Goal: Task Accomplishment & Management: Complete application form

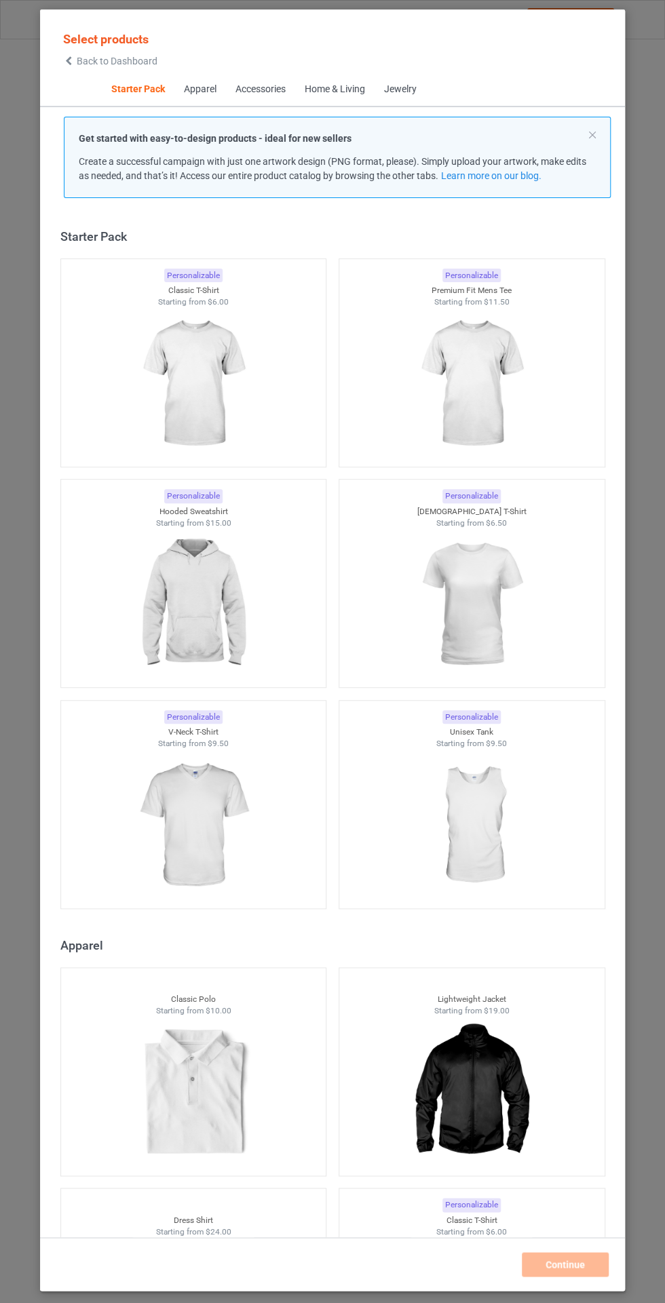
scroll to position [18, 0]
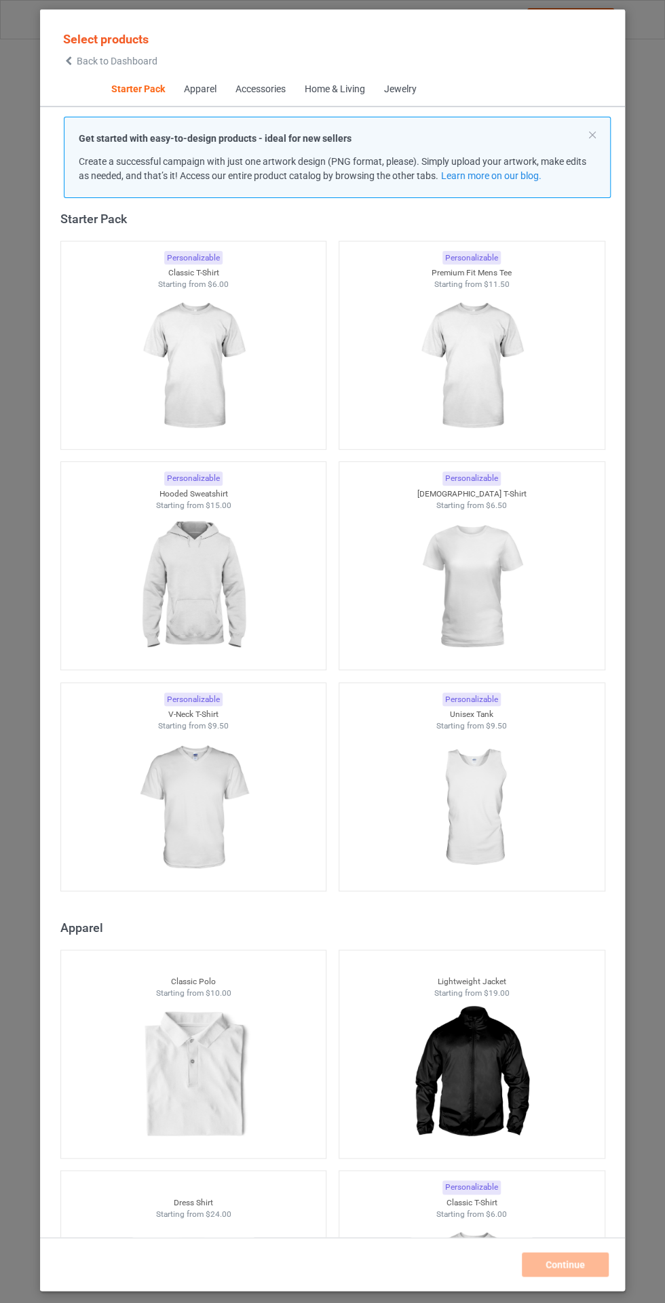
click at [177, 362] on img at bounding box center [192, 366] width 121 height 152
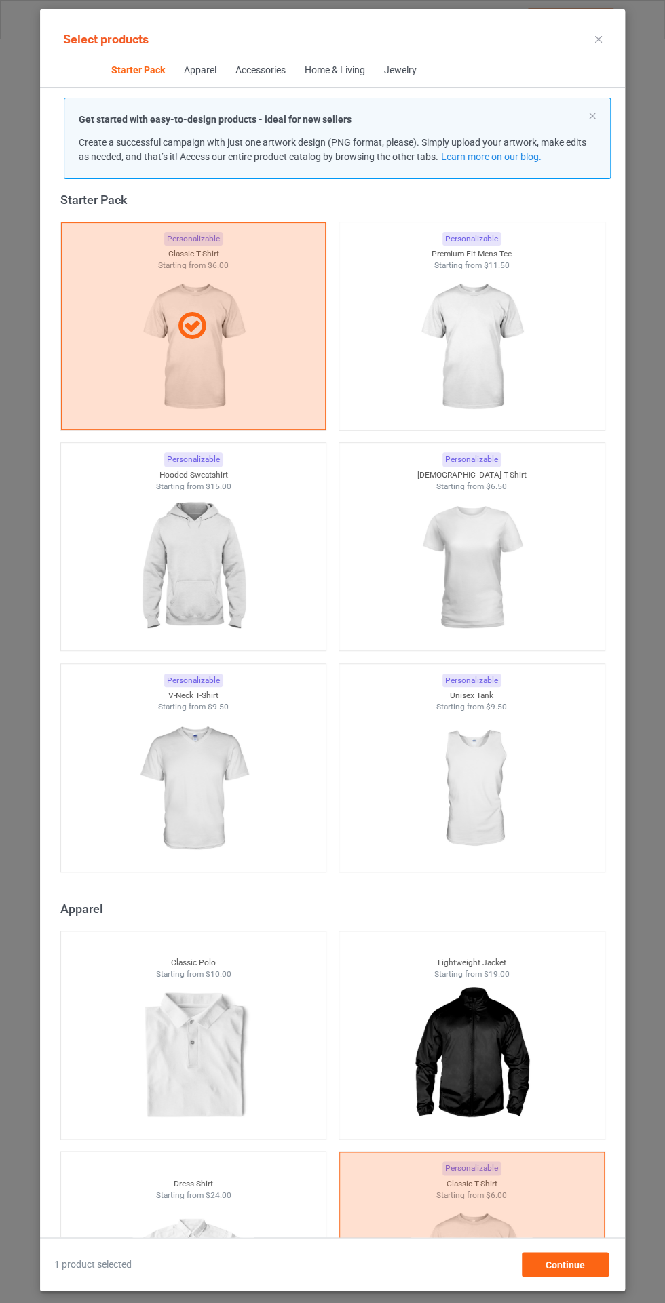
click at [468, 340] on img at bounding box center [470, 347] width 121 height 152
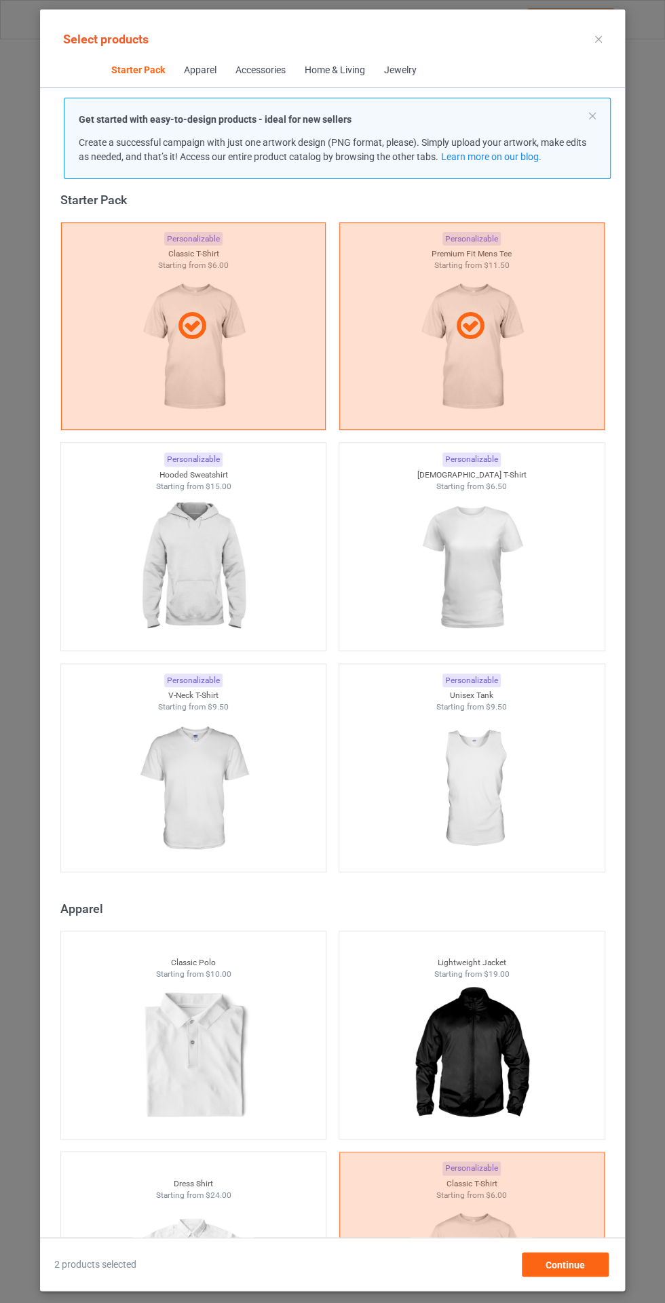
click at [189, 567] on img at bounding box center [192, 568] width 121 height 152
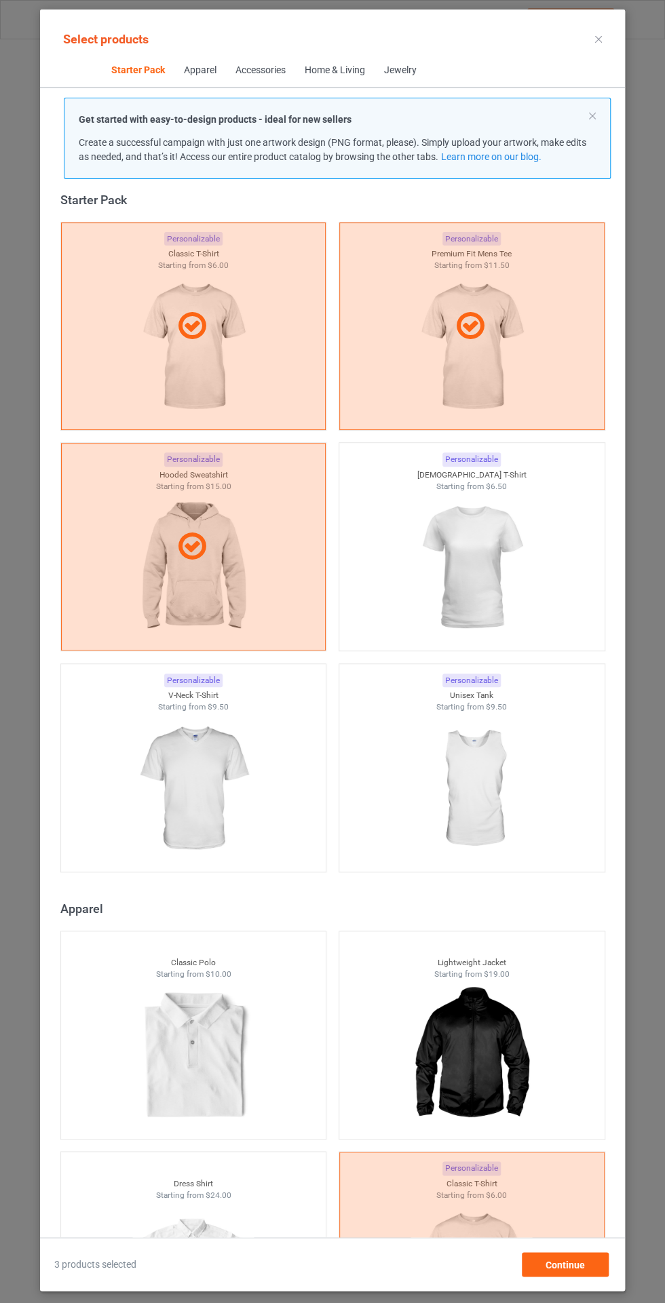
click at [477, 541] on img at bounding box center [470, 568] width 121 height 152
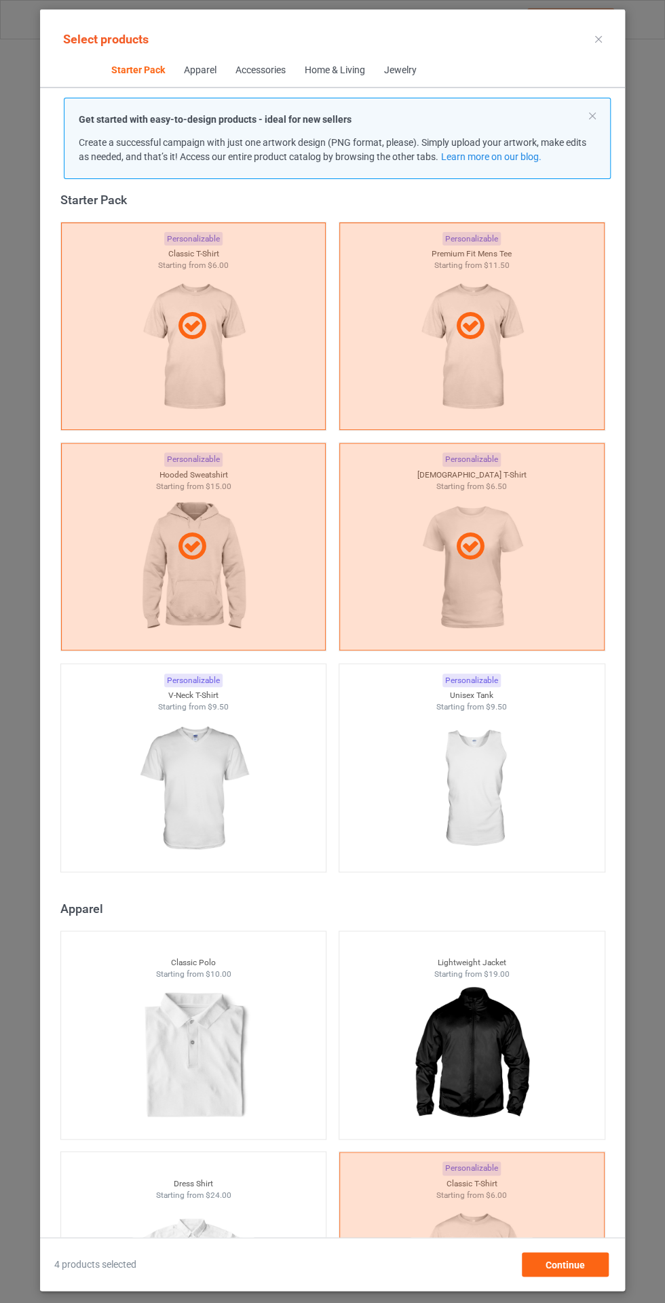
click at [199, 775] on img at bounding box center [192, 789] width 121 height 152
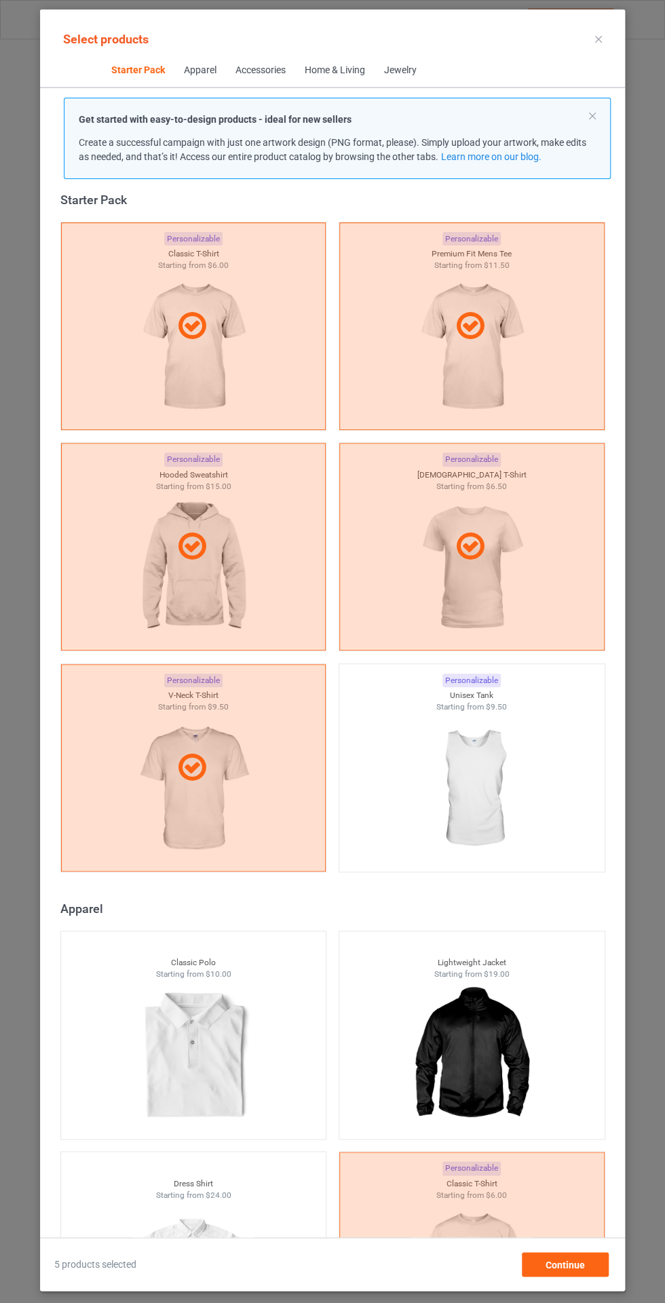
click at [508, 797] on img at bounding box center [470, 789] width 121 height 152
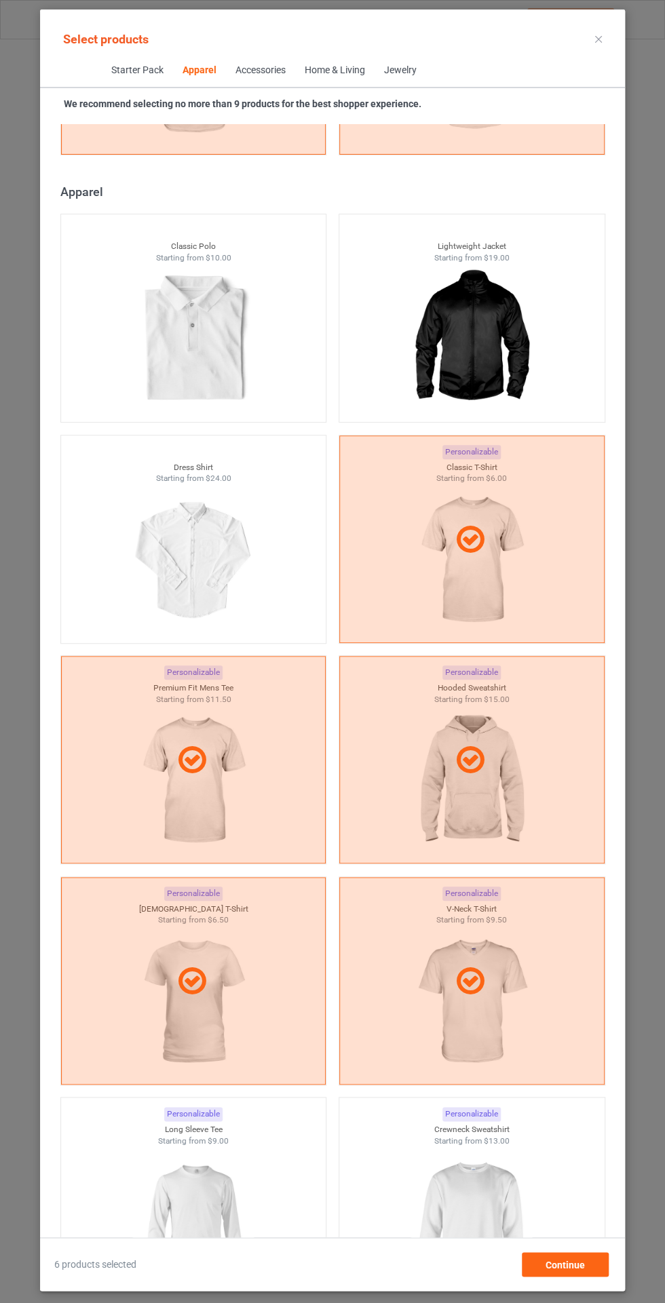
scroll to position [896, 0]
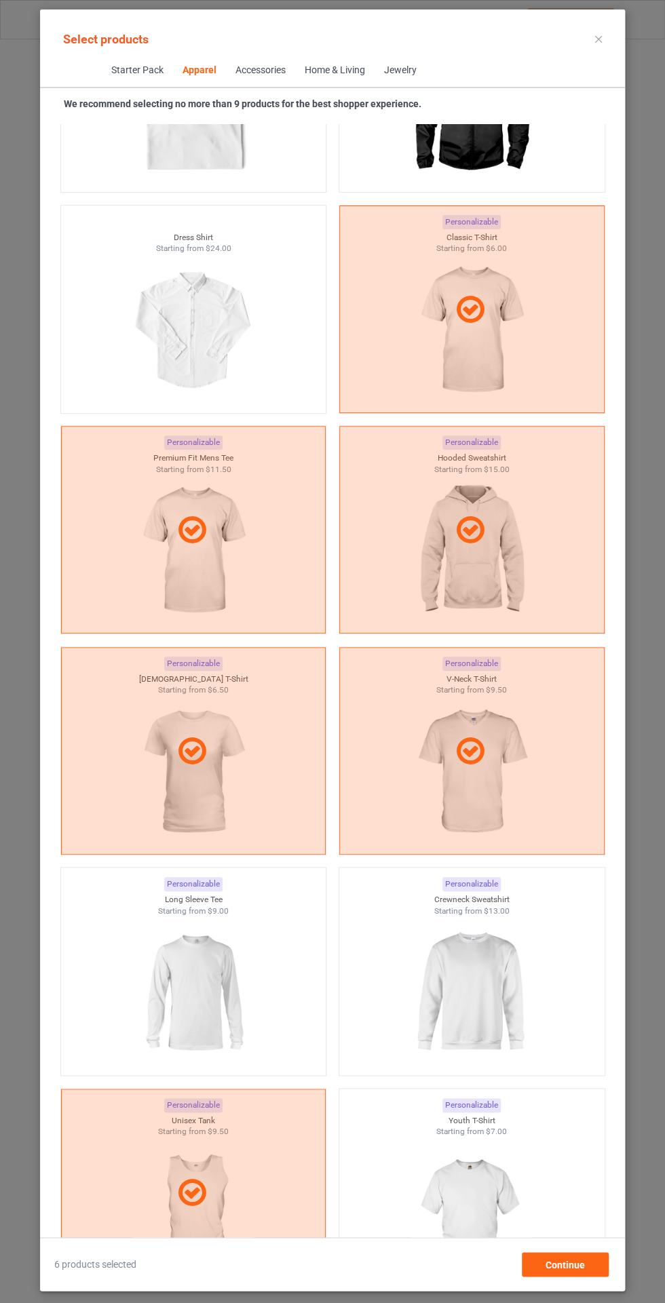
click at [175, 976] on img at bounding box center [192, 993] width 121 height 152
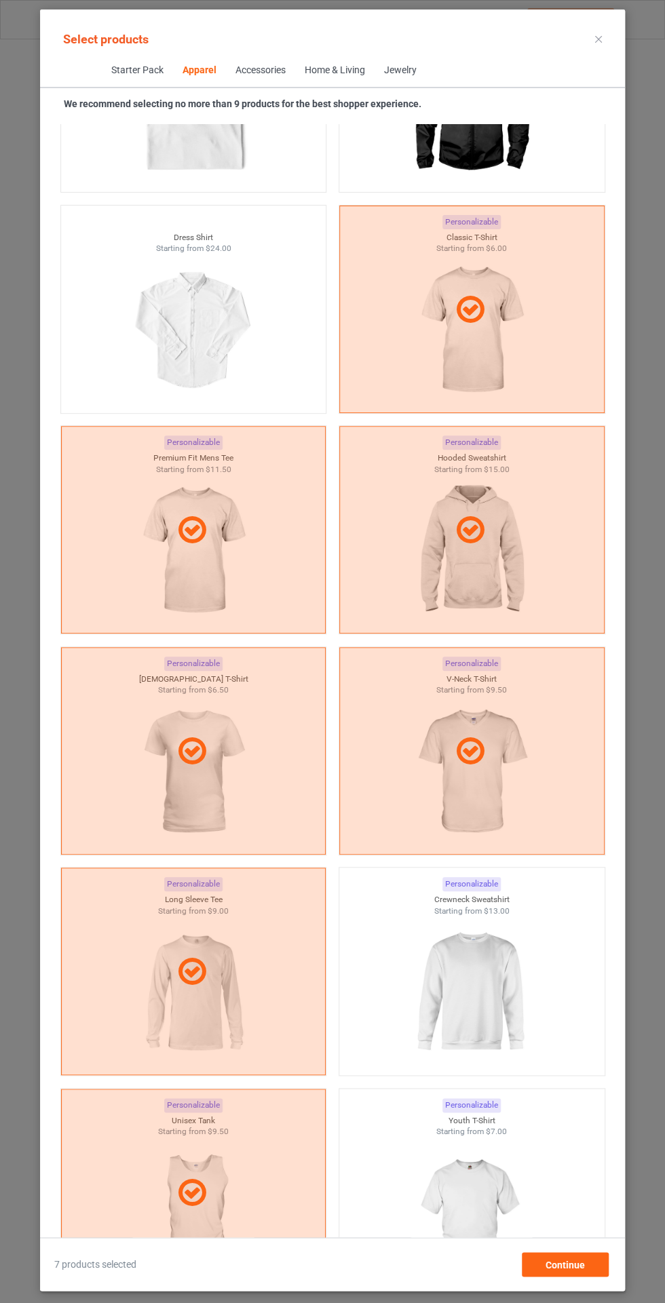
click at [454, 962] on img at bounding box center [470, 993] width 121 height 152
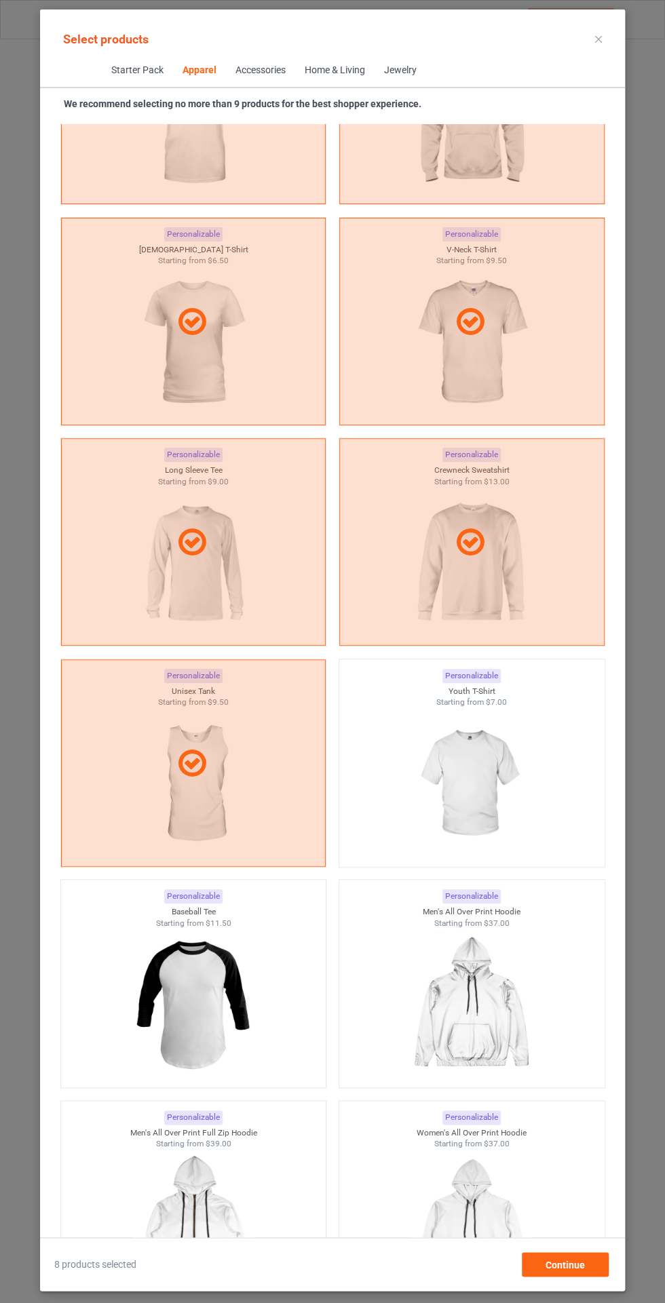
scroll to position [1334, 0]
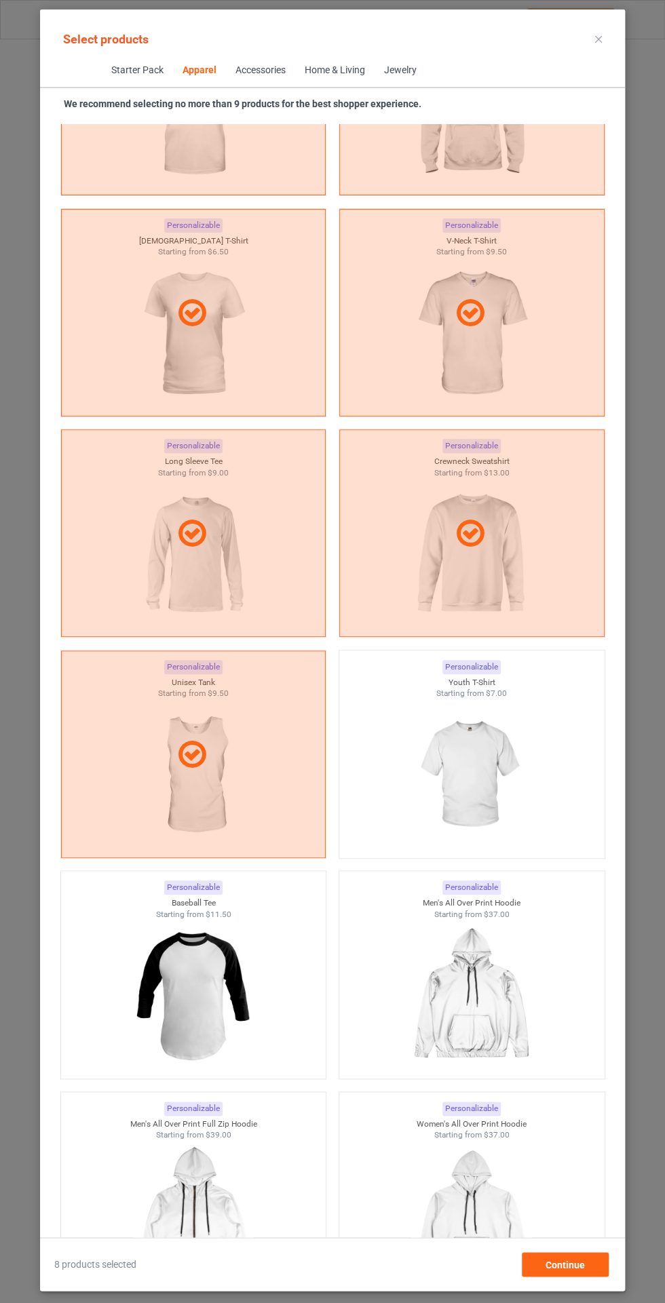
click at [450, 773] on img at bounding box center [470, 775] width 121 height 152
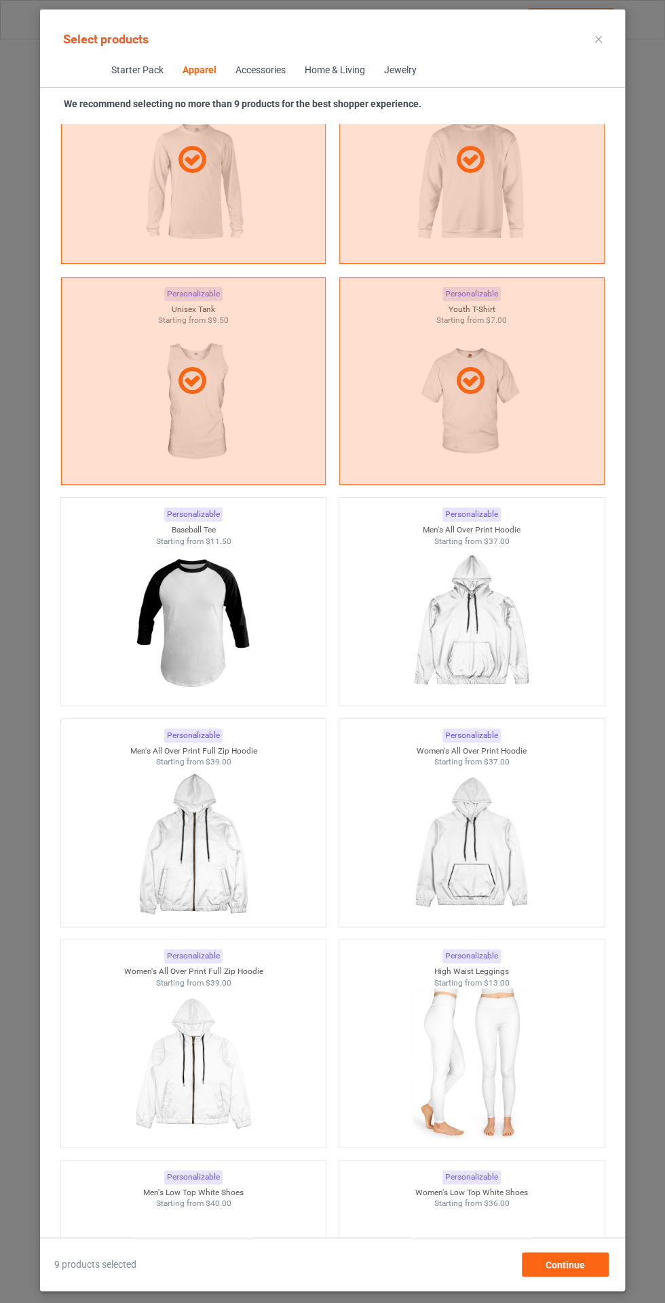
scroll to position [1801, 0]
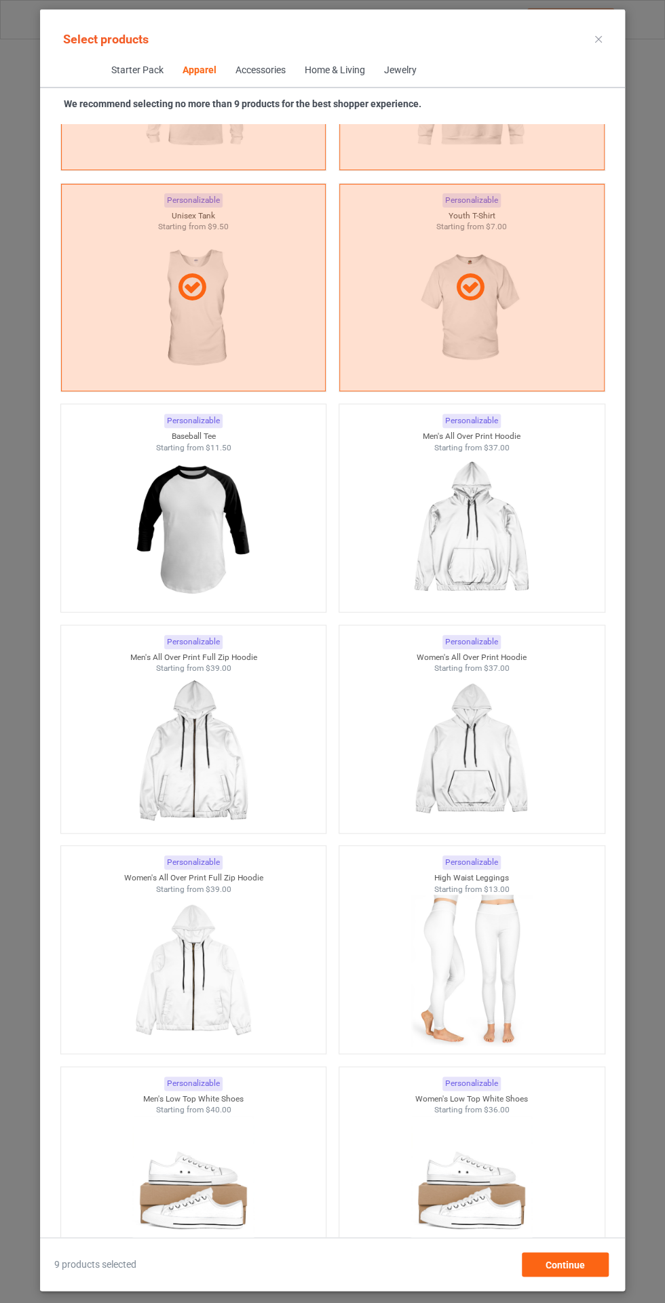
click at [189, 968] on img at bounding box center [192, 971] width 121 height 152
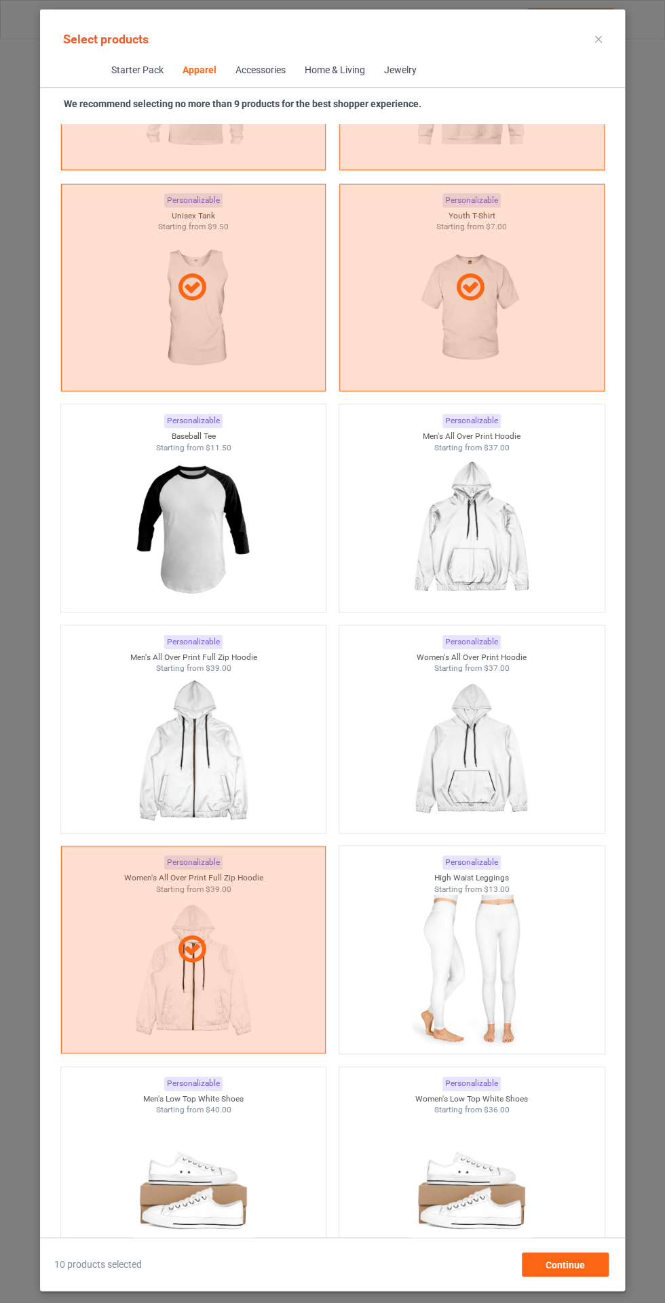
click at [182, 756] on img at bounding box center [192, 750] width 121 height 152
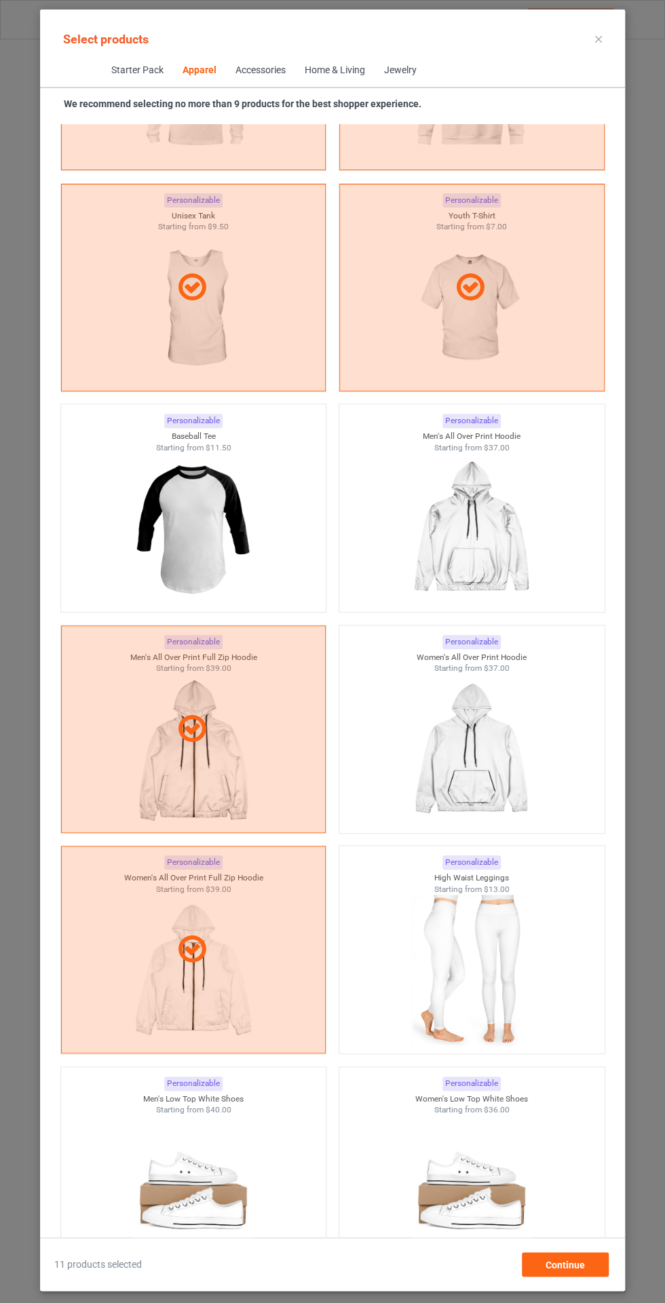
click at [183, 723] on icon at bounding box center [192, 729] width 38 height 33
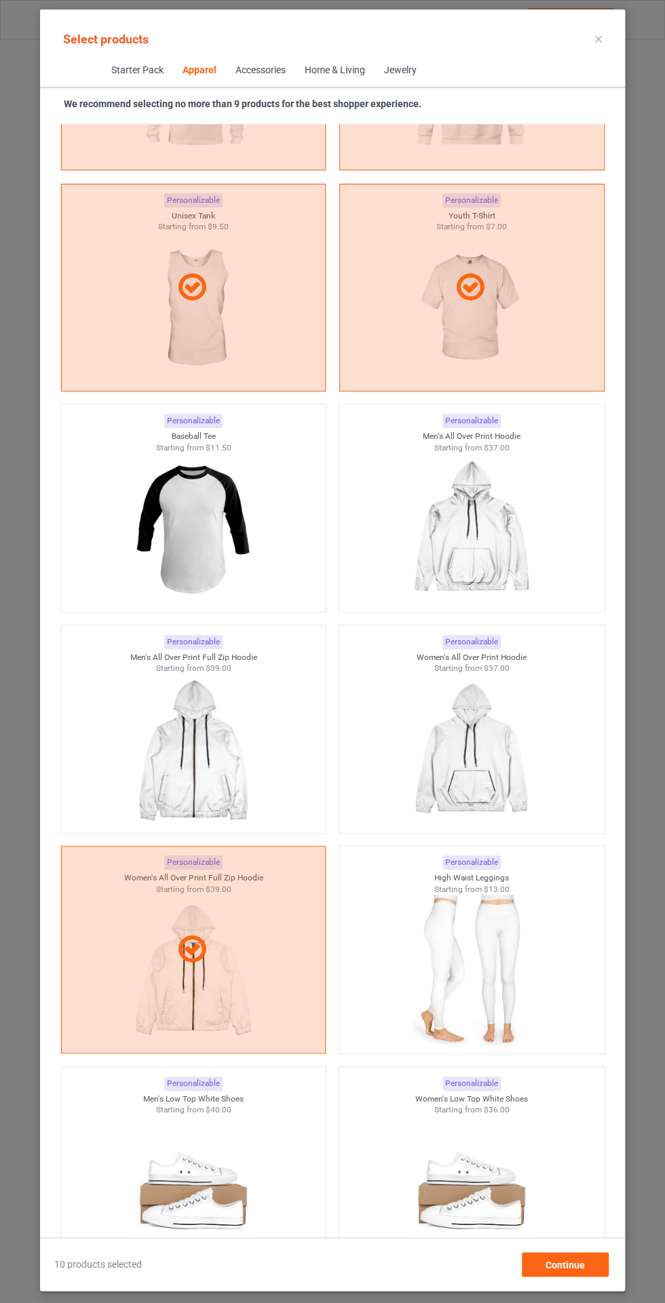
click at [187, 950] on icon at bounding box center [192, 950] width 38 height 33
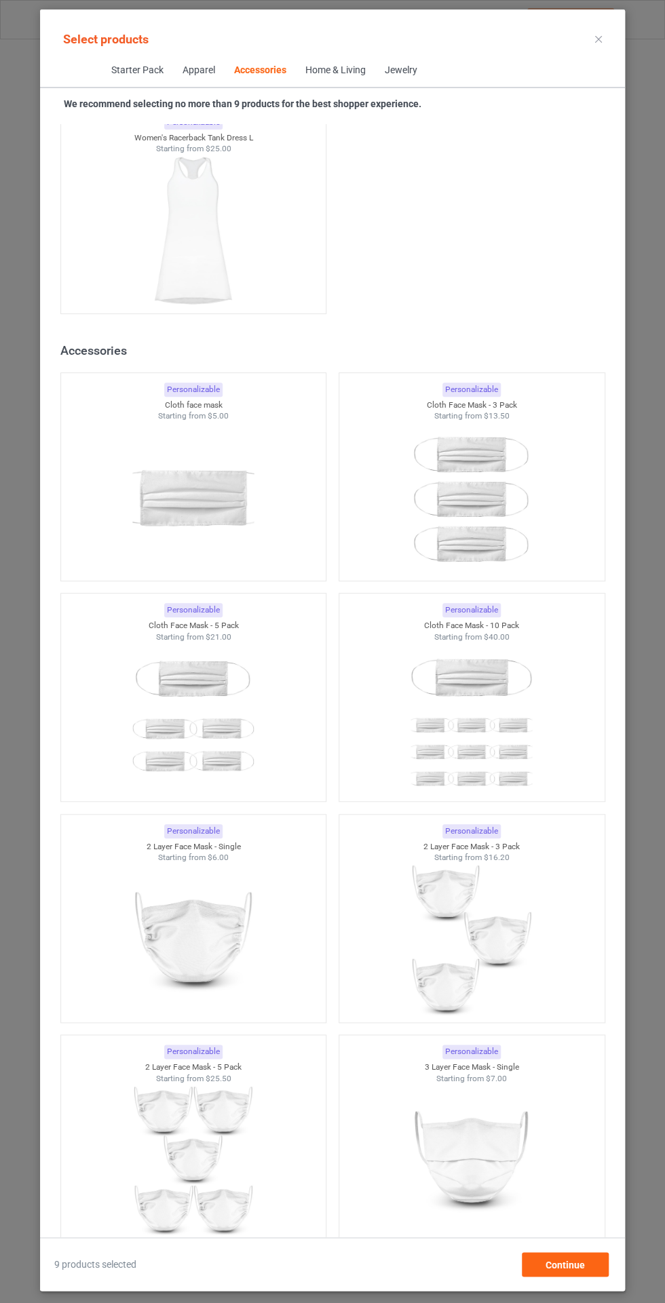
scroll to position [7991, 0]
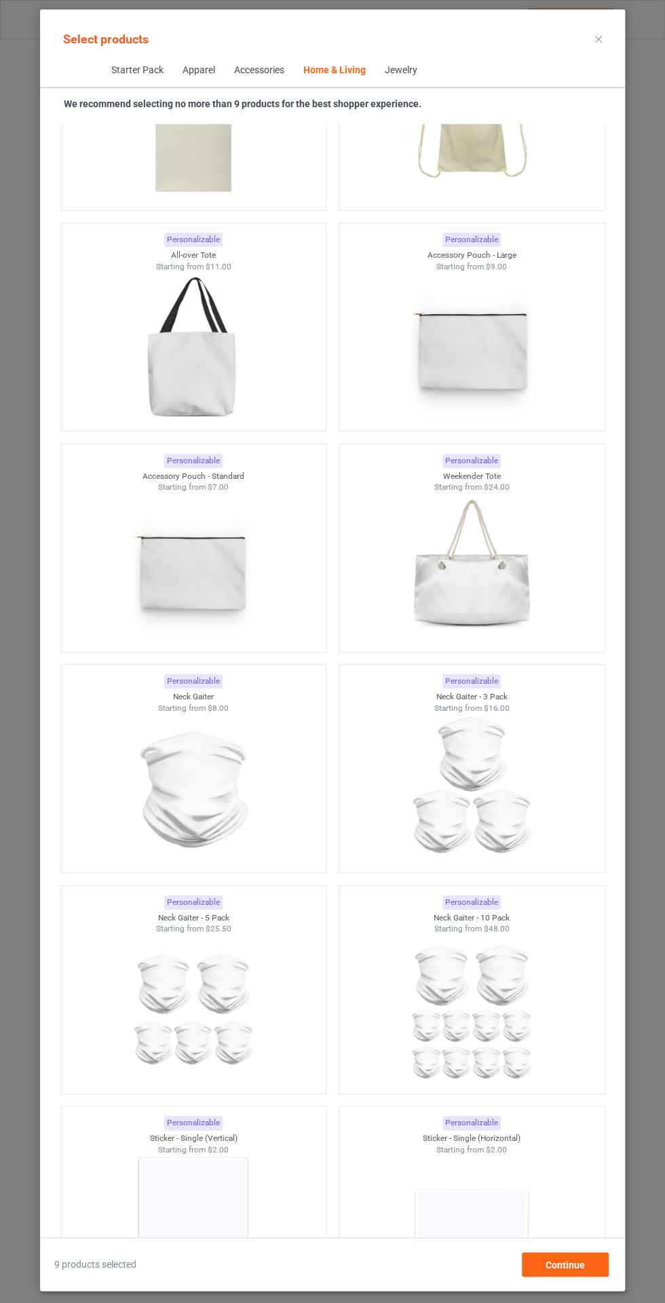
scroll to position [28090, 0]
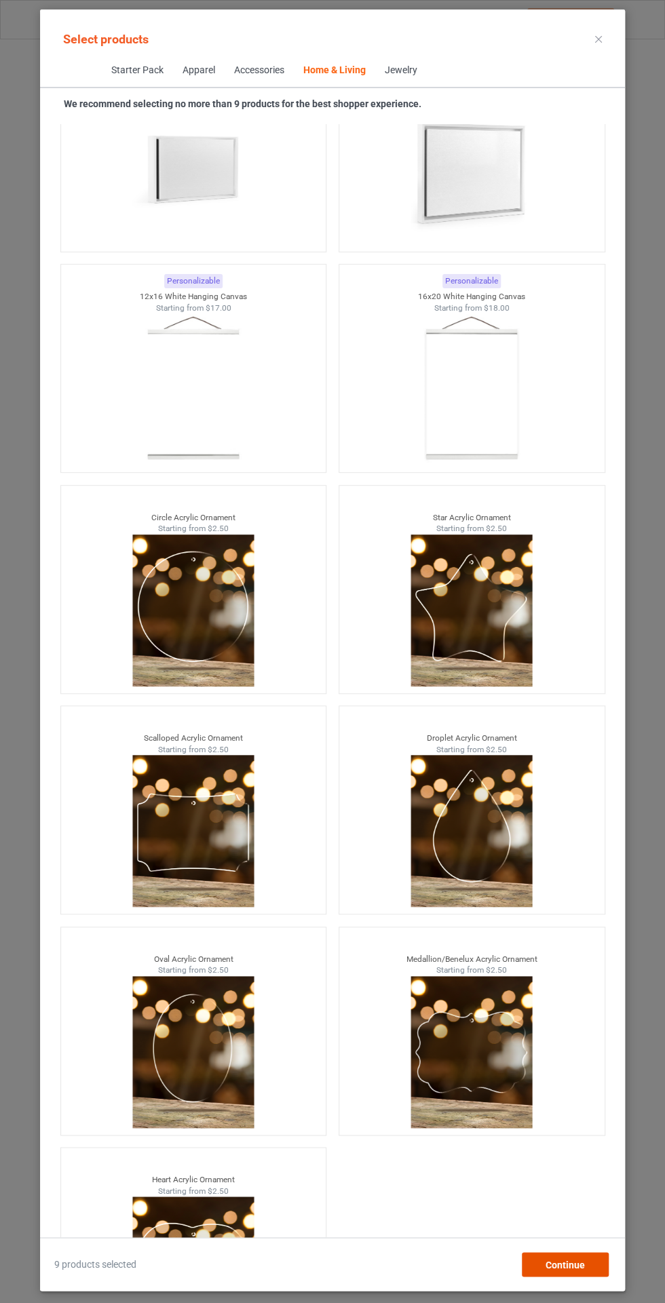
click at [571, 1270] on span "Continue" at bounding box center [564, 1264] width 39 height 11
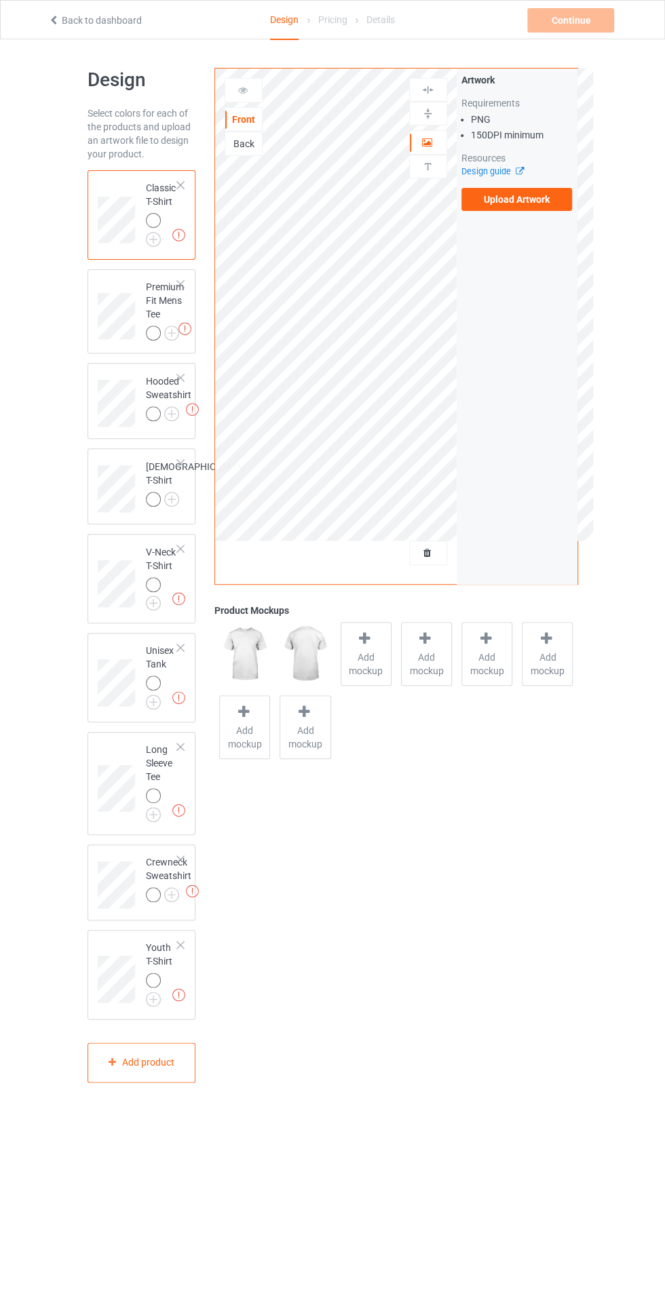
click at [0, 0] on img at bounding box center [0, 0] width 0 height 0
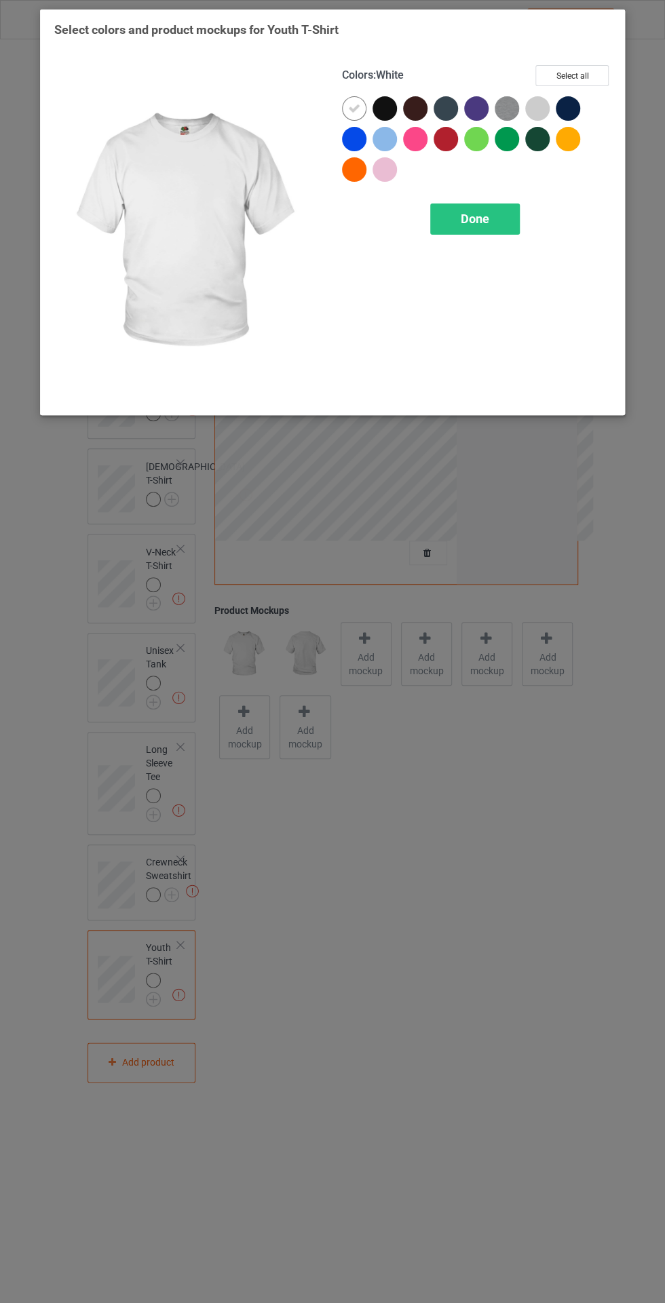
click at [606, 34] on h3 "Select colors and product mockups for Youth T-Shirt" at bounding box center [332, 30] width 556 height 16
click at [579, 68] on button "Select all" at bounding box center [571, 75] width 73 height 21
click at [353, 107] on icon at bounding box center [354, 108] width 12 height 12
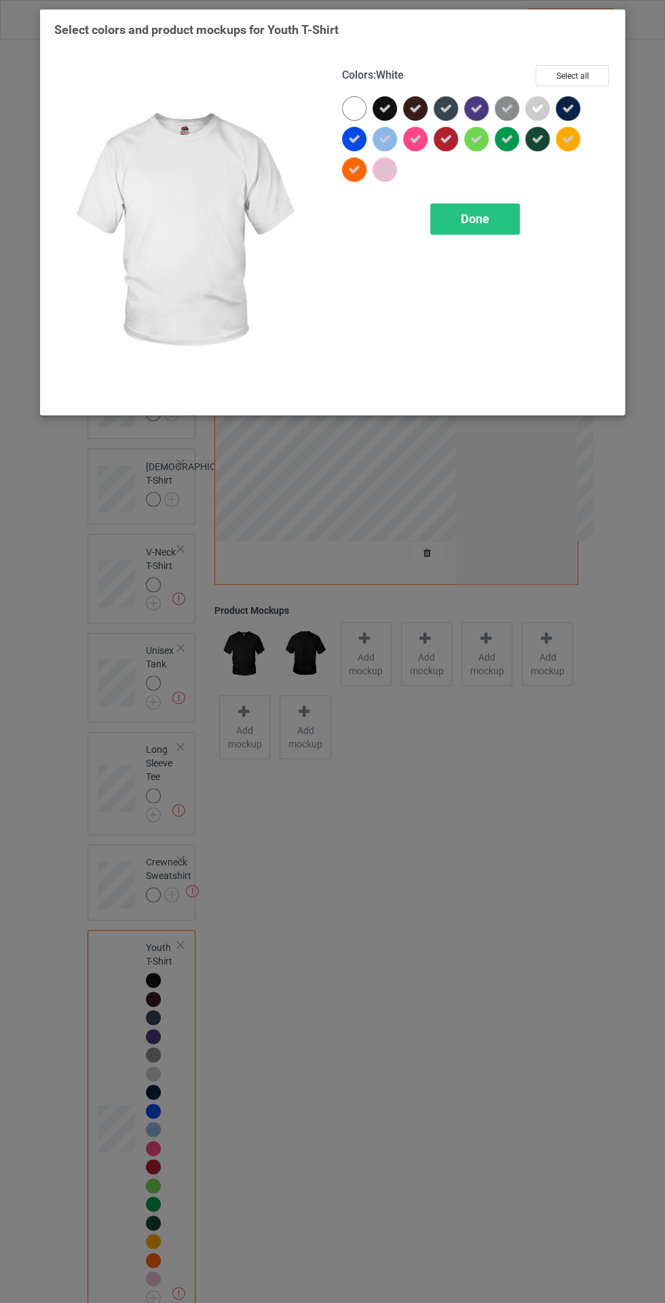
click at [343, 101] on div at bounding box center [354, 108] width 24 height 24
click at [358, 101] on div at bounding box center [354, 108] width 24 height 24
click at [479, 214] on span "Done" at bounding box center [475, 219] width 28 height 14
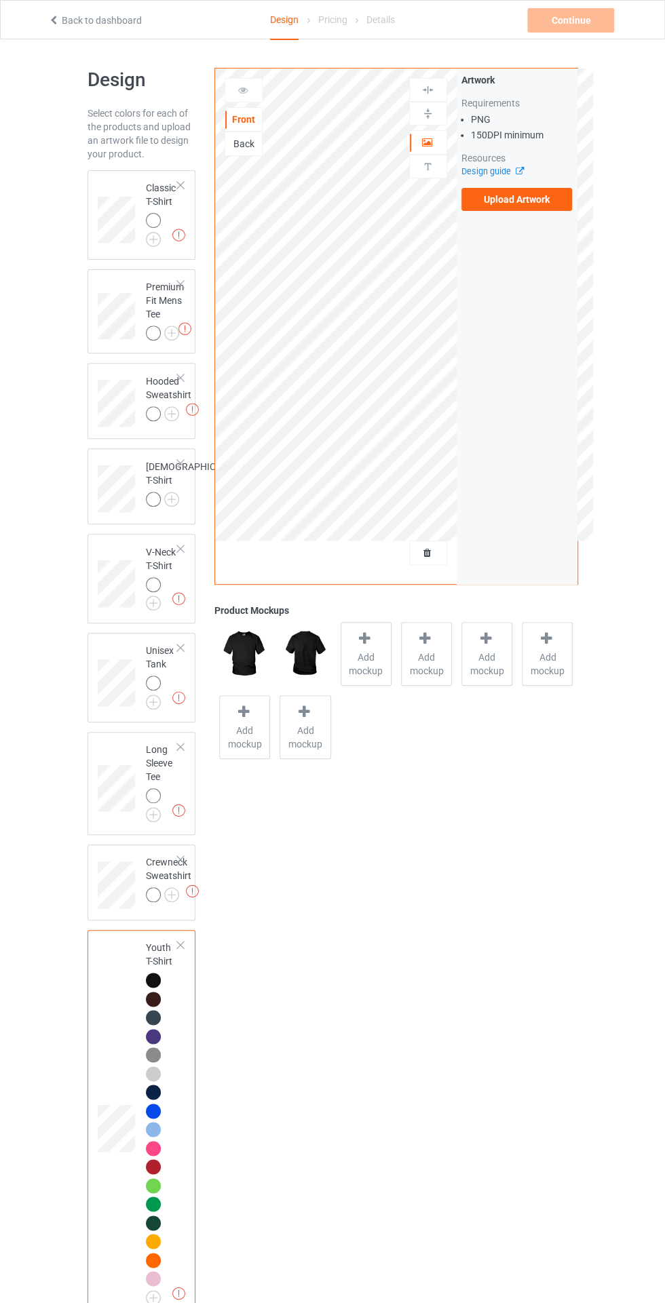
click at [149, 902] on div at bounding box center [153, 894] width 15 height 15
click at [0, 0] on img at bounding box center [0, 0] width 0 height 0
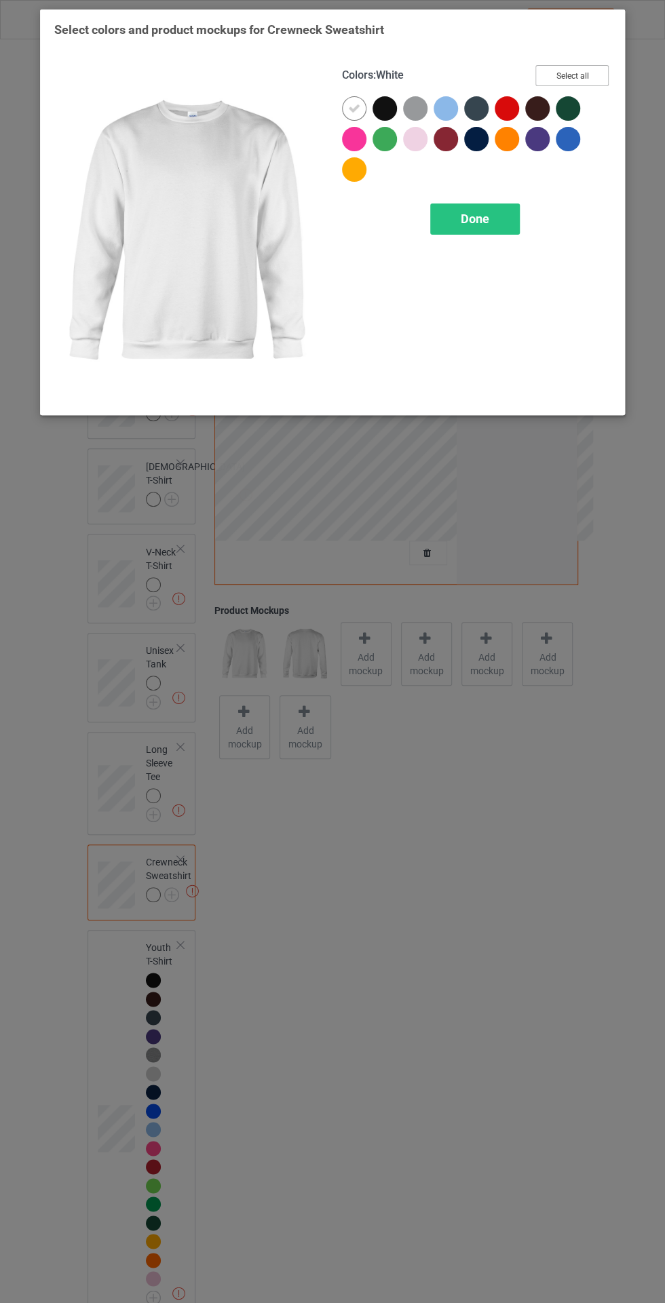
click at [582, 72] on button "Select all" at bounding box center [571, 75] width 73 height 21
click at [355, 102] on icon at bounding box center [354, 108] width 12 height 12
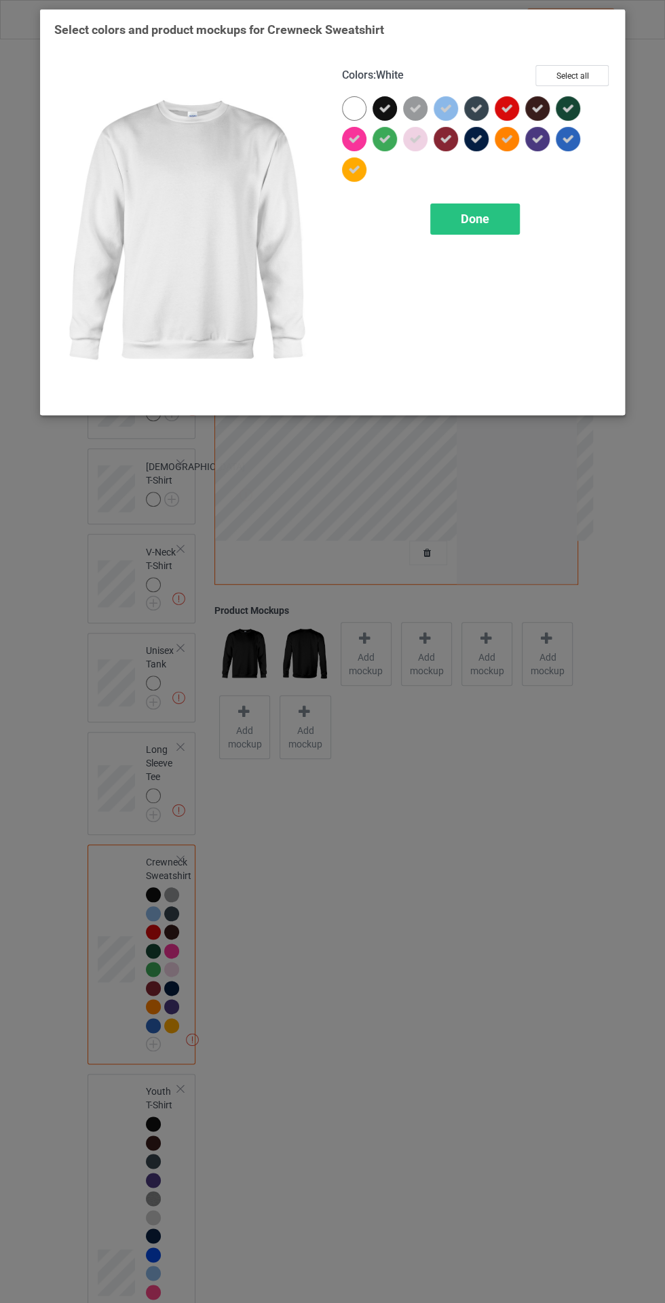
click at [474, 218] on span "Done" at bounding box center [475, 219] width 28 height 14
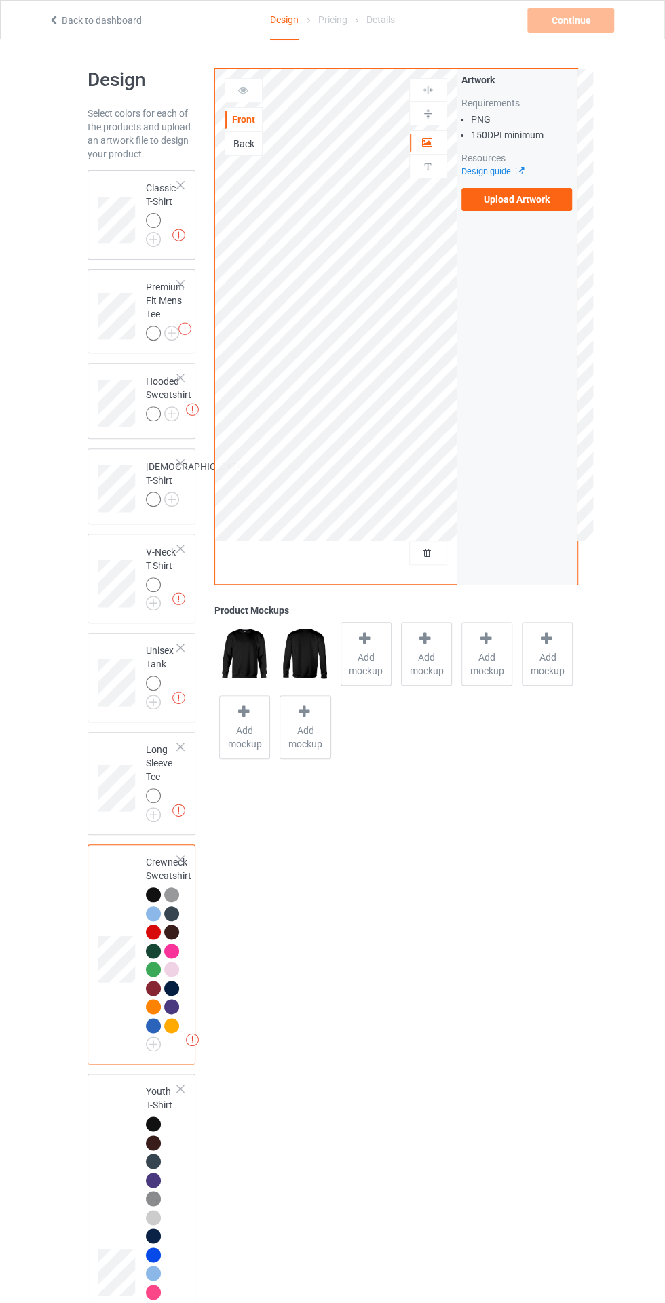
click at [0, 0] on img at bounding box center [0, 0] width 0 height 0
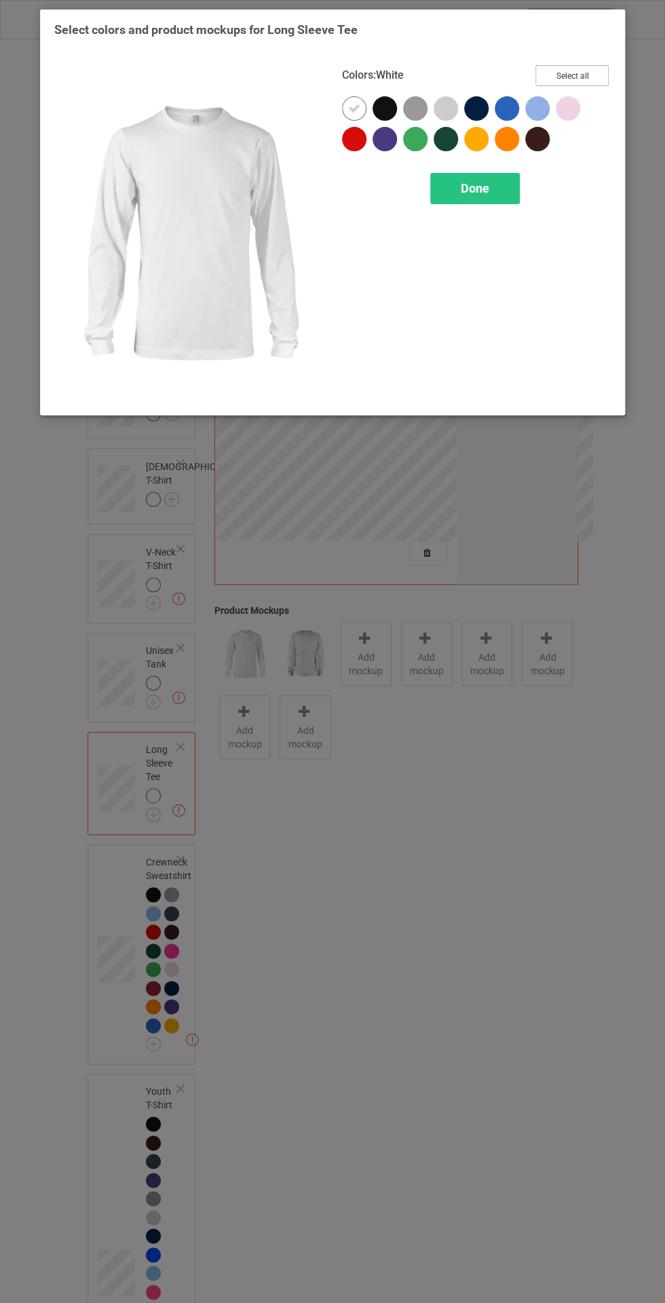
click at [594, 72] on button "Select all" at bounding box center [571, 75] width 73 height 21
click at [351, 106] on icon at bounding box center [354, 108] width 12 height 12
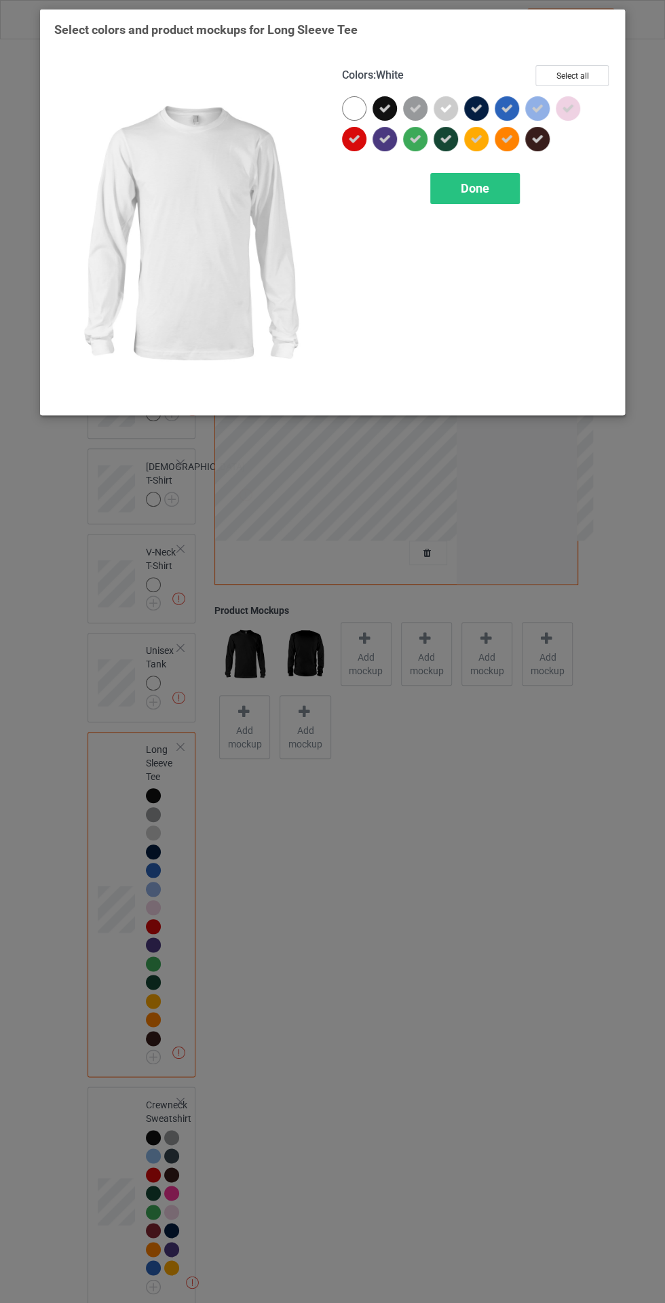
click at [495, 180] on div "Done" at bounding box center [475, 188] width 90 height 31
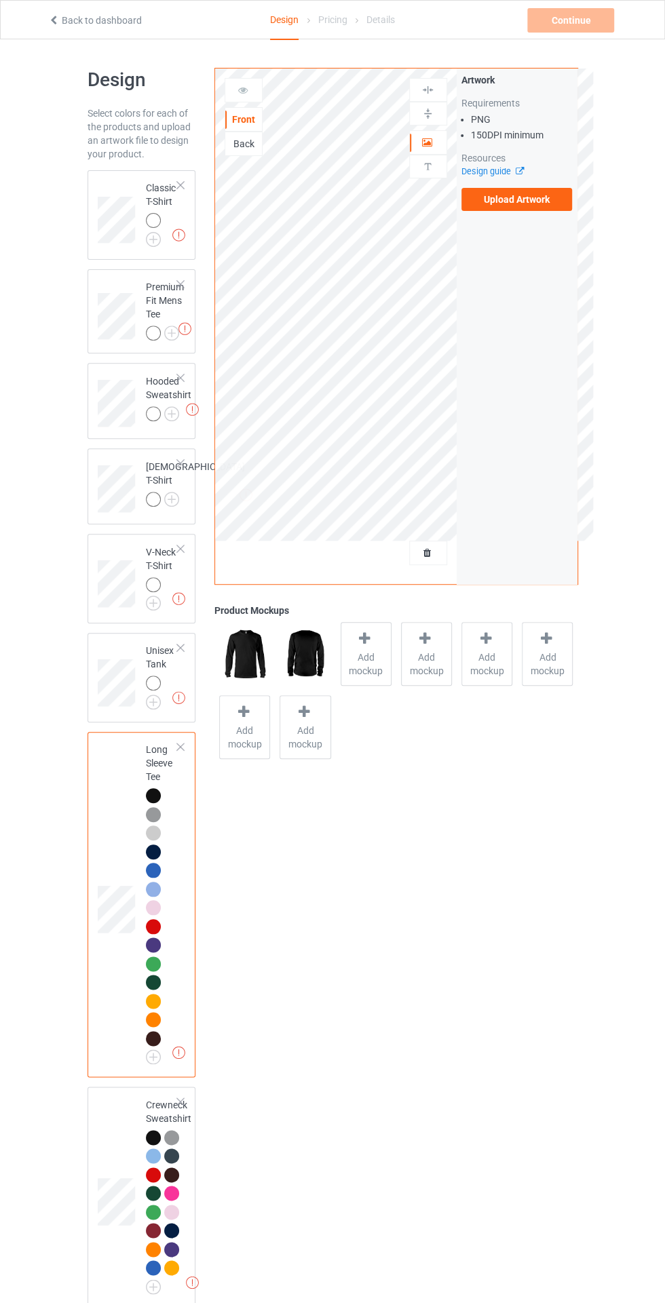
click at [0, 0] on img at bounding box center [0, 0] width 0 height 0
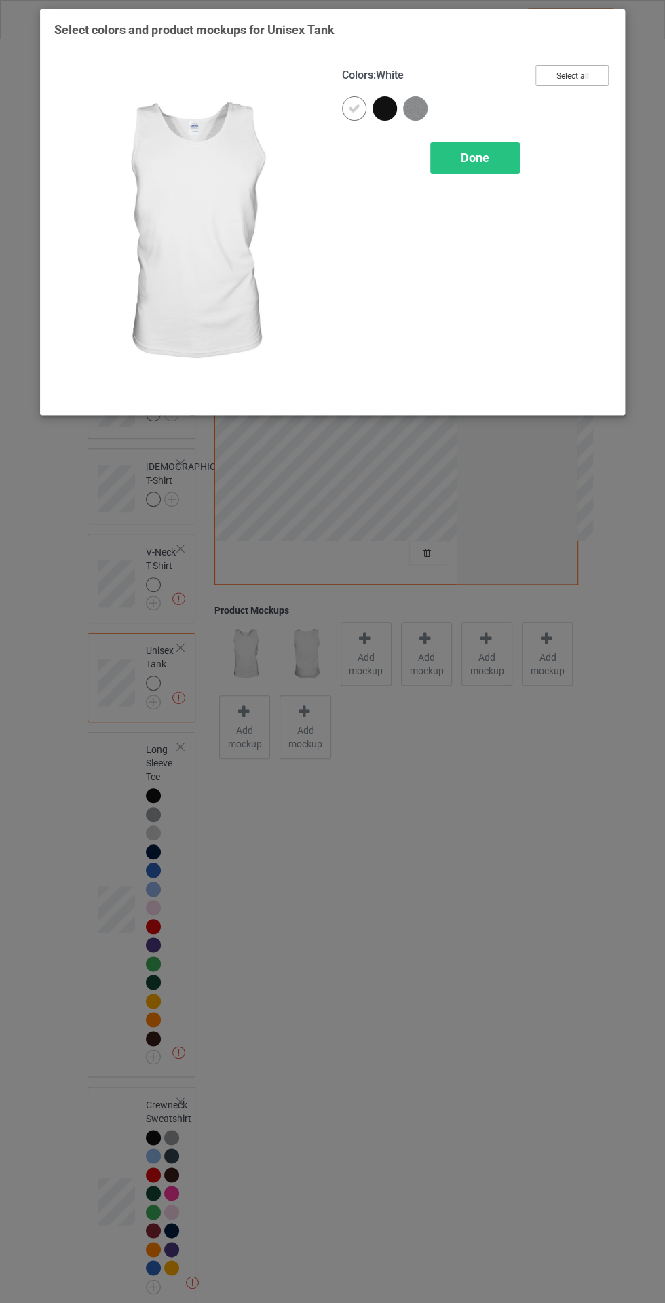
click at [573, 75] on button "Select all" at bounding box center [571, 75] width 73 height 21
click at [353, 102] on icon at bounding box center [354, 108] width 12 height 12
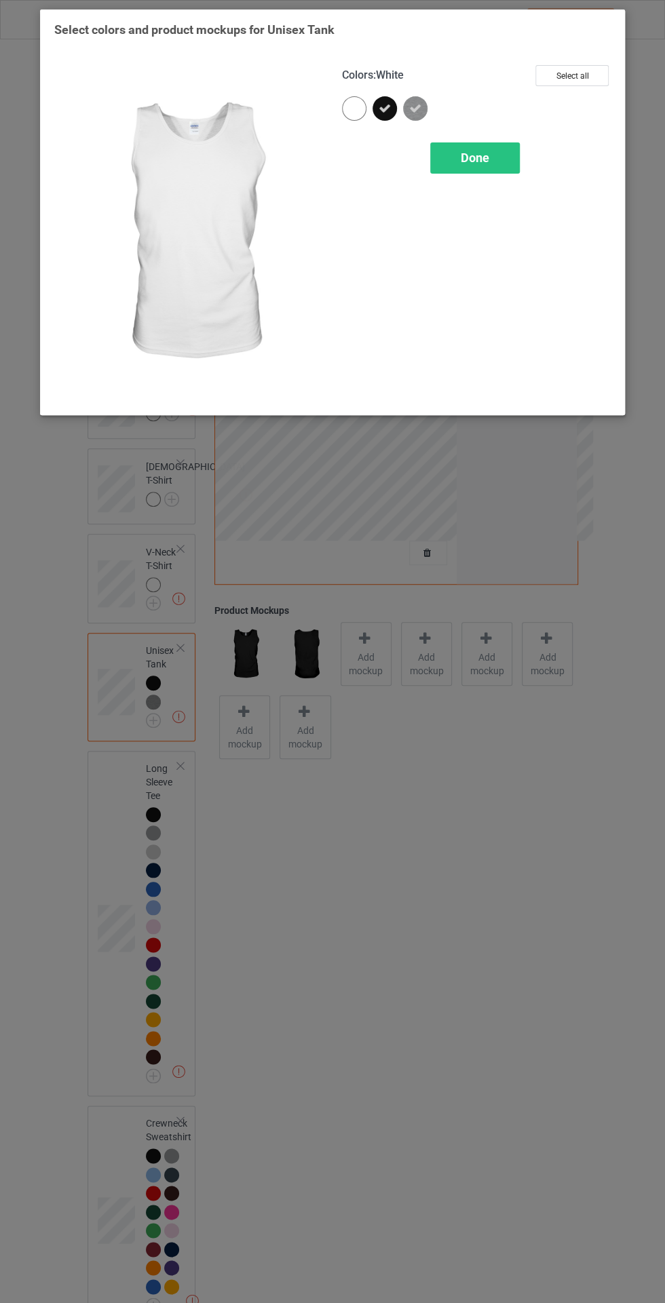
click at [476, 157] on span "Done" at bounding box center [475, 158] width 28 height 14
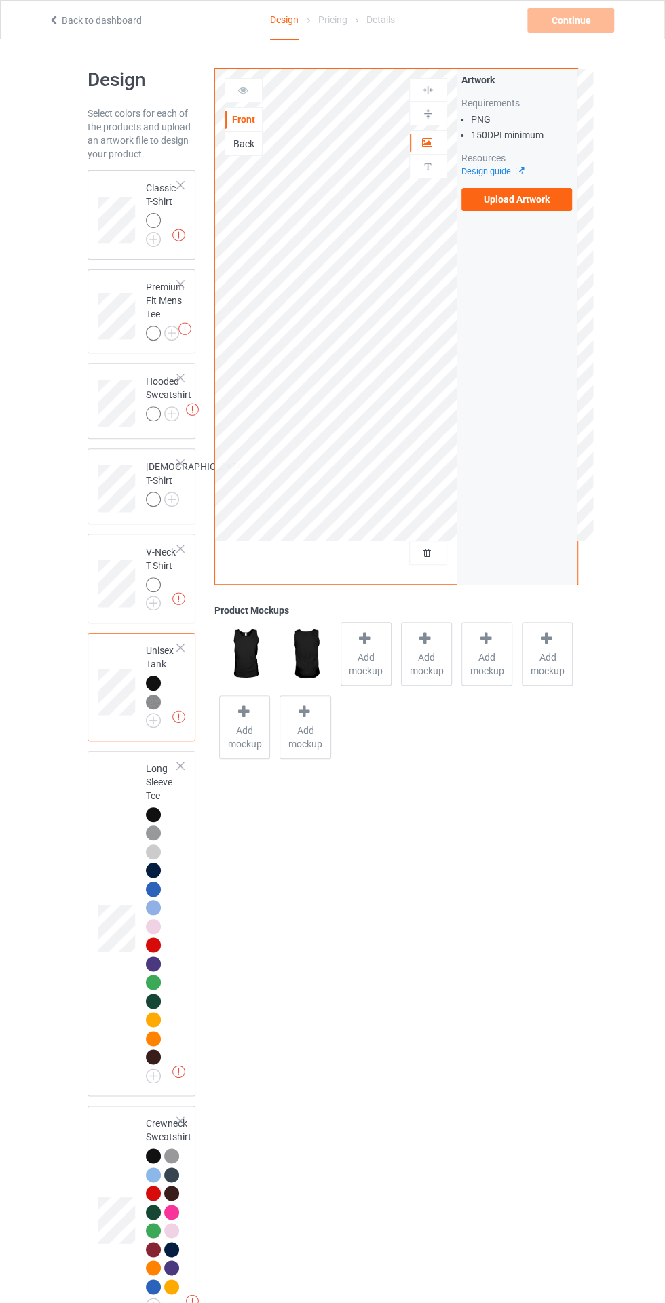
click at [152, 592] on div at bounding box center [153, 584] width 15 height 15
click at [0, 0] on img at bounding box center [0, 0] width 0 height 0
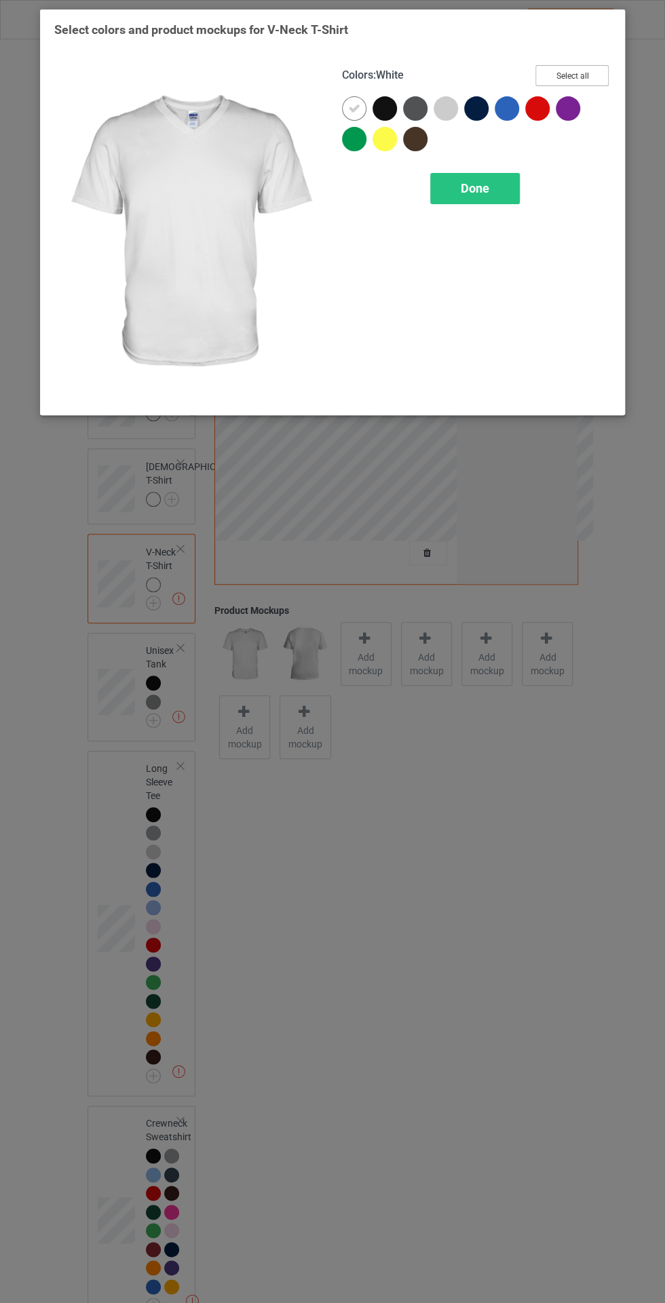
click at [586, 71] on button "Select all" at bounding box center [571, 75] width 73 height 21
click at [353, 107] on icon at bounding box center [354, 108] width 12 height 12
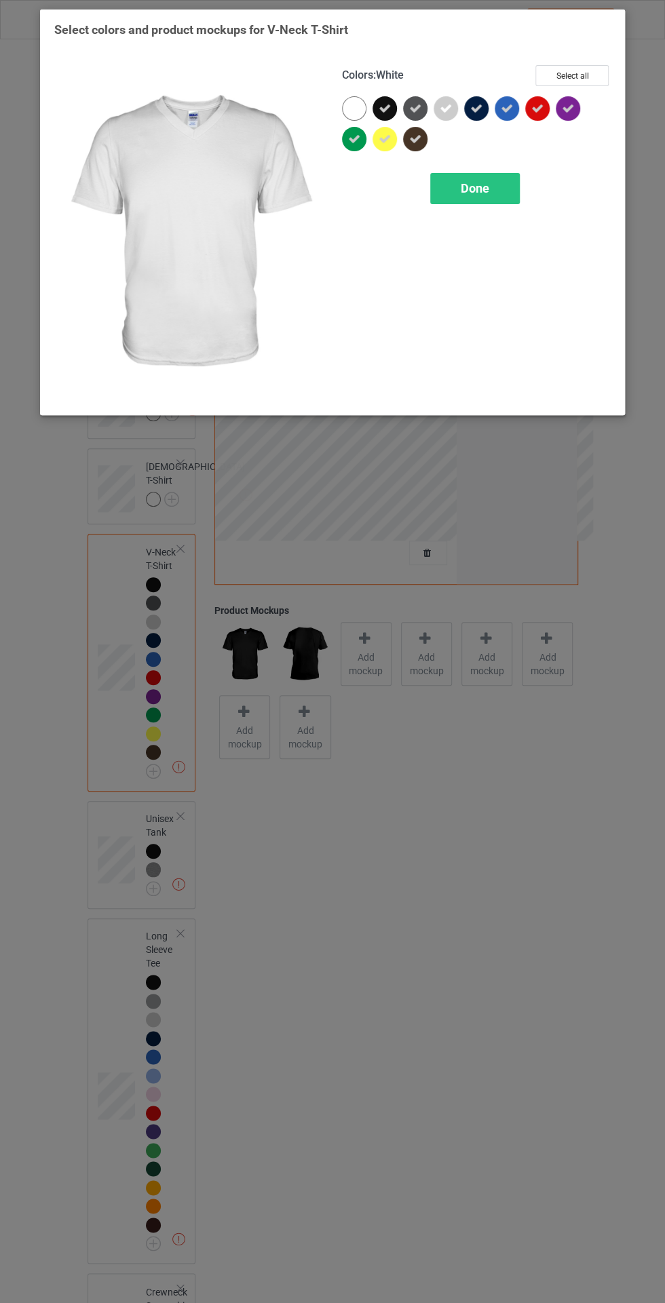
click at [488, 190] on span "Done" at bounding box center [475, 188] width 28 height 14
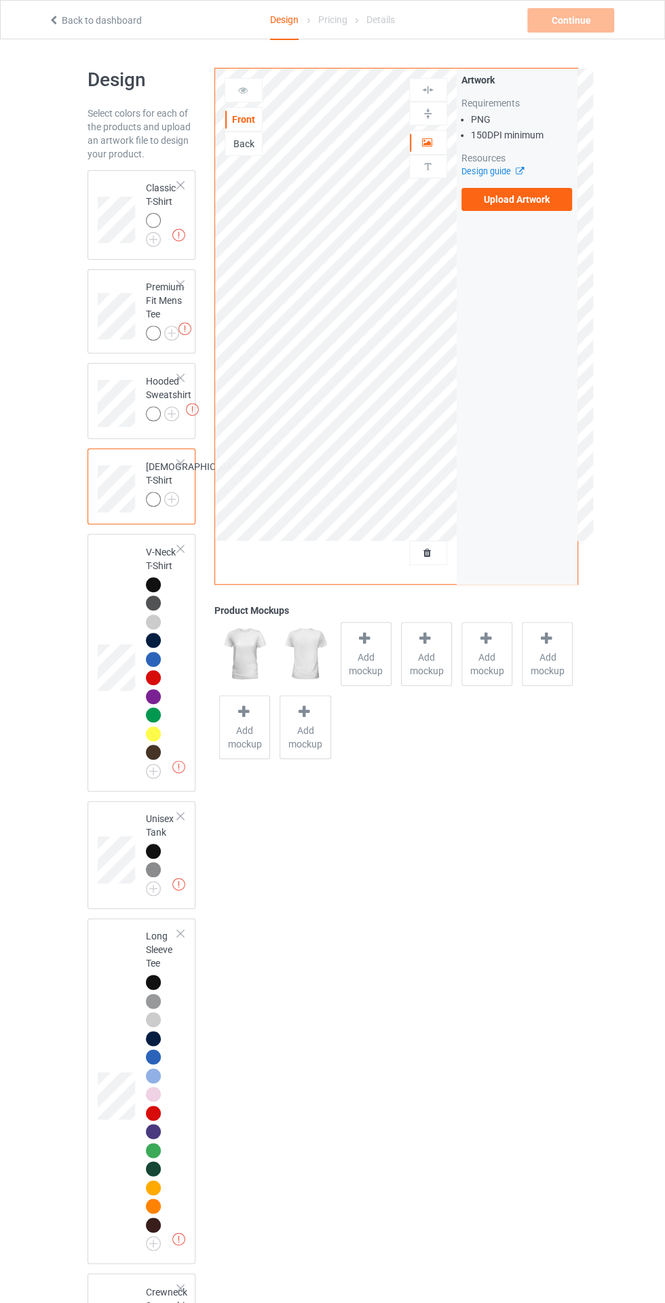
click at [149, 507] on div at bounding box center [155, 501] width 19 height 19
click at [154, 552] on div "Missing artworks V-Neck T-Shirt" at bounding box center [142, 662] width 109 height 257
click at [0, 0] on img at bounding box center [0, 0] width 0 height 0
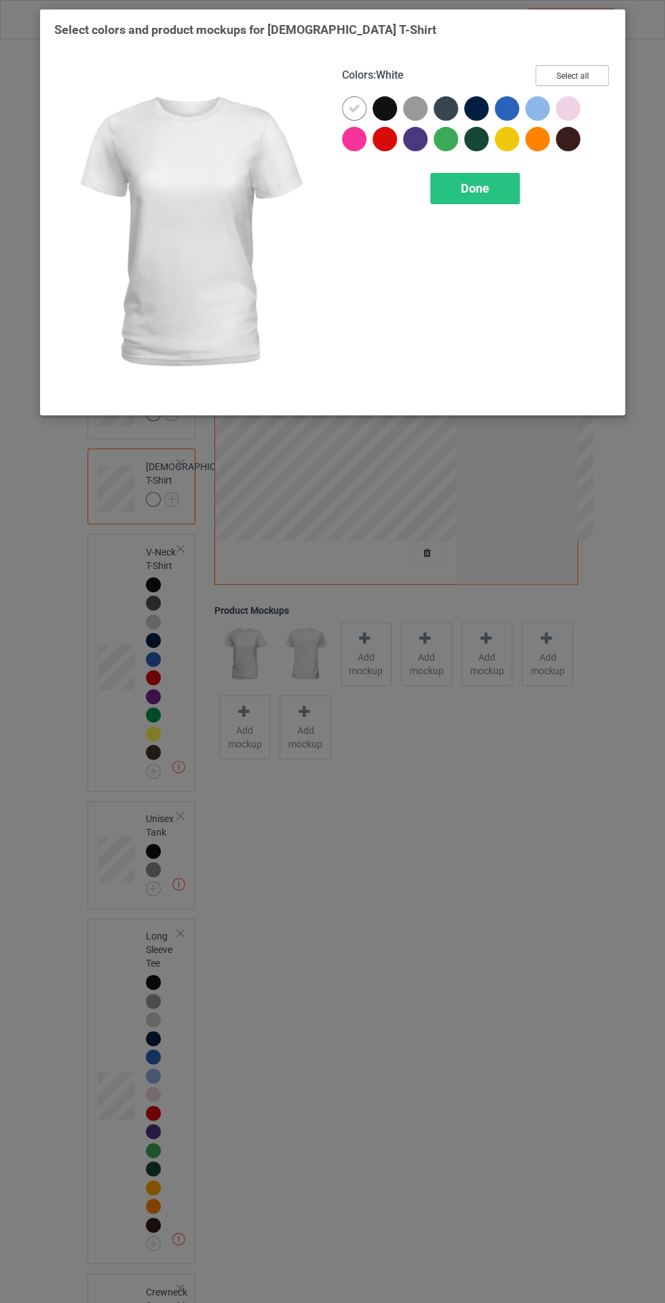
click at [590, 73] on button "Select all" at bounding box center [571, 75] width 73 height 21
click at [353, 107] on icon at bounding box center [354, 108] width 12 height 12
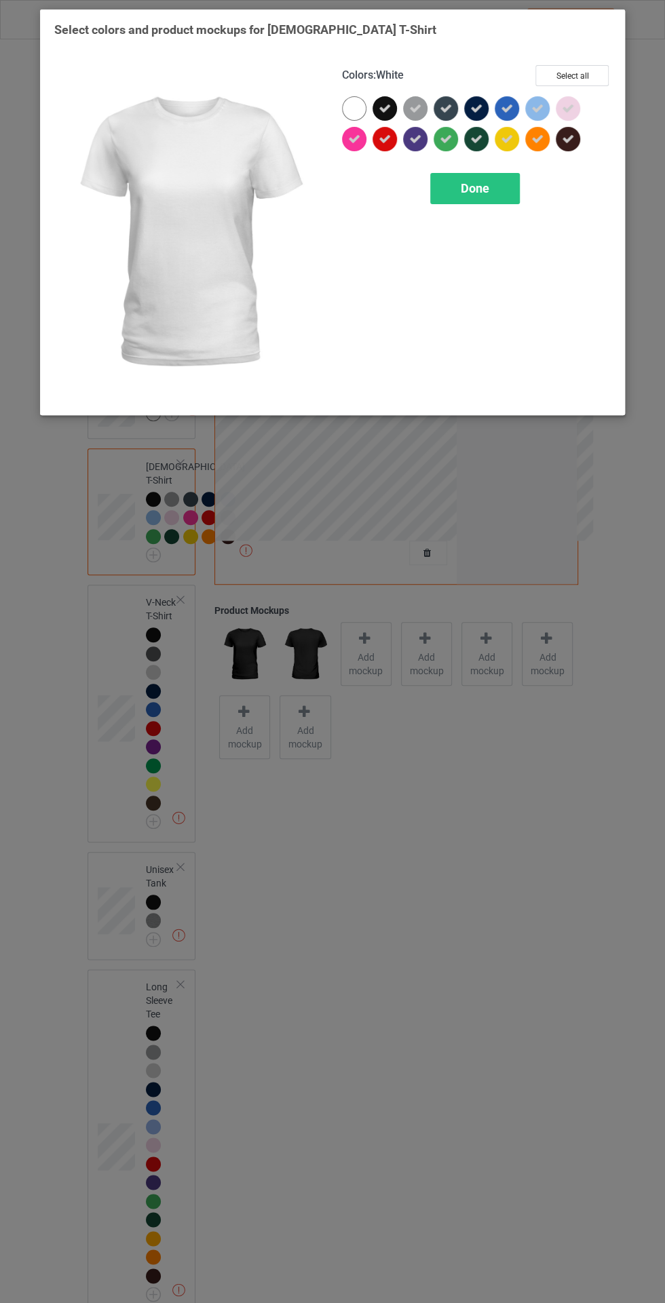
click at [484, 186] on span "Done" at bounding box center [475, 188] width 28 height 14
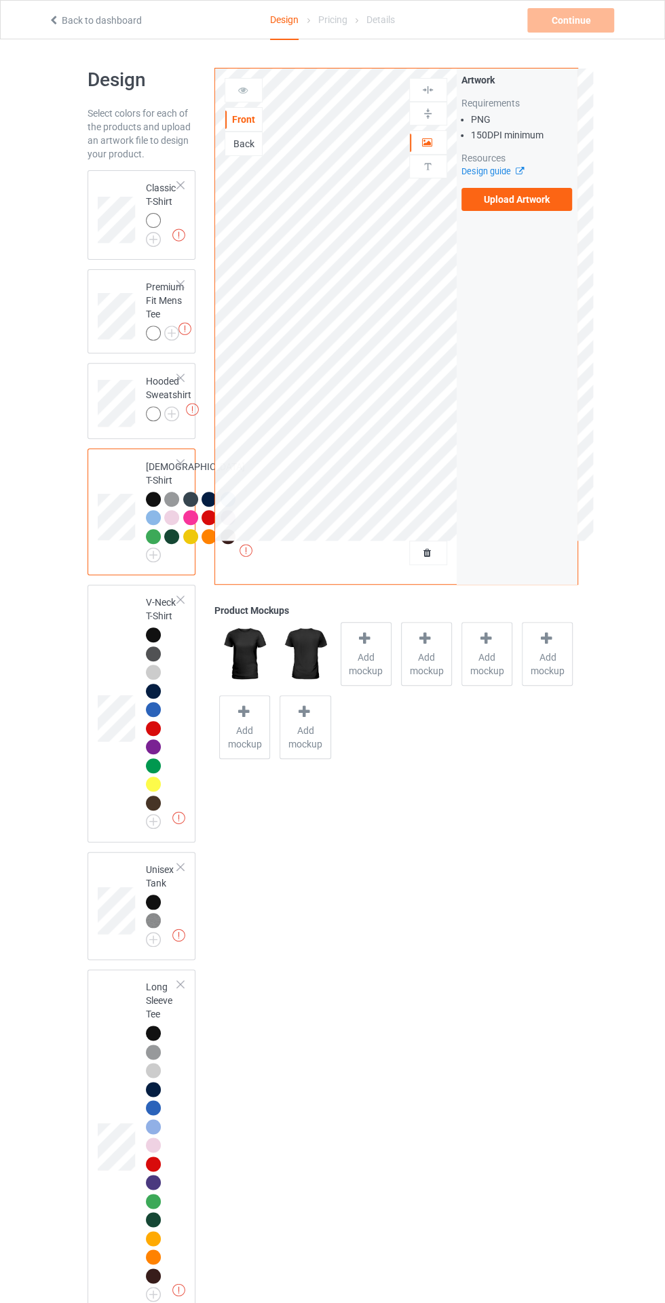
click at [533, 198] on label "Upload Artwork" at bounding box center [516, 199] width 111 height 23
click at [0, 0] on input "Upload Artwork" at bounding box center [0, 0] width 0 height 0
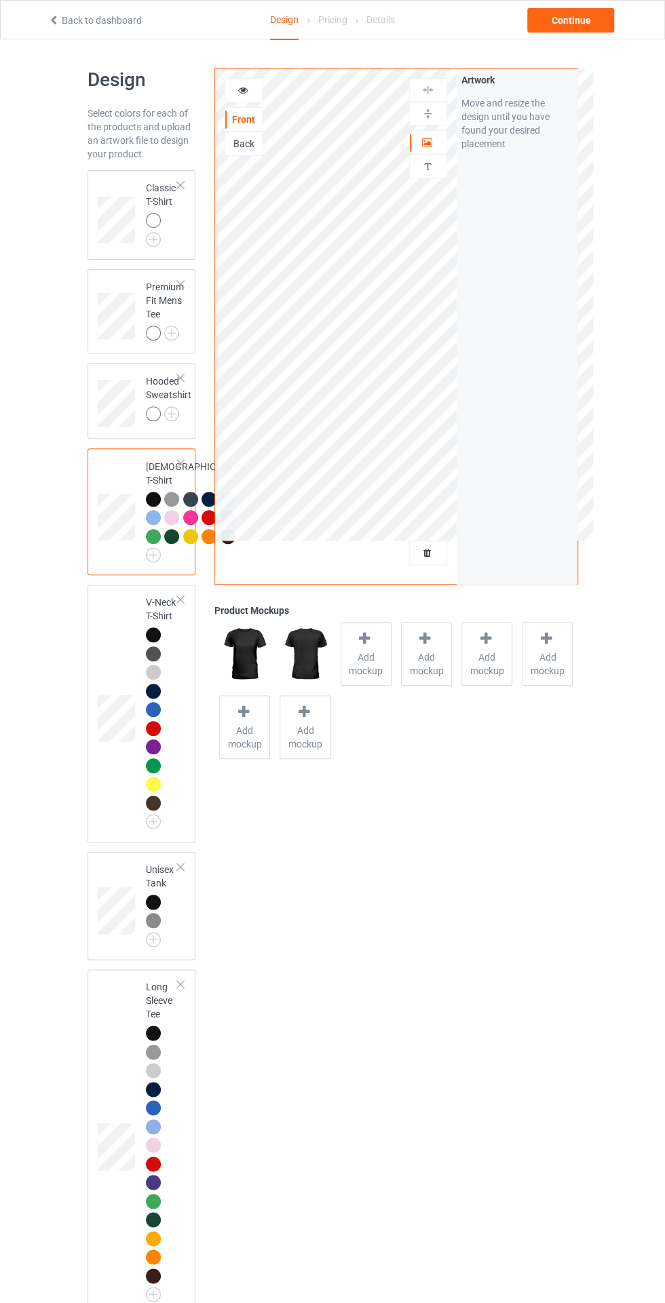
click at [0, 0] on img at bounding box center [0, 0] width 0 height 0
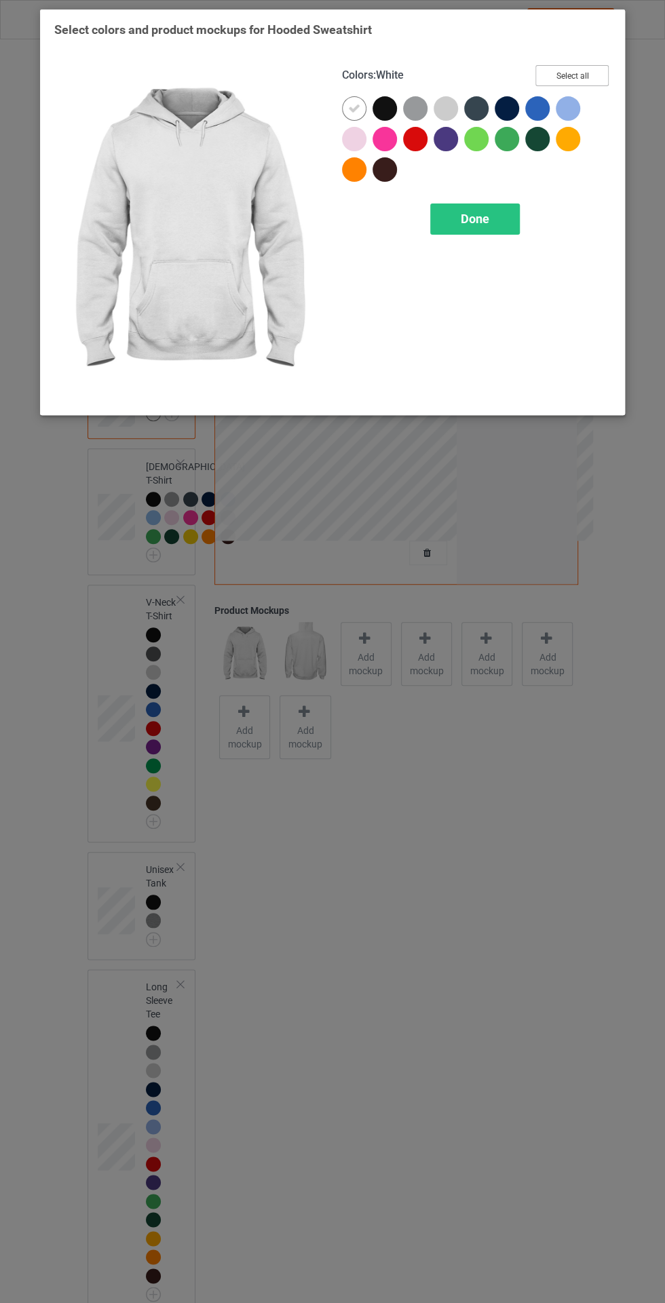
click at [587, 70] on button "Select all" at bounding box center [571, 75] width 73 height 21
click at [348, 169] on icon at bounding box center [354, 169] width 12 height 12
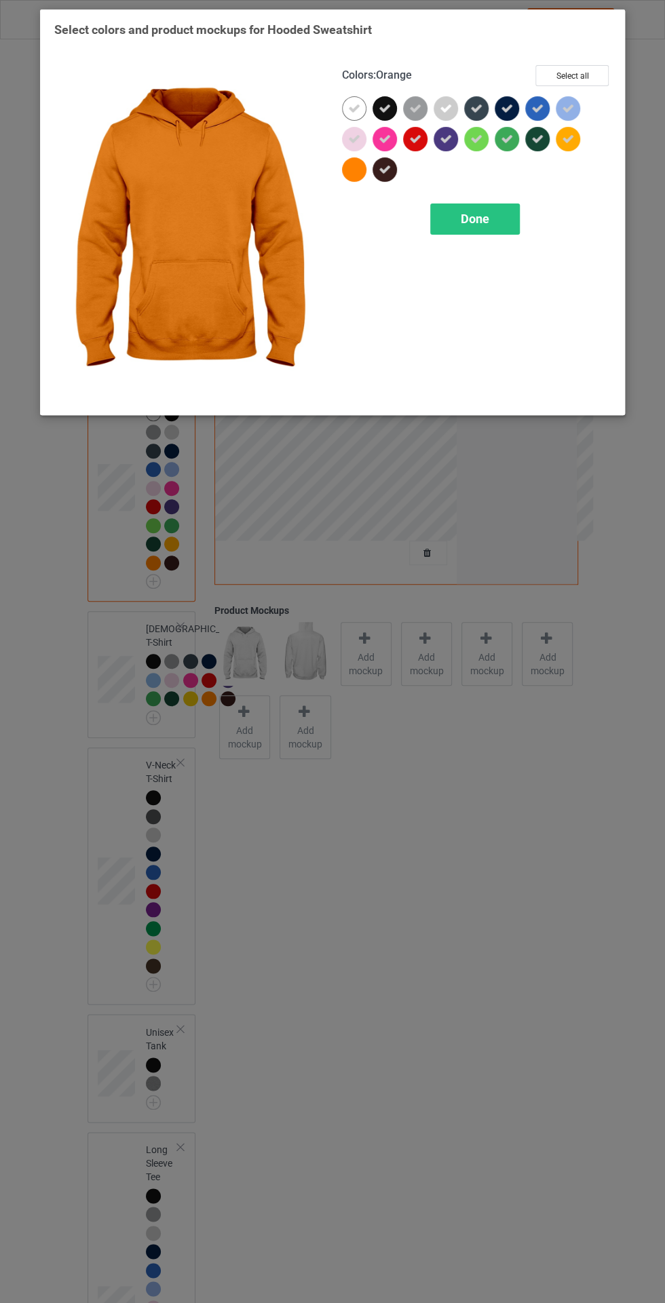
click at [360, 178] on div at bounding box center [354, 169] width 24 height 24
click at [353, 169] on icon at bounding box center [354, 169] width 12 height 12
click at [568, 138] on icon at bounding box center [568, 139] width 12 height 12
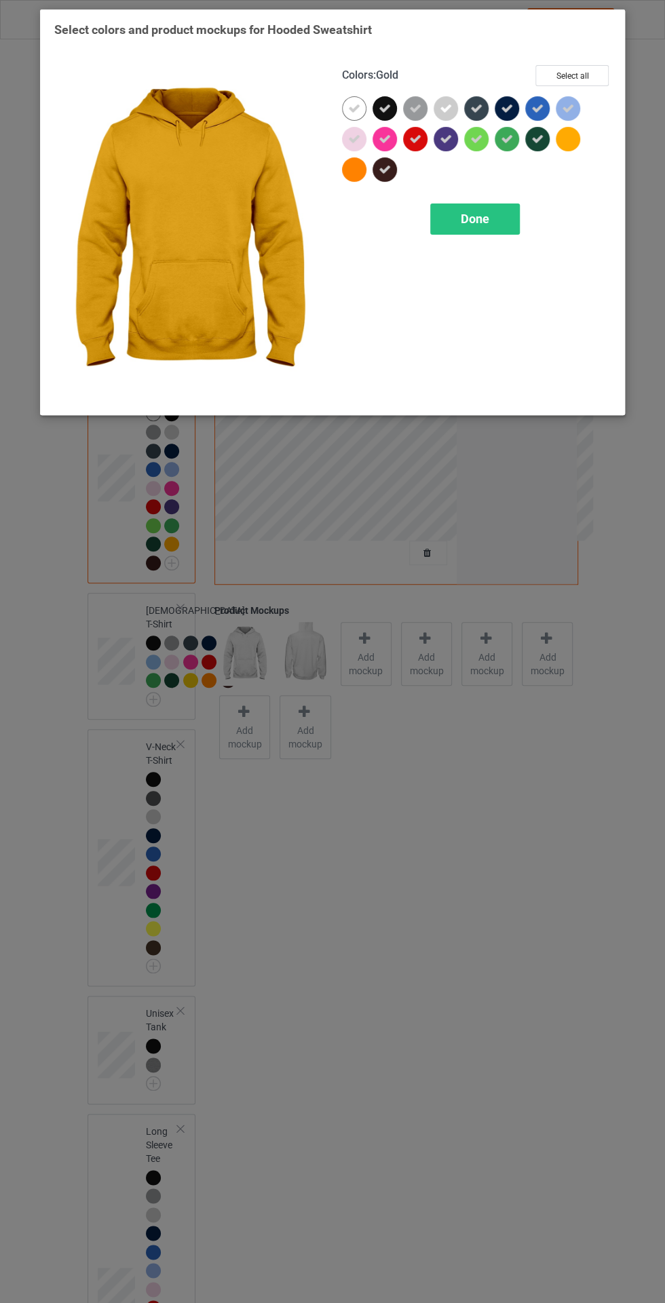
click at [474, 212] on span "Done" at bounding box center [475, 219] width 28 height 14
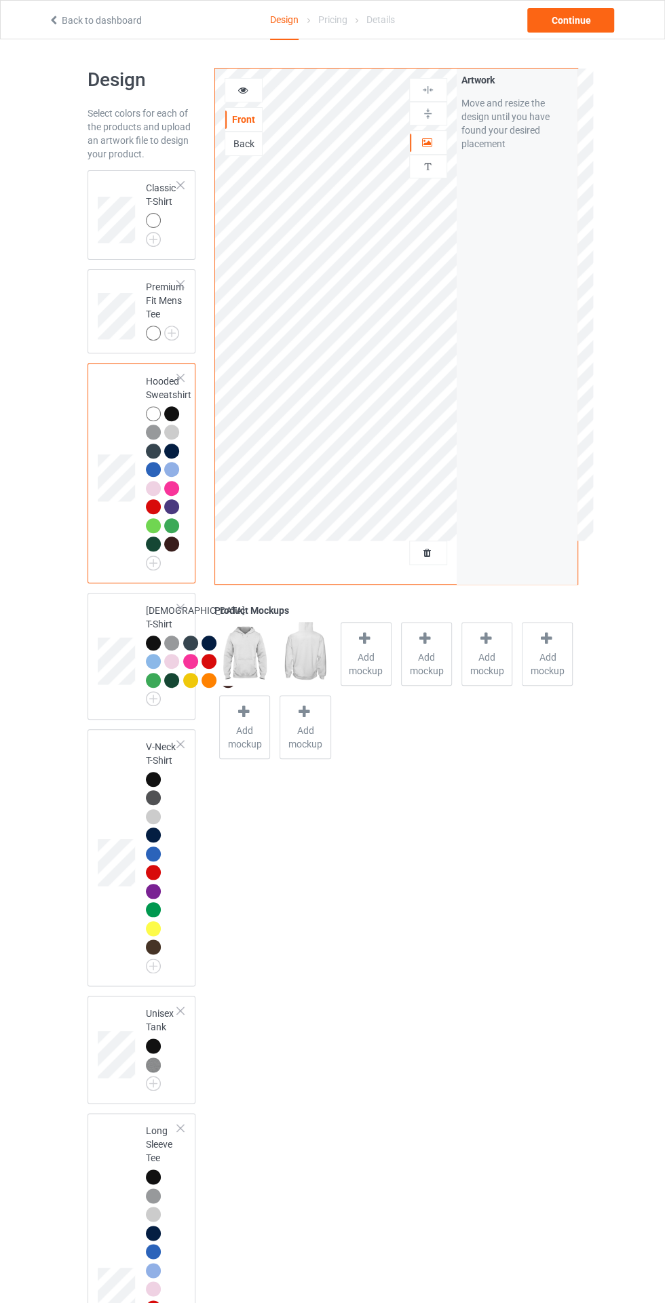
click at [0, 0] on img at bounding box center [0, 0] width 0 height 0
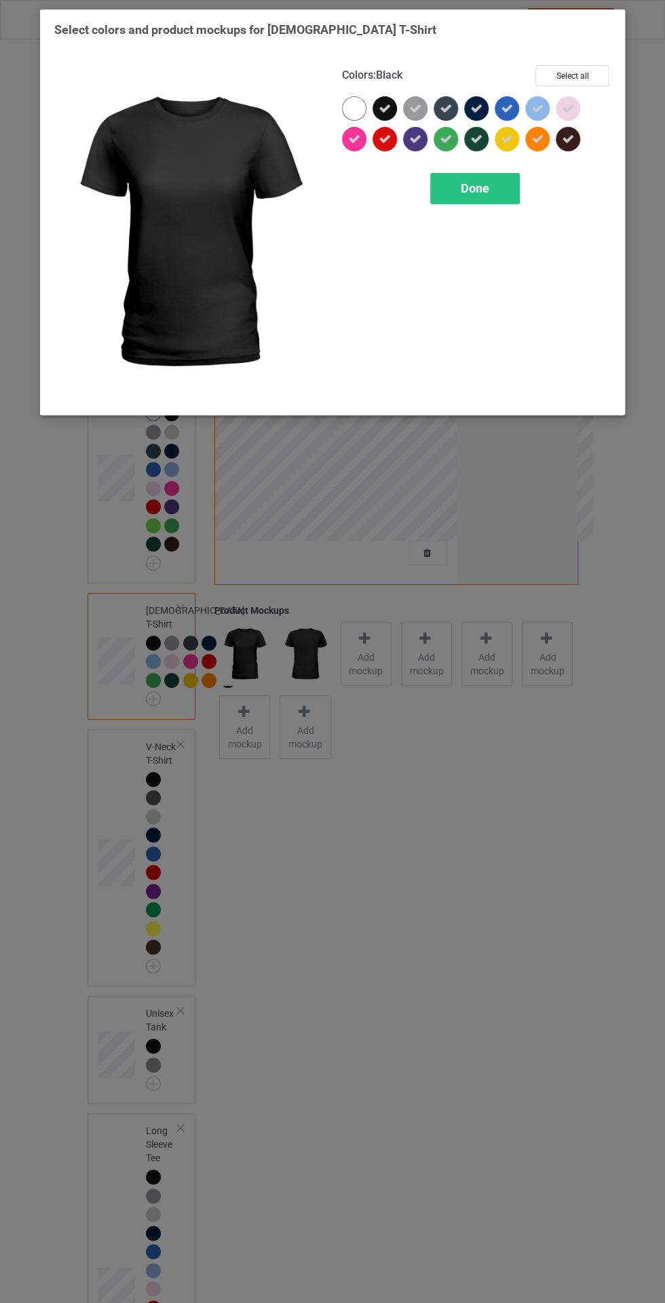
click at [537, 138] on icon at bounding box center [537, 139] width 12 height 12
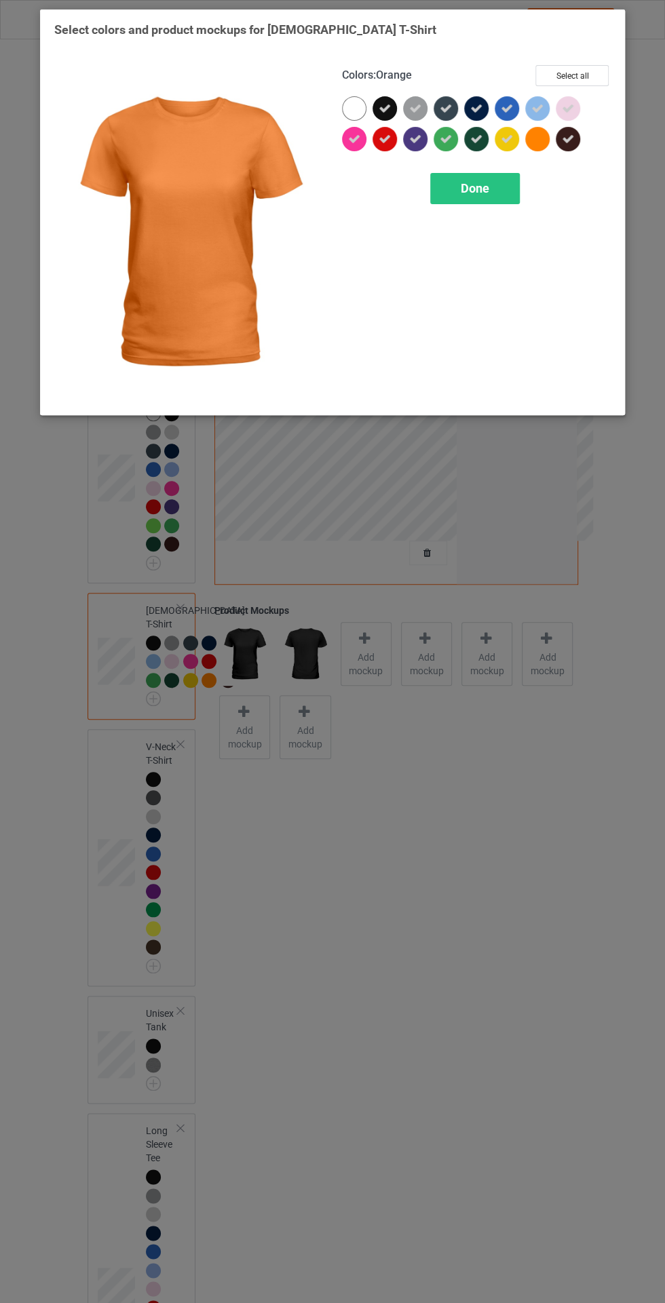
click at [512, 136] on icon at bounding box center [507, 139] width 12 height 12
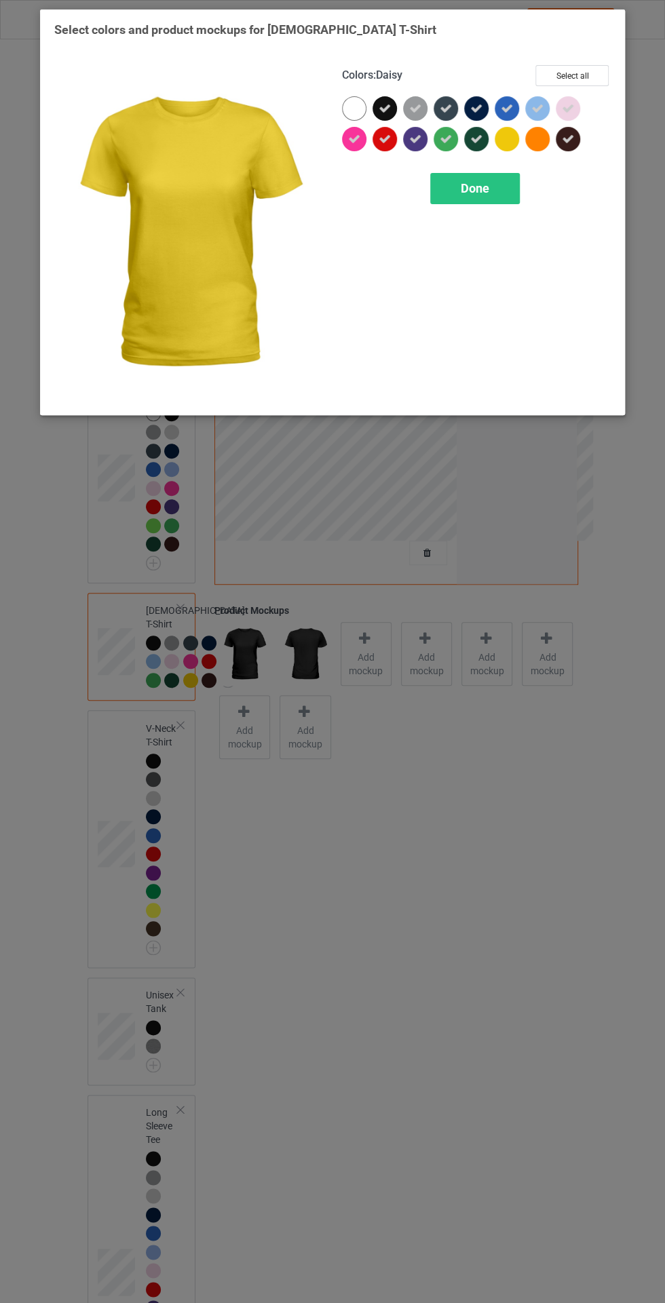
click at [477, 183] on span "Done" at bounding box center [475, 188] width 28 height 14
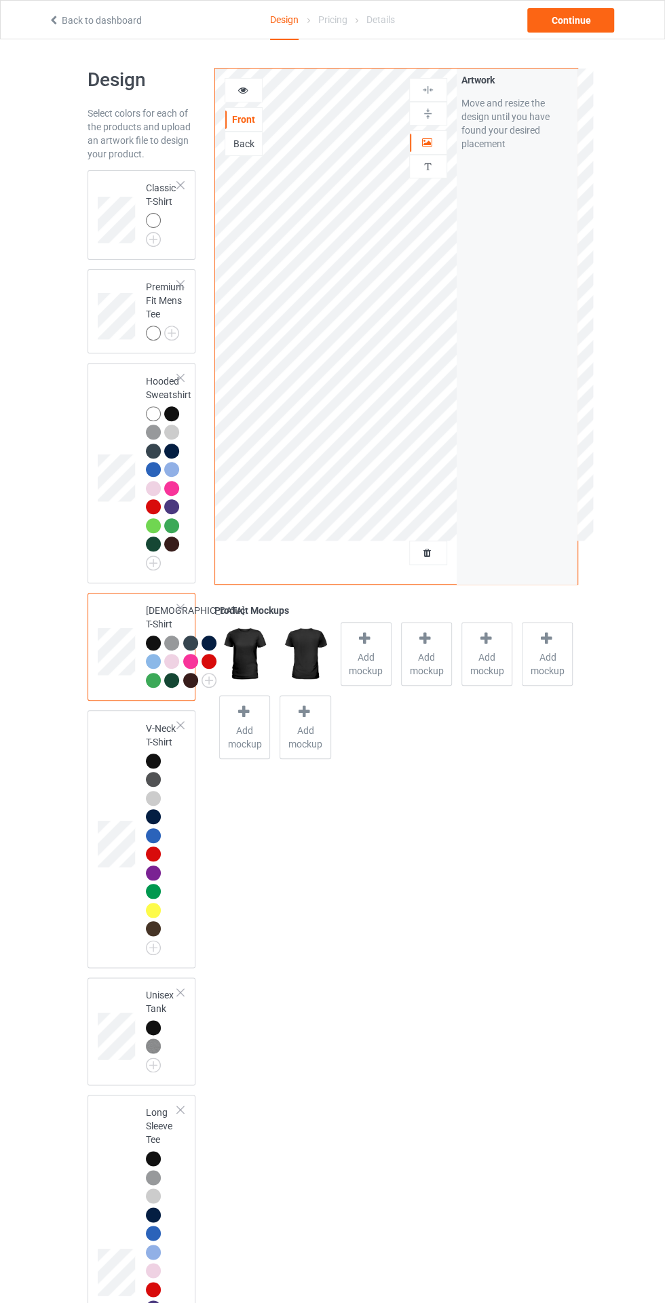
click at [0, 0] on img at bounding box center [0, 0] width 0 height 0
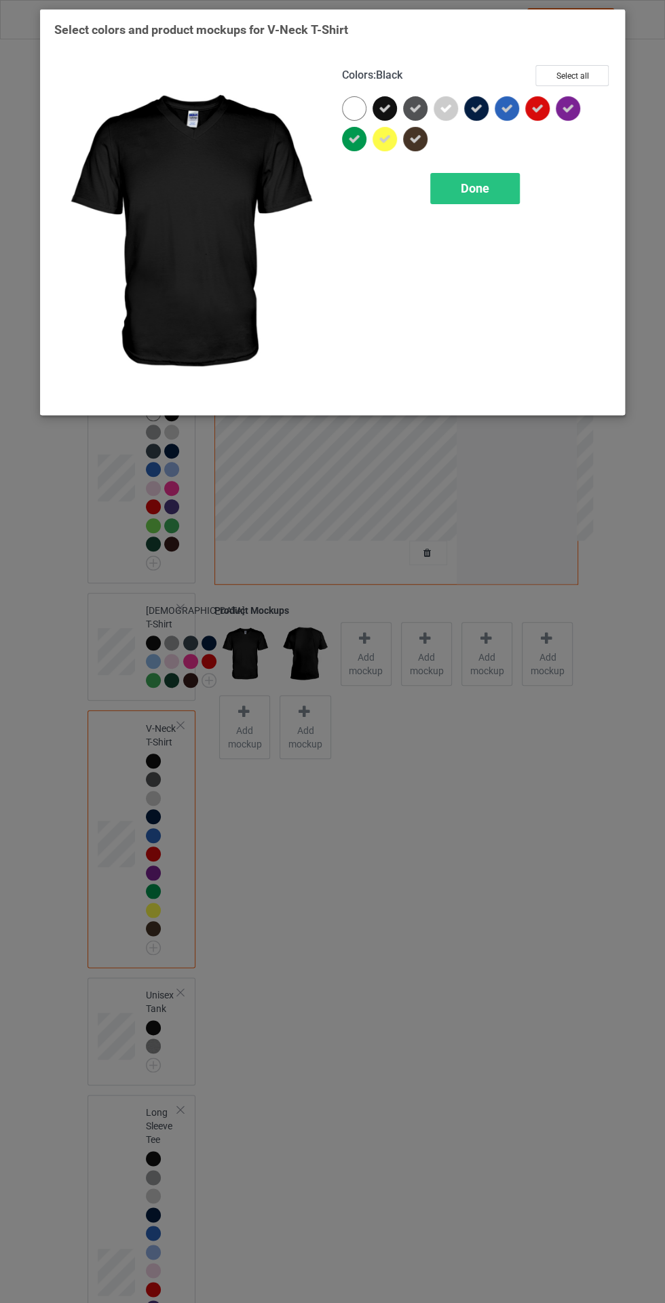
click at [477, 190] on span "Done" at bounding box center [475, 188] width 28 height 14
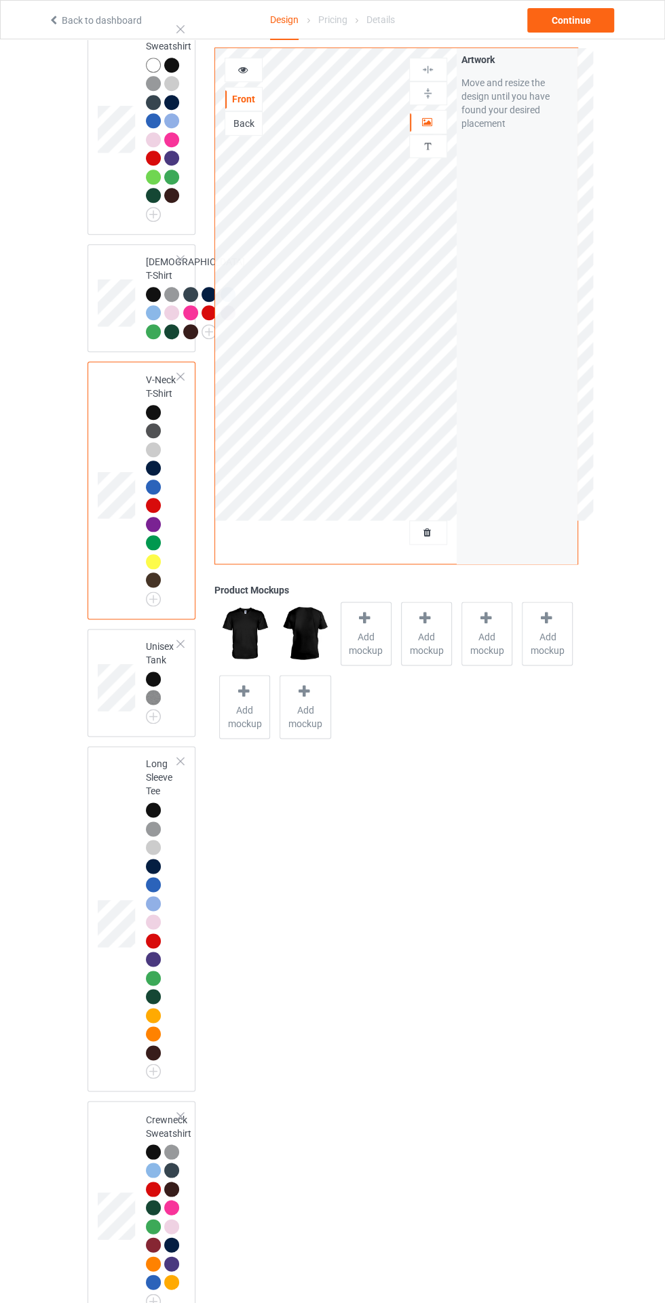
scroll to position [359, 0]
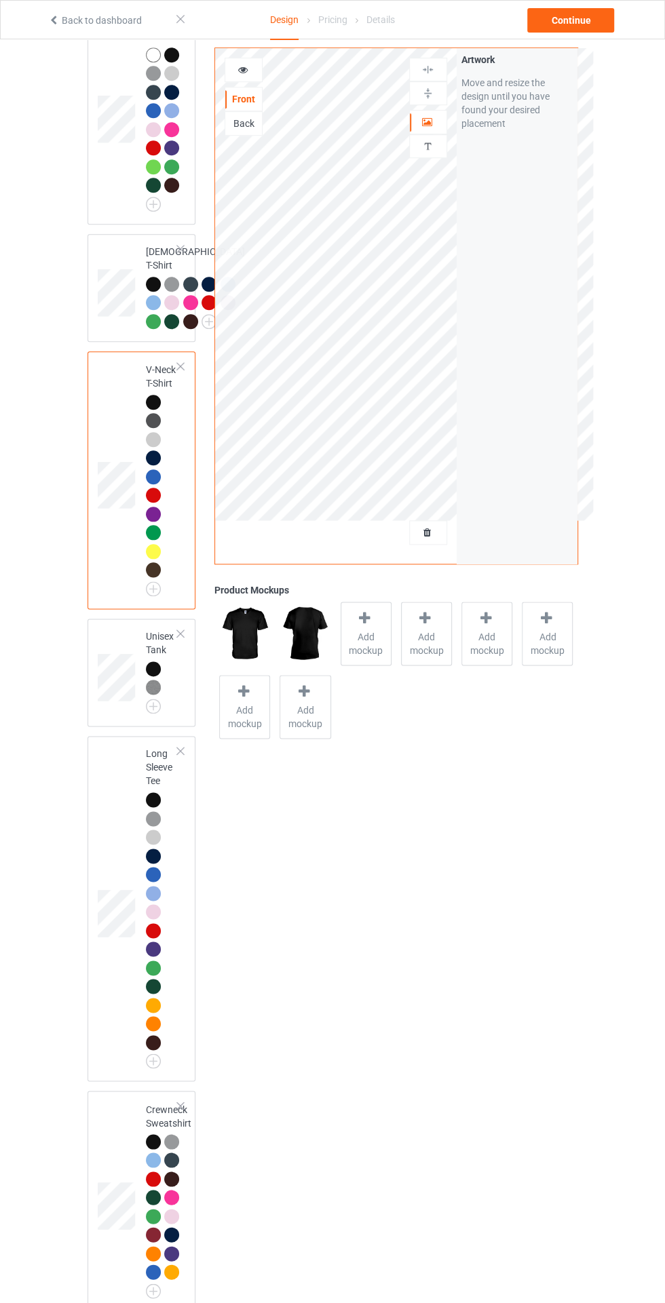
click at [159, 942] on div at bounding box center [155, 932] width 19 height 19
click at [161, 923] on div at bounding box center [155, 913] width 19 height 19
click at [0, 0] on img at bounding box center [0, 0] width 0 height 0
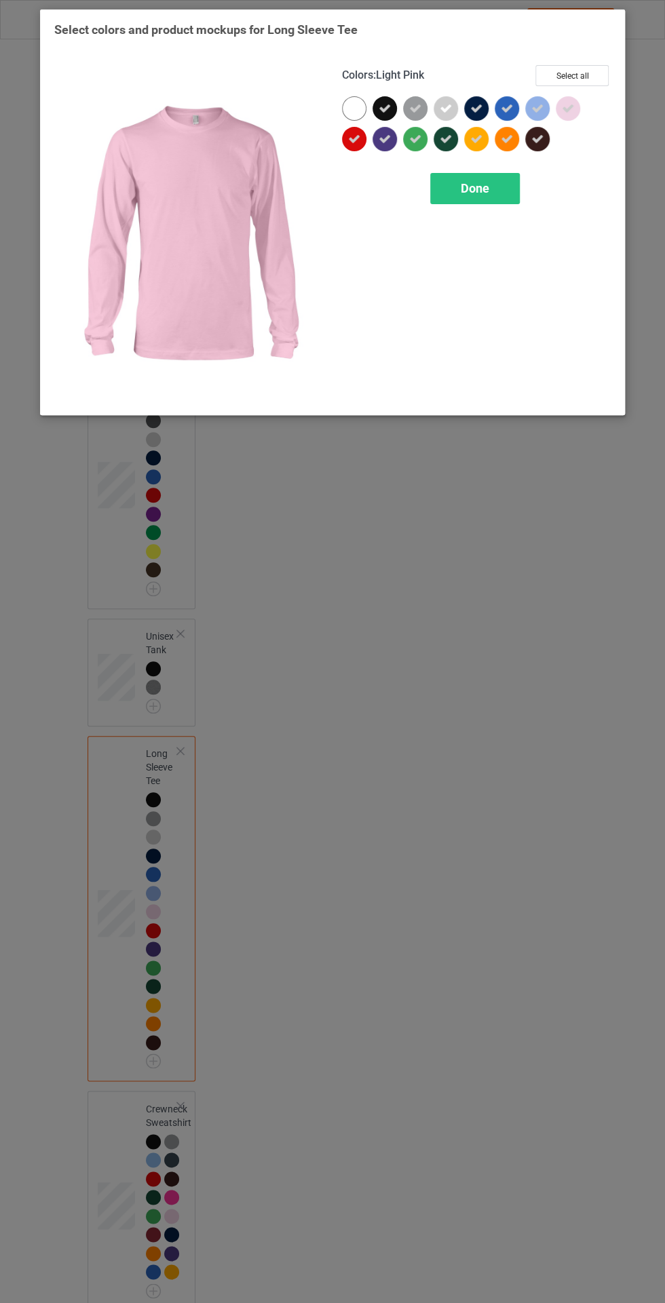
click at [501, 134] on icon at bounding box center [507, 139] width 12 height 12
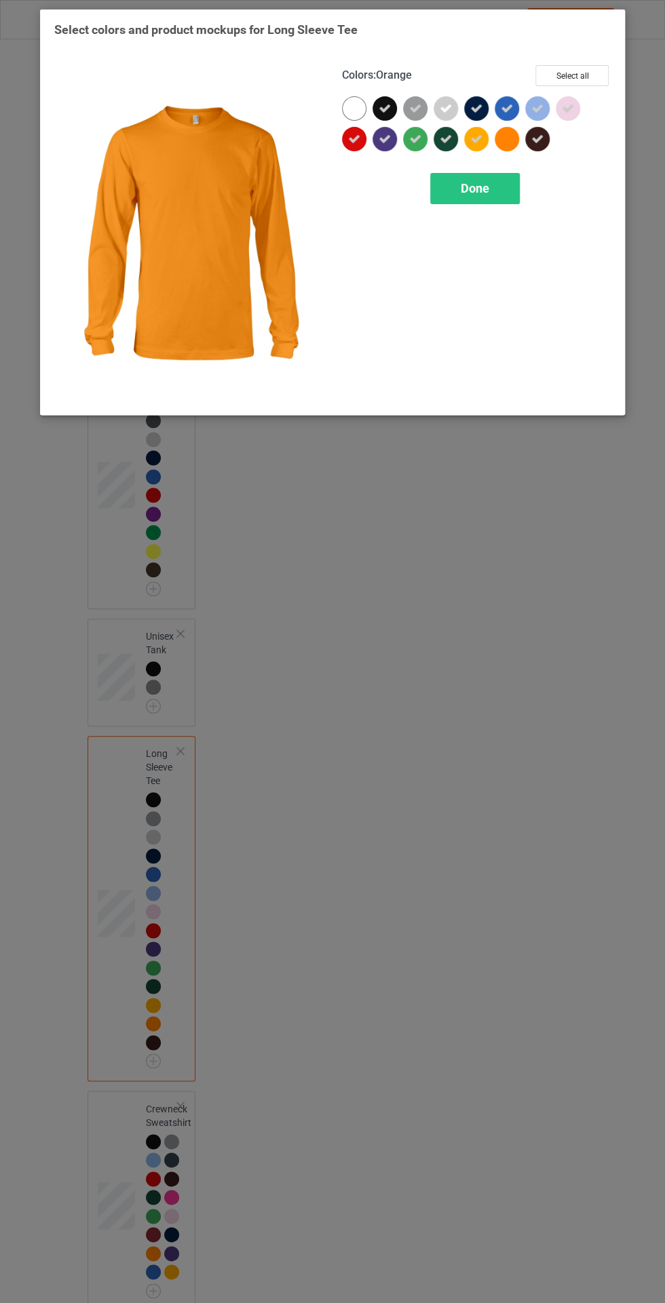
click at [476, 138] on icon at bounding box center [476, 139] width 12 height 12
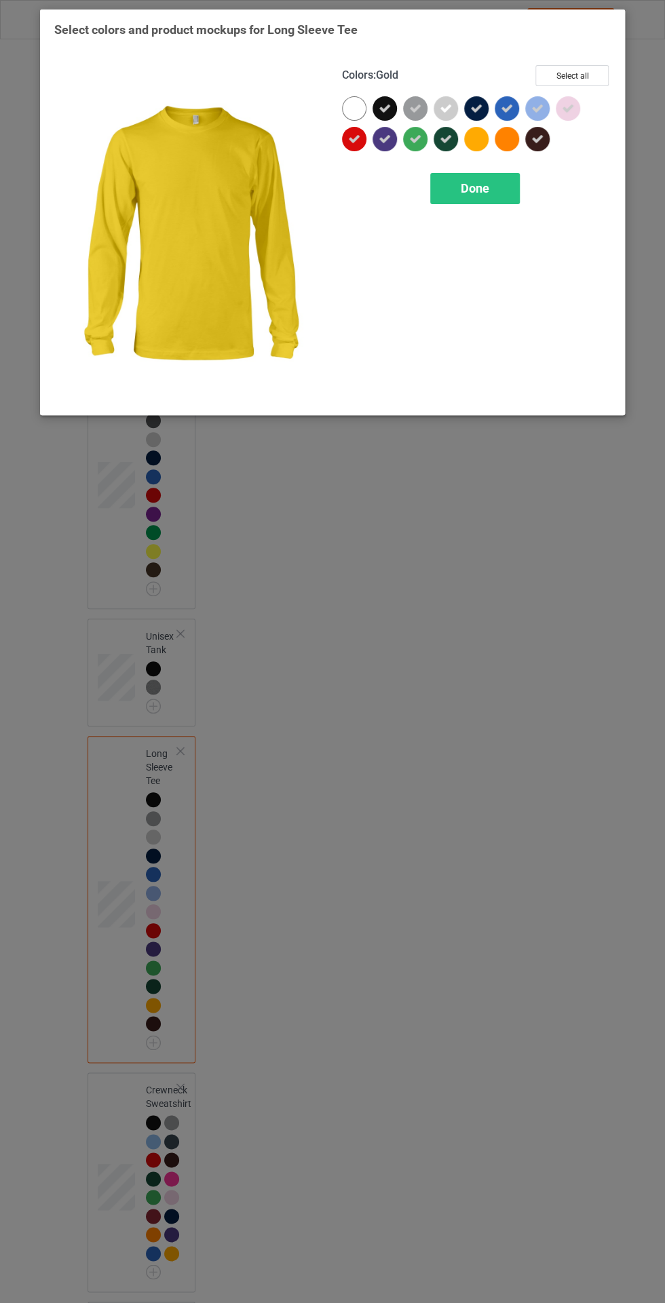
click at [351, 105] on div at bounding box center [354, 108] width 24 height 24
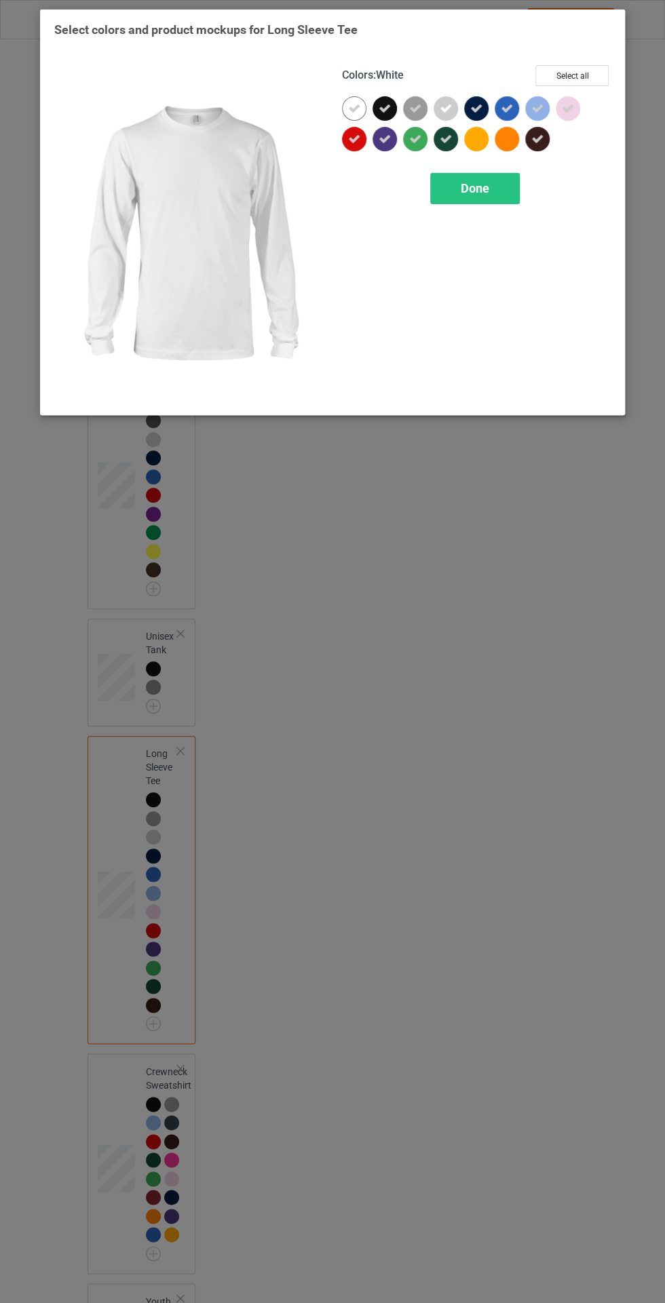
click at [475, 188] on span "Done" at bounding box center [475, 188] width 28 height 14
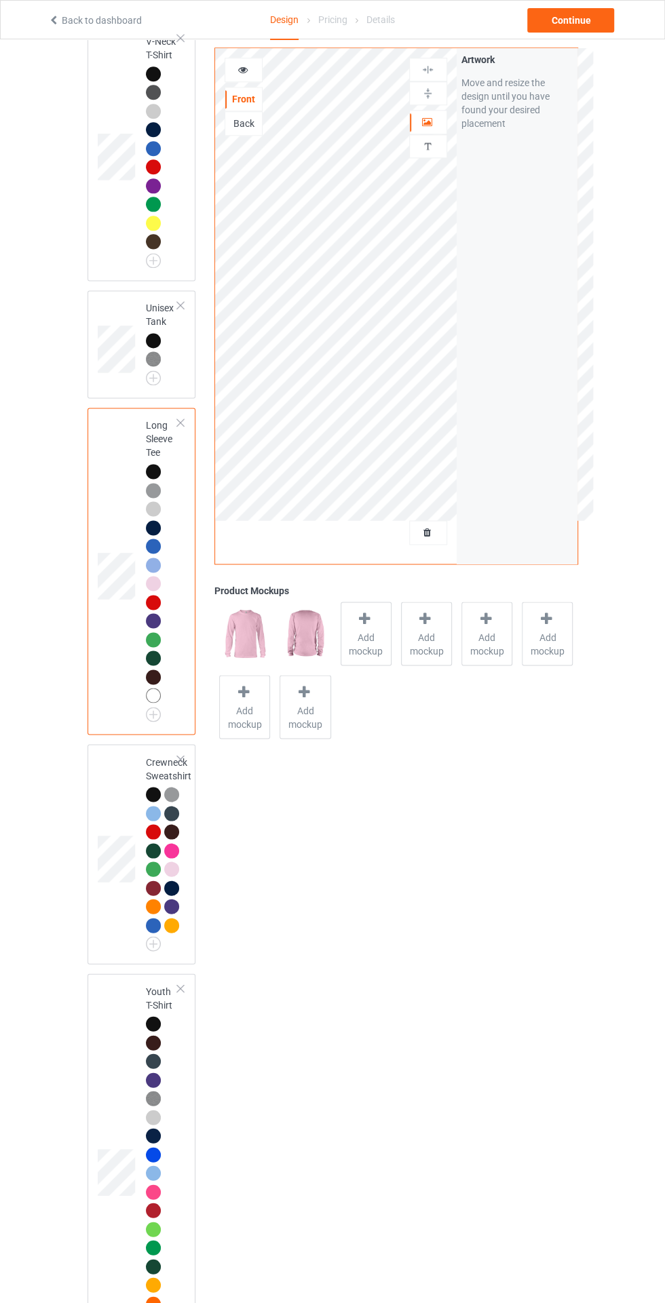
scroll to position [727, 0]
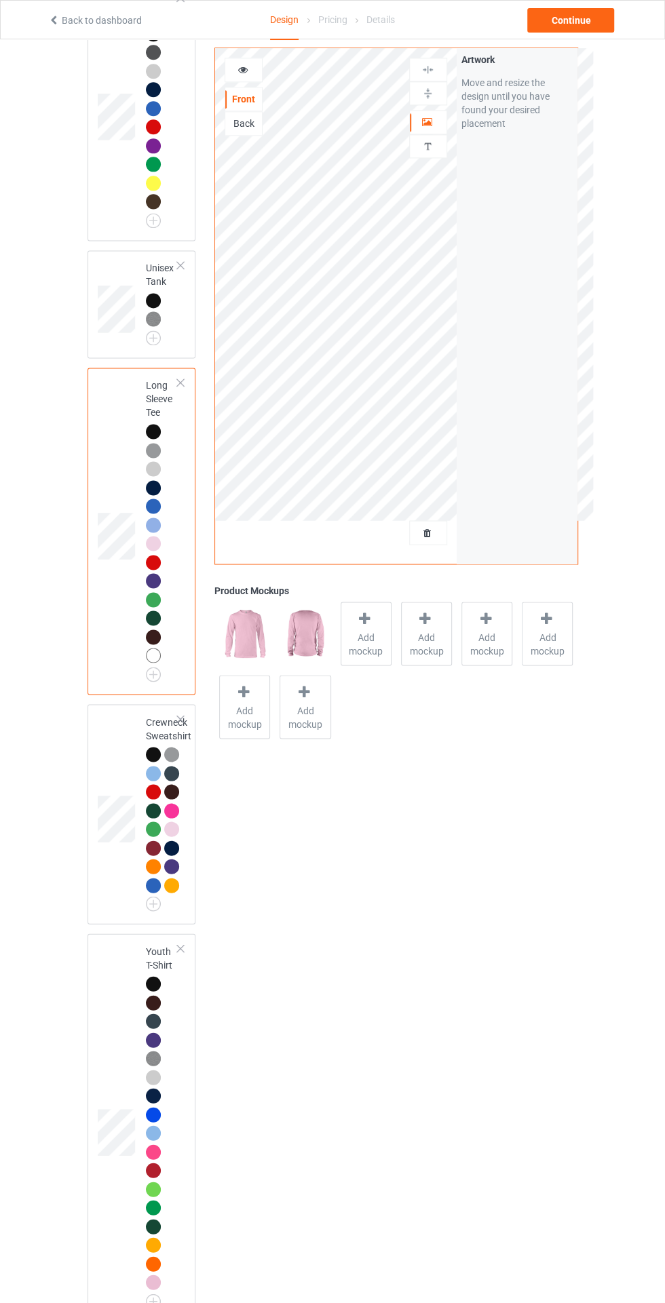
click at [0, 0] on img at bounding box center [0, 0] width 0 height 0
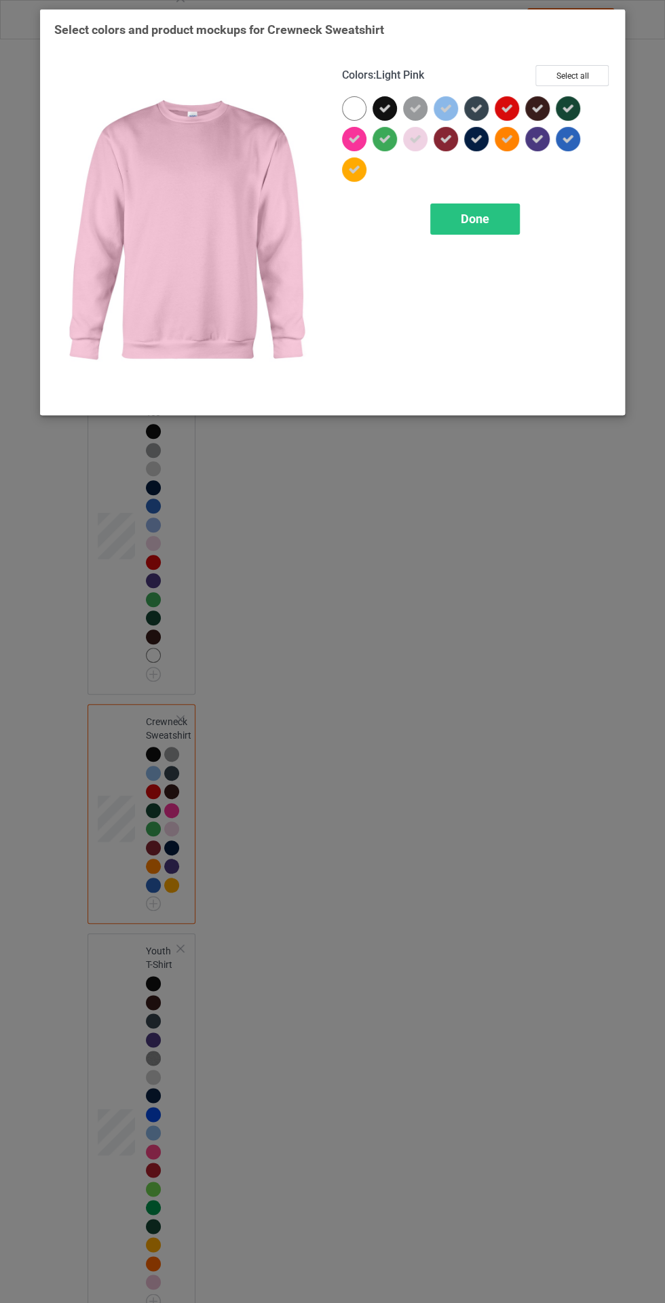
click at [507, 138] on icon at bounding box center [507, 139] width 12 height 12
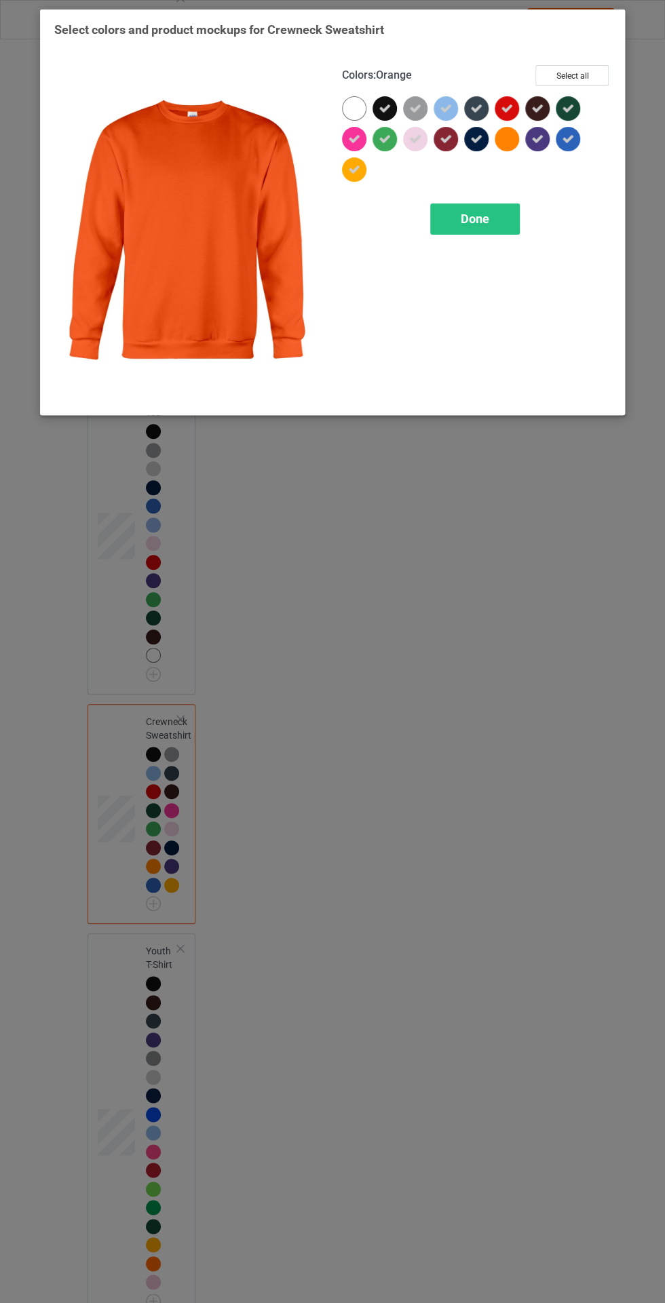
click at [353, 169] on icon at bounding box center [354, 169] width 12 height 12
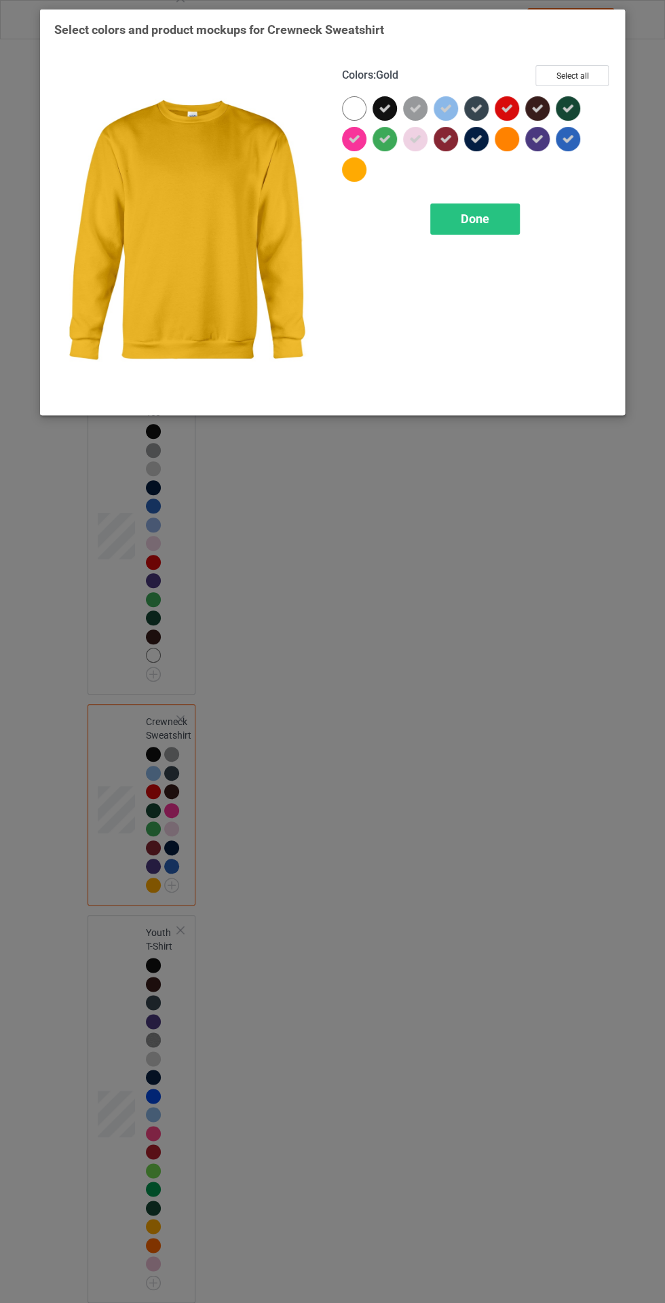
click at [353, 100] on div at bounding box center [354, 108] width 24 height 24
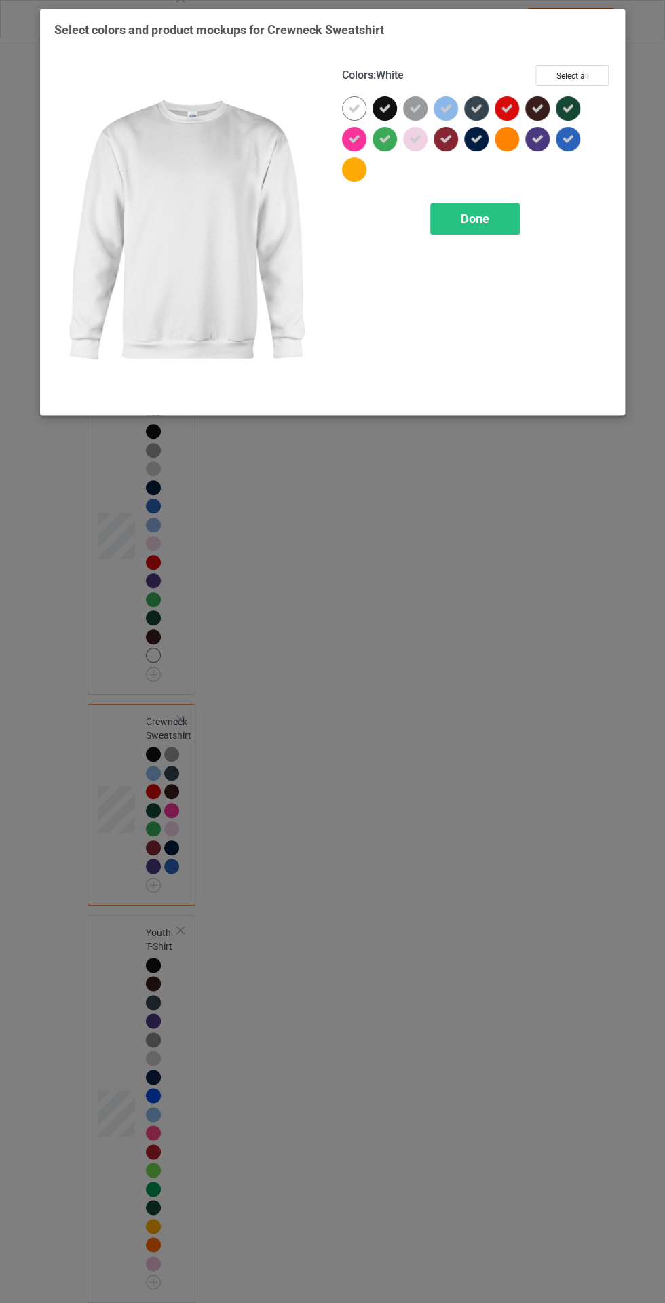
click at [479, 221] on span "Done" at bounding box center [475, 219] width 28 height 14
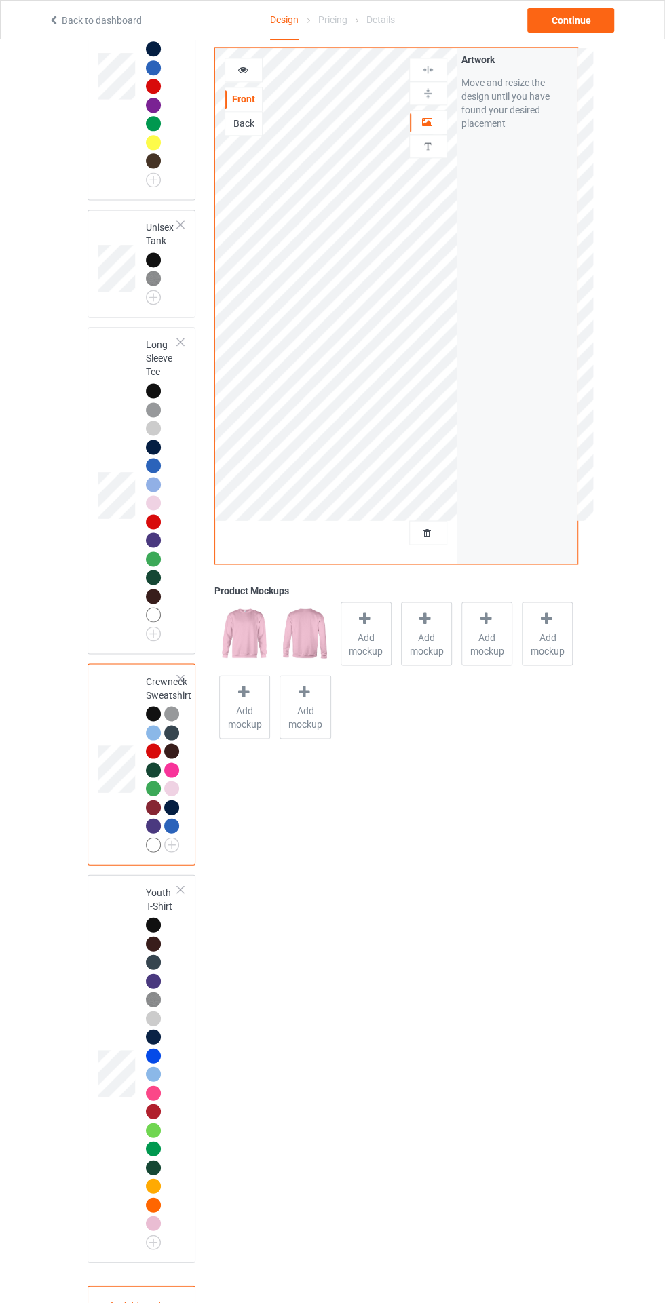
scroll to position [900, 0]
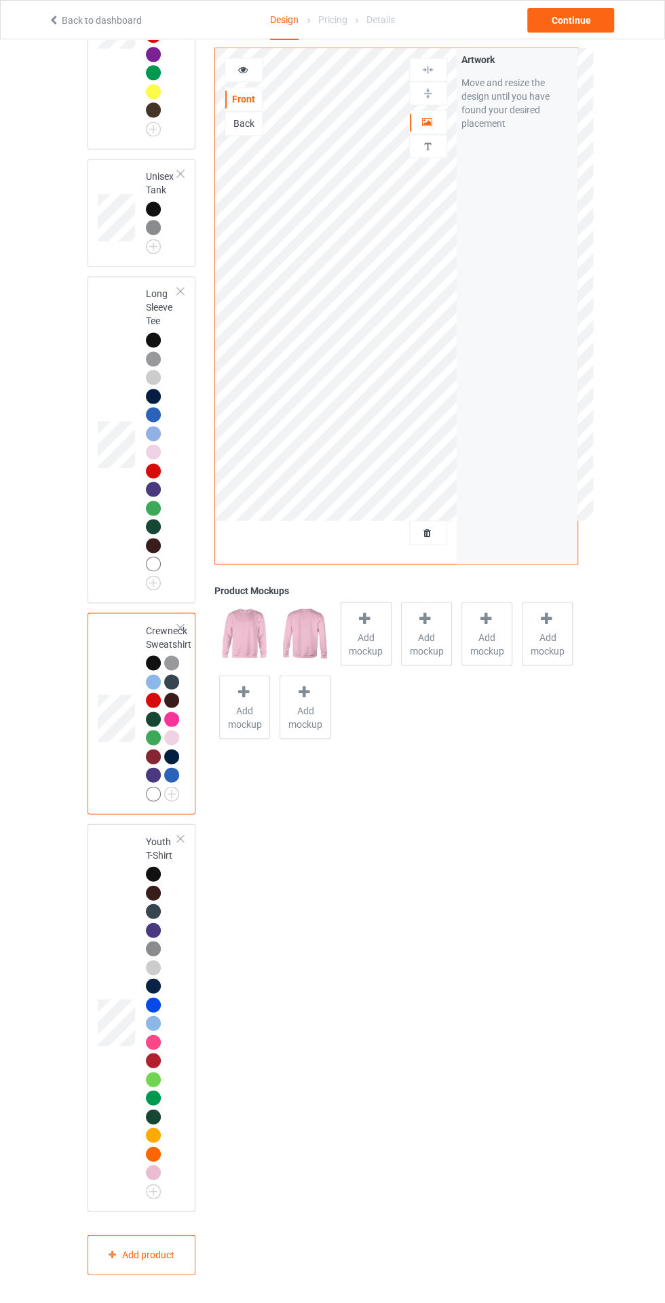
click at [153, 1180] on div at bounding box center [153, 1172] width 15 height 15
click at [0, 0] on img at bounding box center [0, 0] width 0 height 0
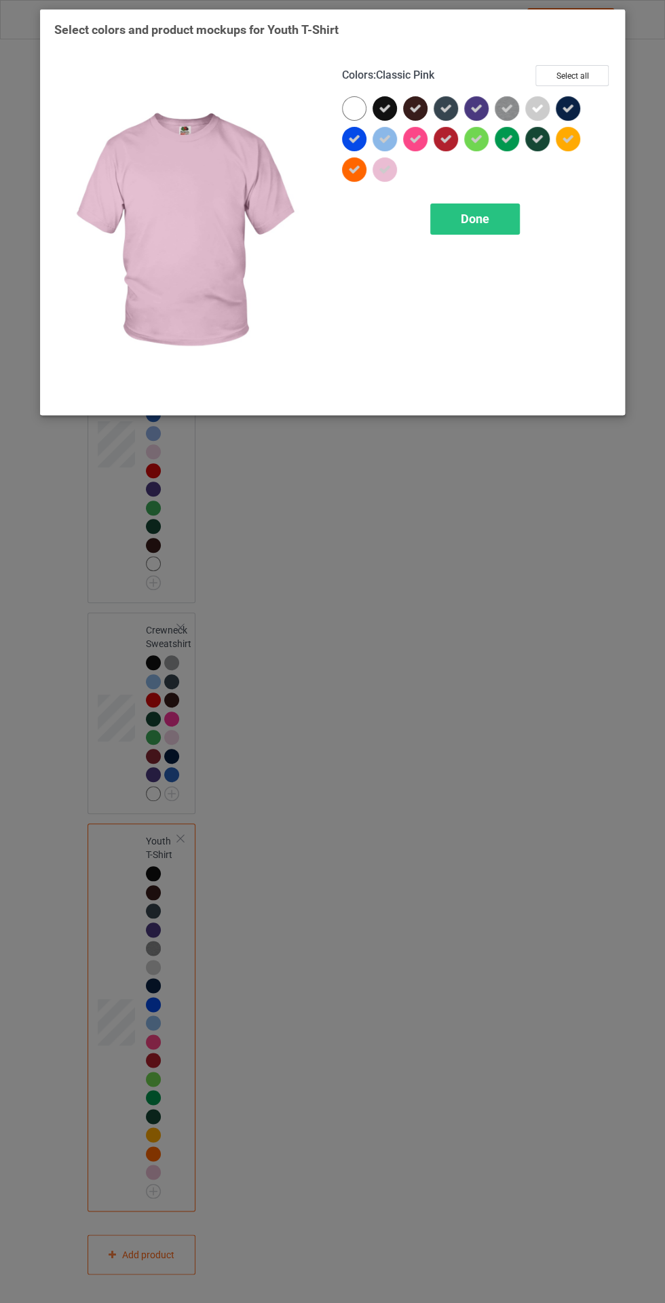
click at [355, 100] on div at bounding box center [354, 108] width 24 height 24
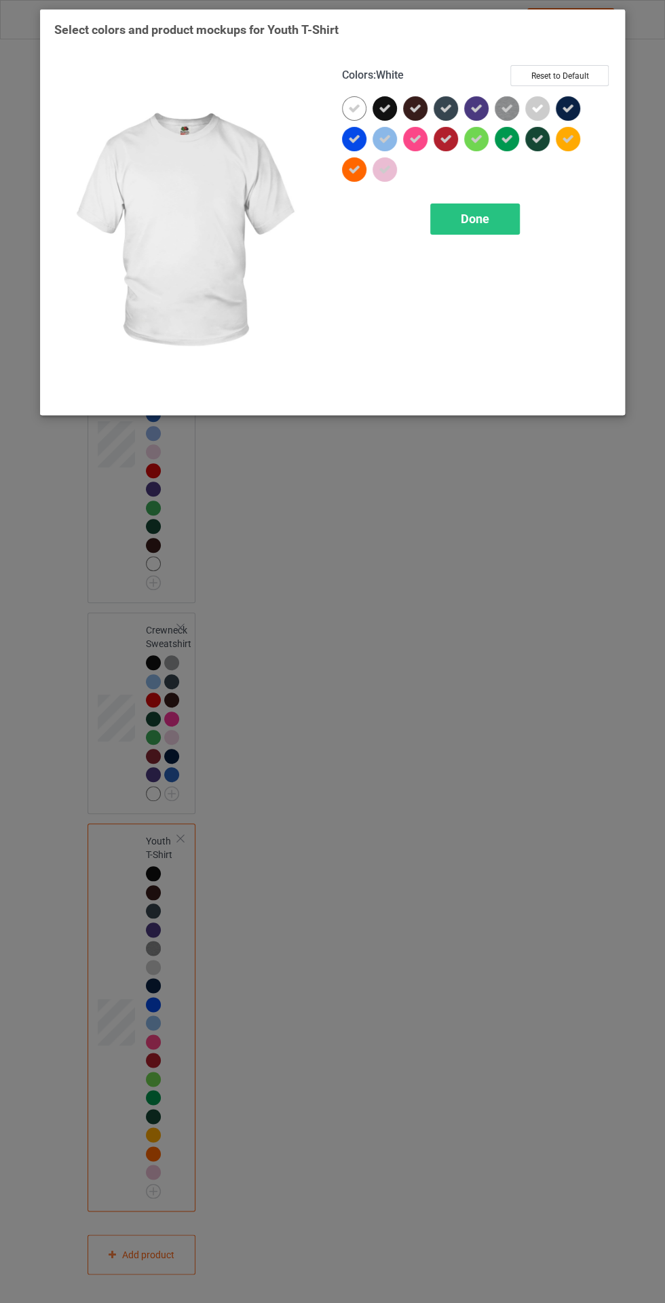
click at [571, 144] on icon at bounding box center [568, 139] width 12 height 12
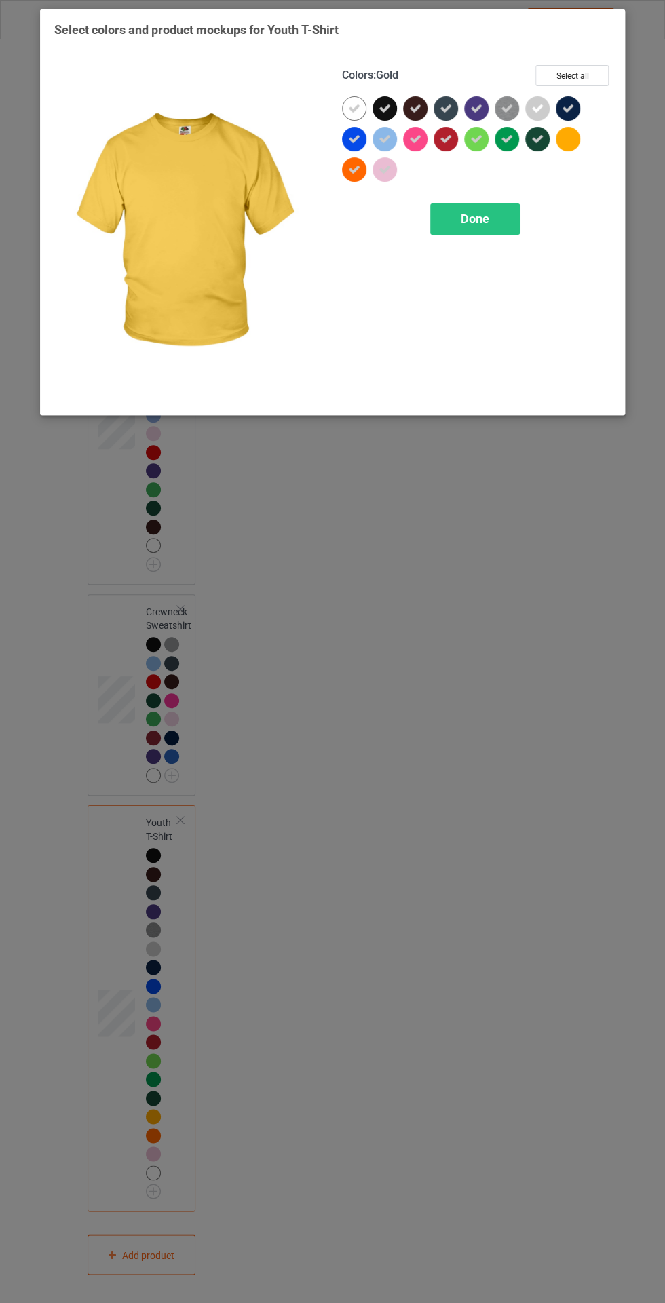
click at [355, 169] on icon at bounding box center [354, 169] width 12 height 12
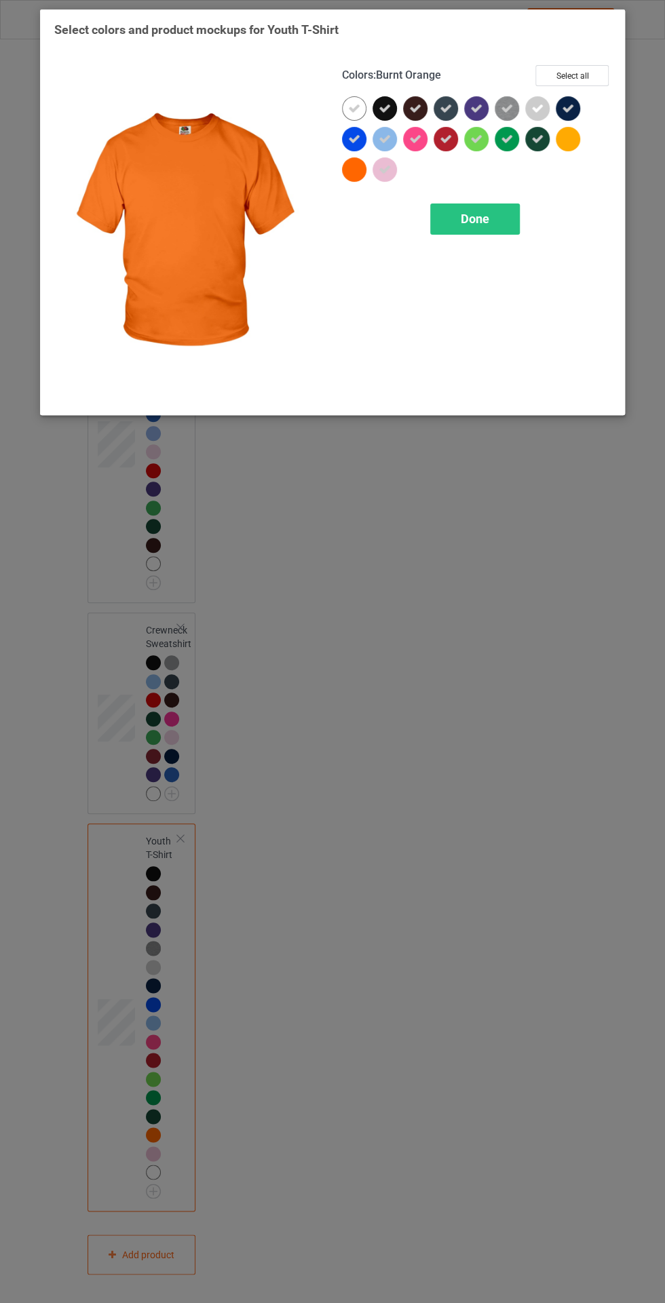
click at [487, 216] on span "Done" at bounding box center [475, 219] width 28 height 14
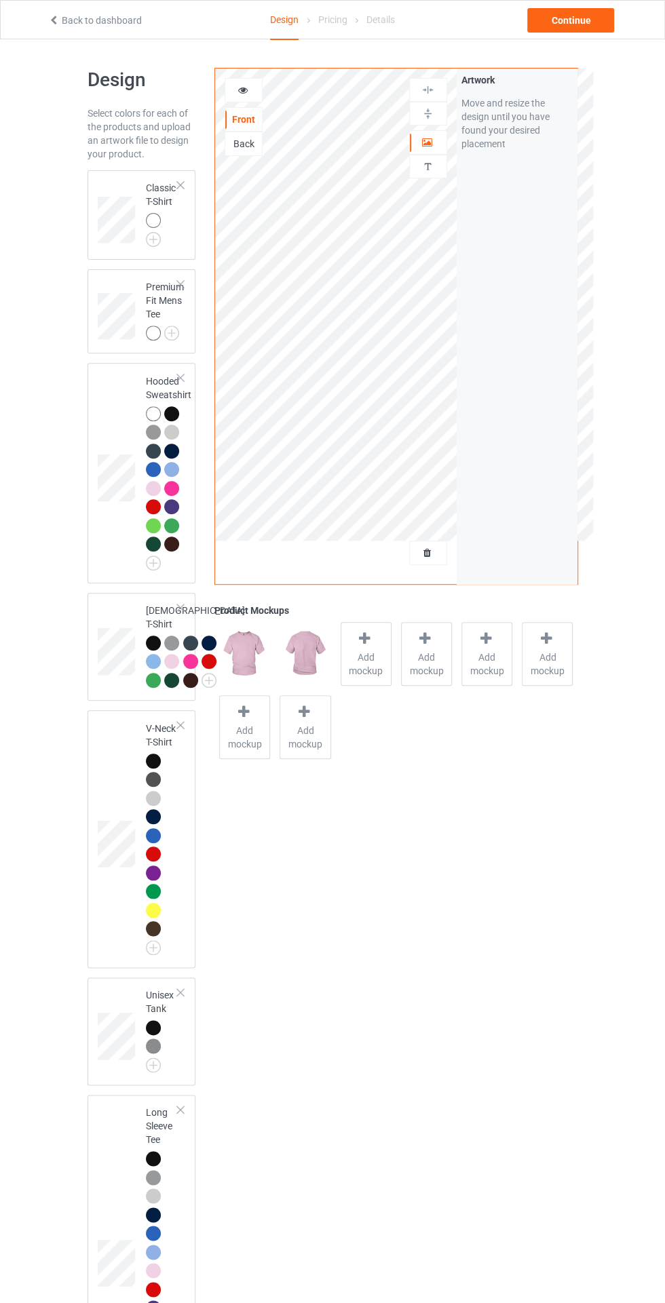
click at [153, 330] on div at bounding box center [153, 333] width 15 height 15
click at [0, 0] on img at bounding box center [0, 0] width 0 height 0
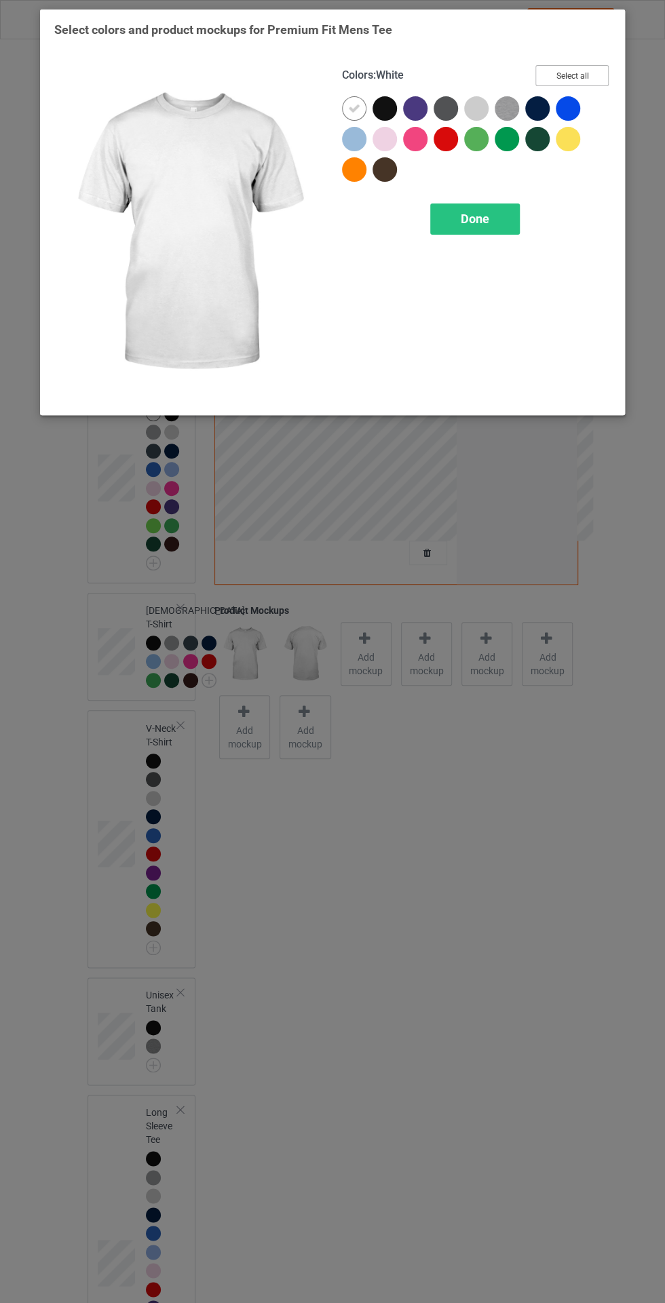
click at [585, 65] on button "Select all" at bounding box center [571, 75] width 73 height 21
click at [353, 169] on icon at bounding box center [354, 169] width 12 height 12
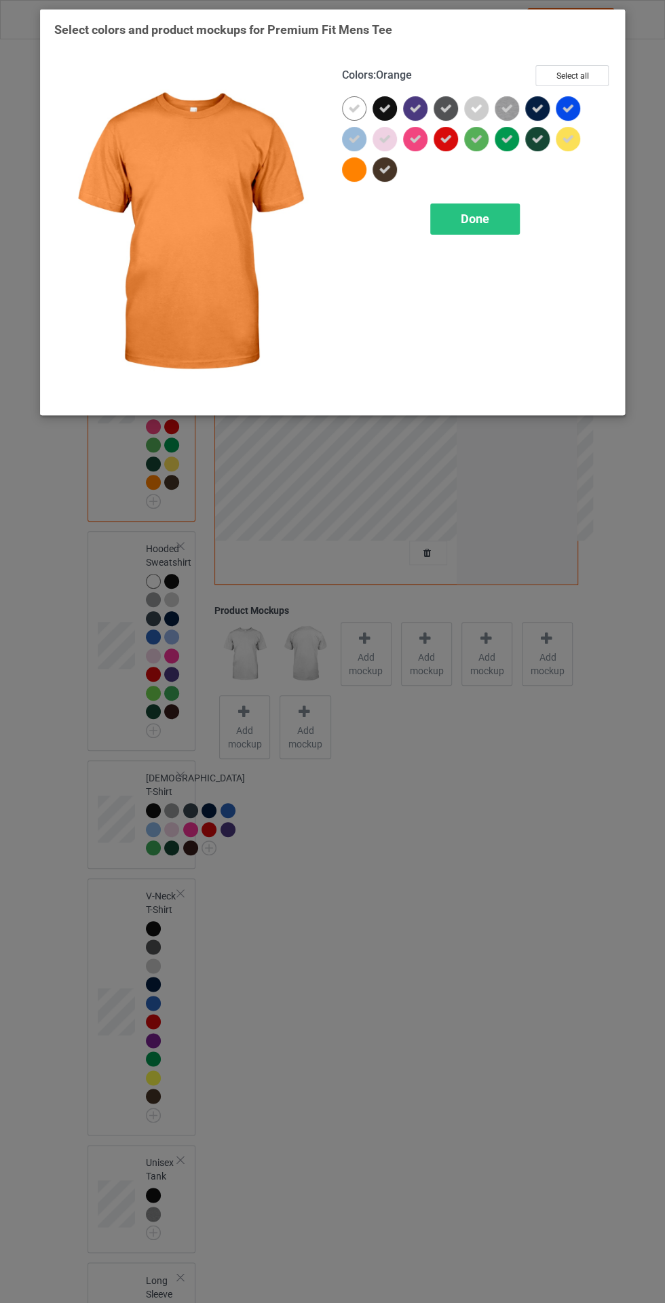
click at [577, 137] on div at bounding box center [568, 139] width 24 height 24
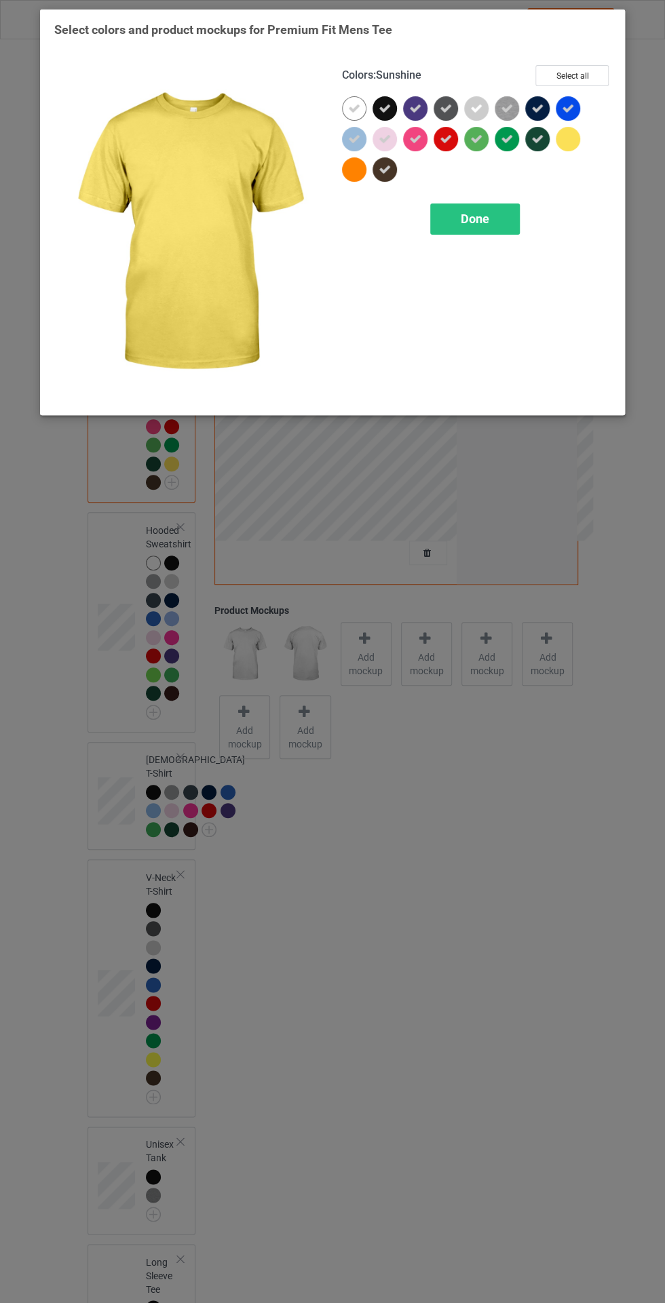
click at [476, 218] on span "Done" at bounding box center [475, 219] width 28 height 14
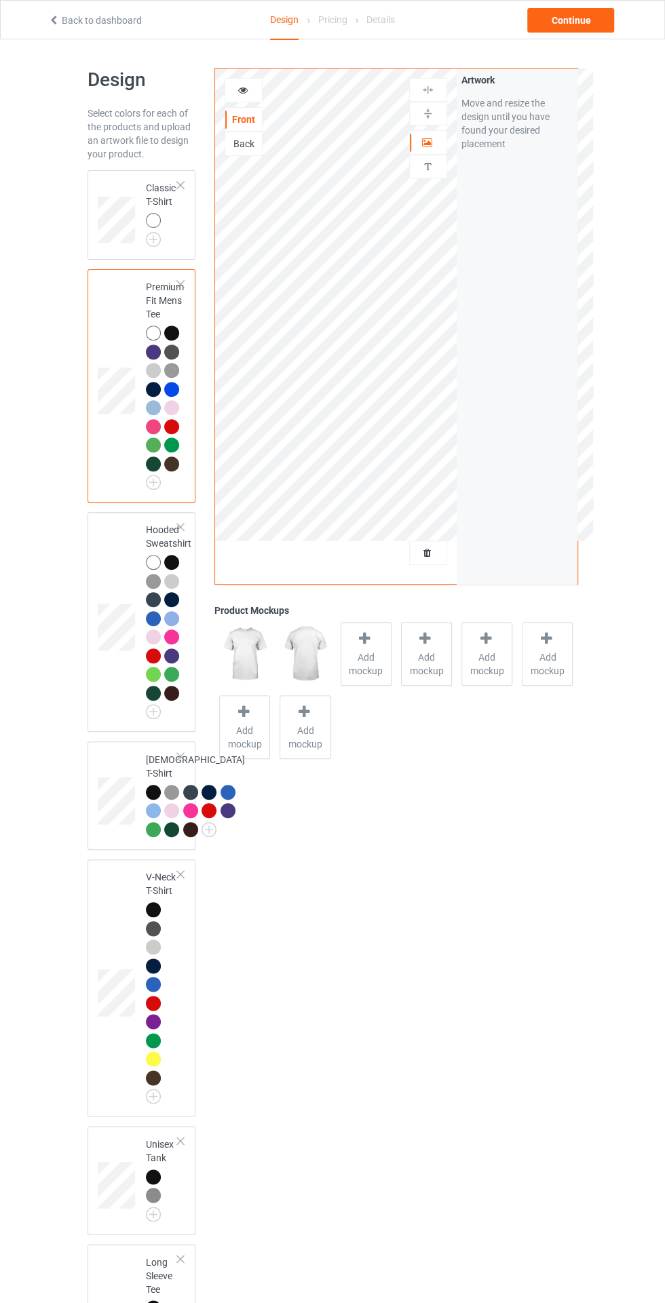
click at [0, 0] on img at bounding box center [0, 0] width 0 height 0
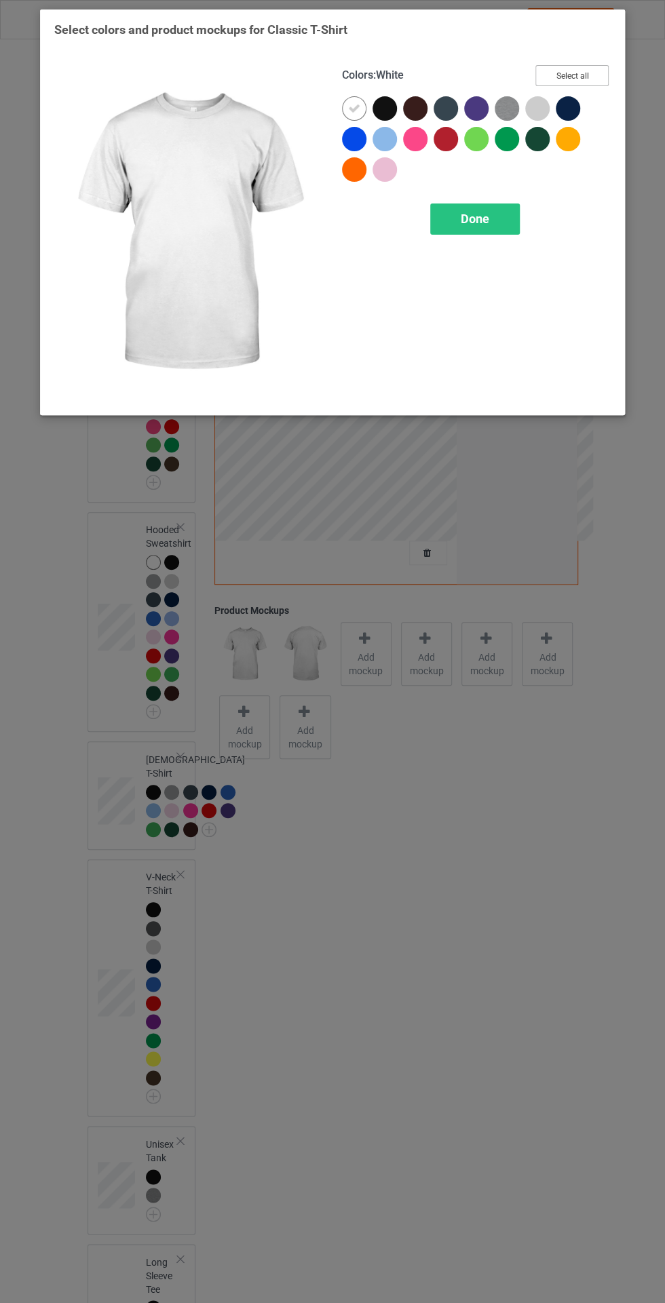
click at [582, 73] on button "Select all" at bounding box center [571, 75] width 73 height 21
click at [578, 138] on div at bounding box center [568, 139] width 24 height 24
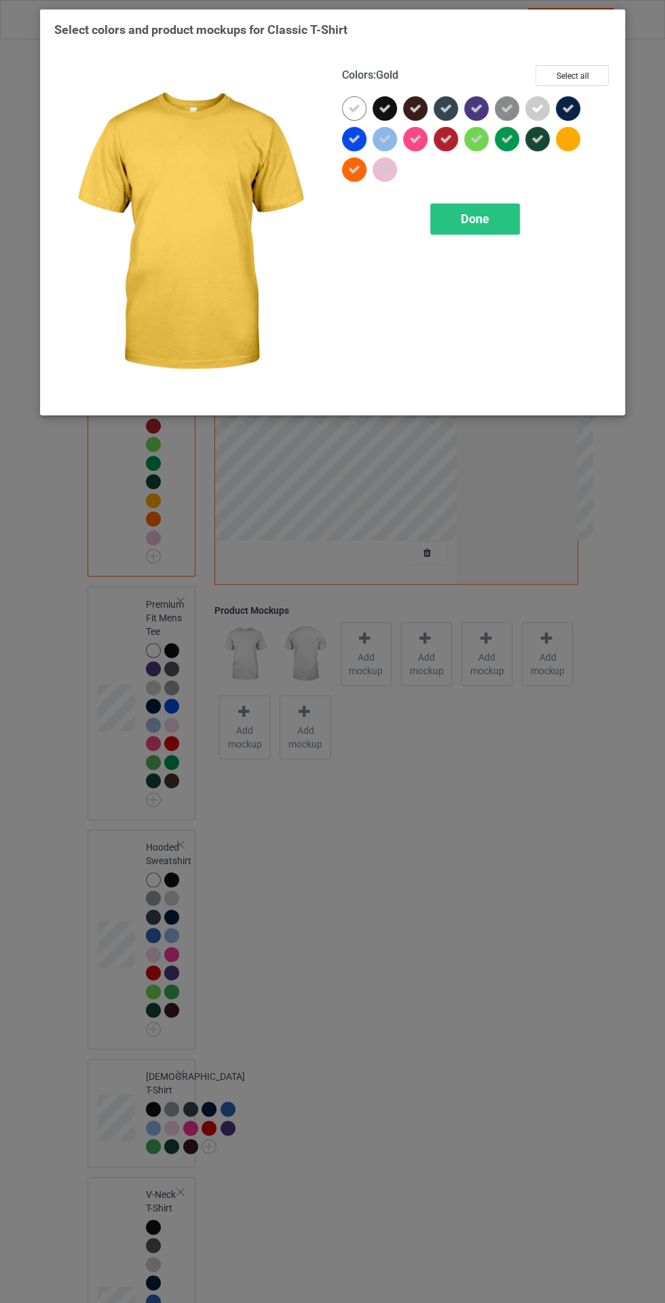
click at [354, 169] on icon at bounding box center [354, 169] width 12 height 12
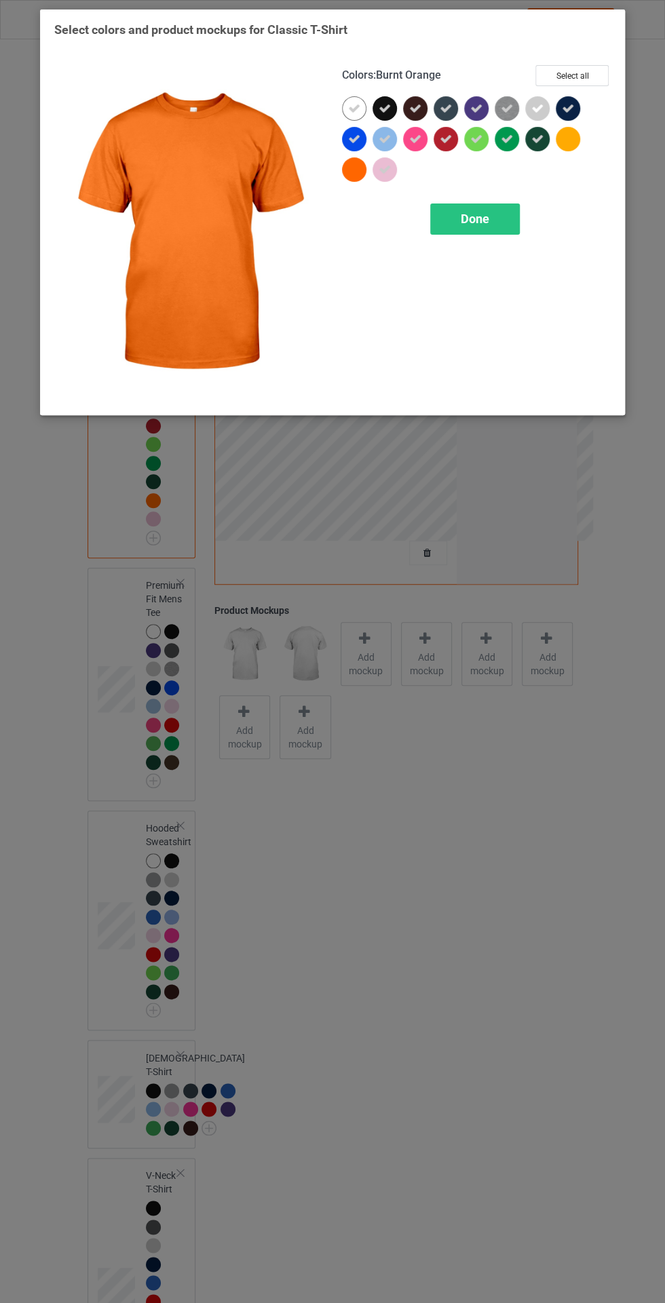
click at [505, 204] on div "Done" at bounding box center [475, 219] width 90 height 31
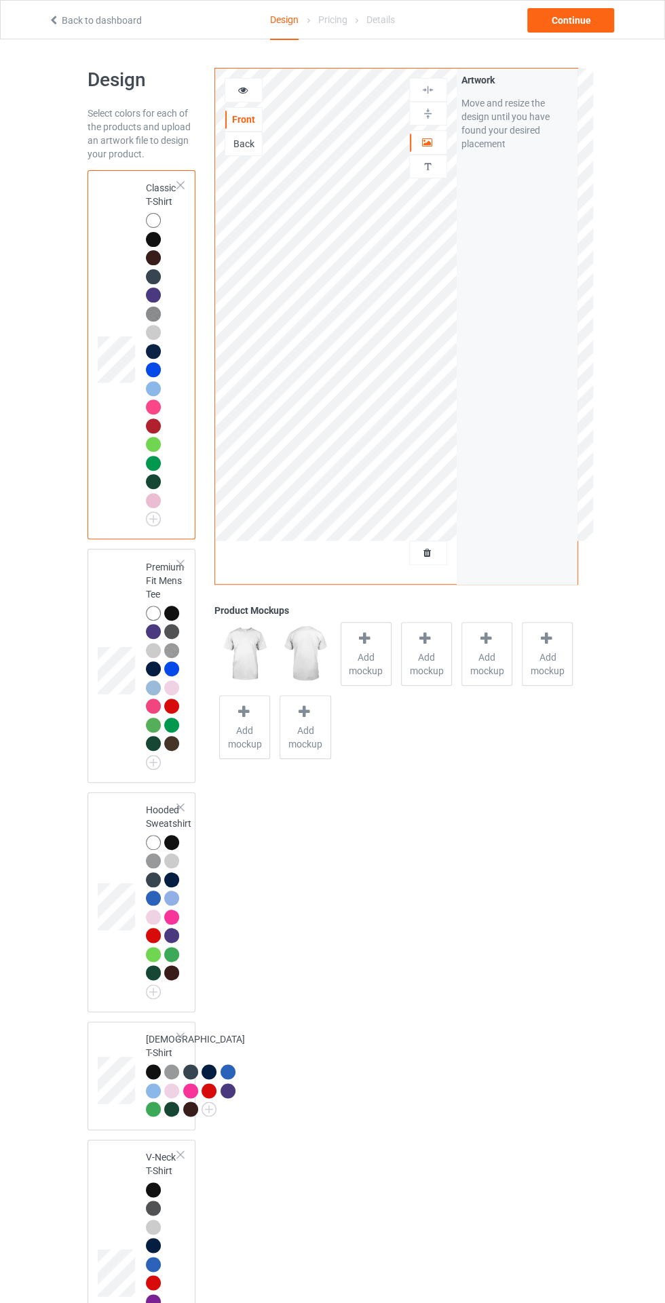
click at [254, 625] on img at bounding box center [244, 654] width 51 height 64
click at [584, 19] on div "Continue" at bounding box center [570, 20] width 87 height 24
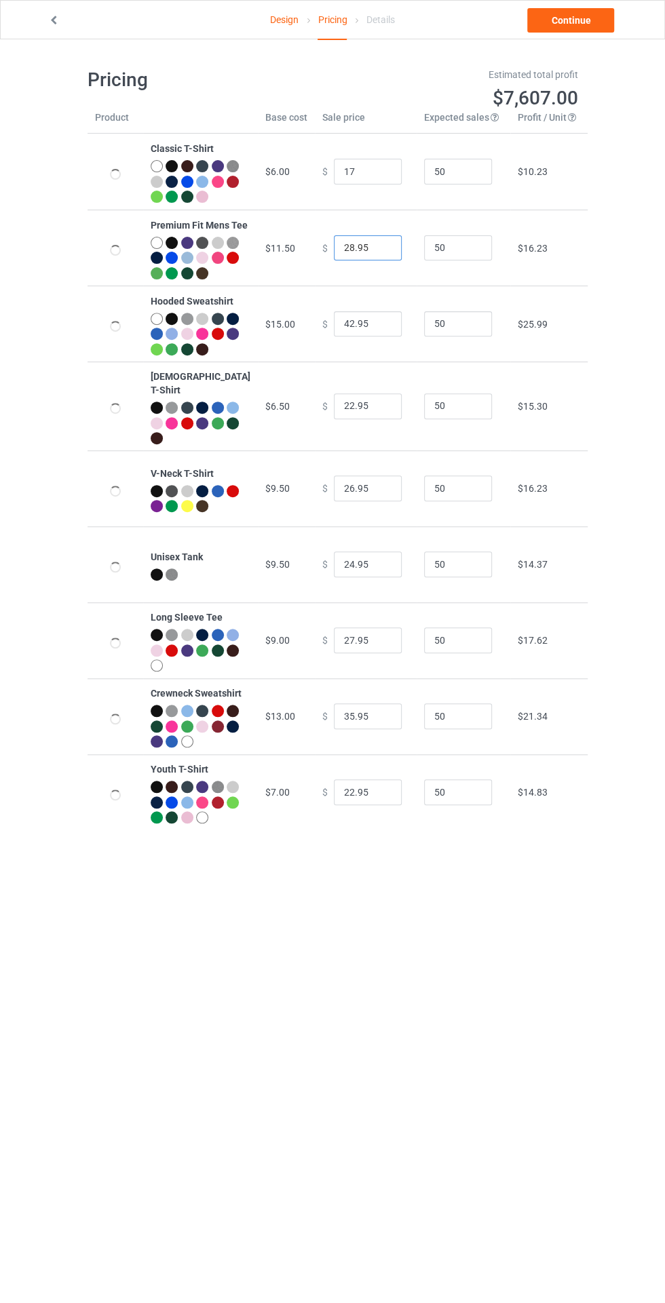
type input "17.00"
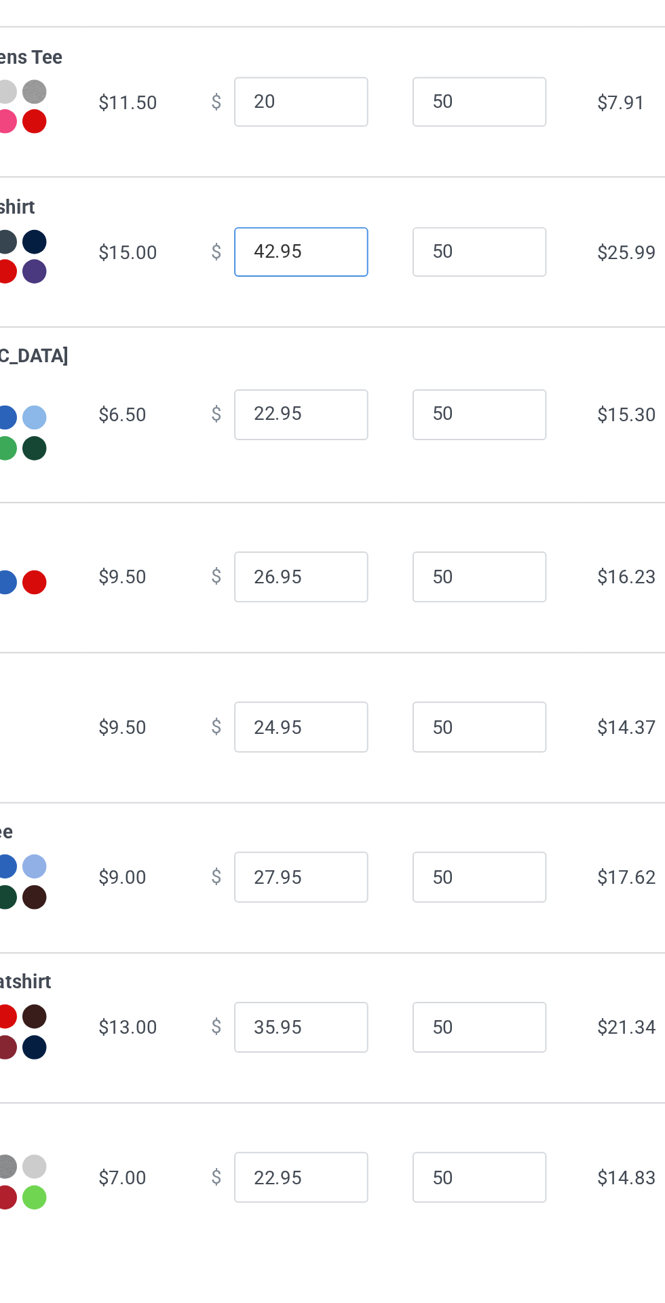
type input "20.00"
type input "36.00"
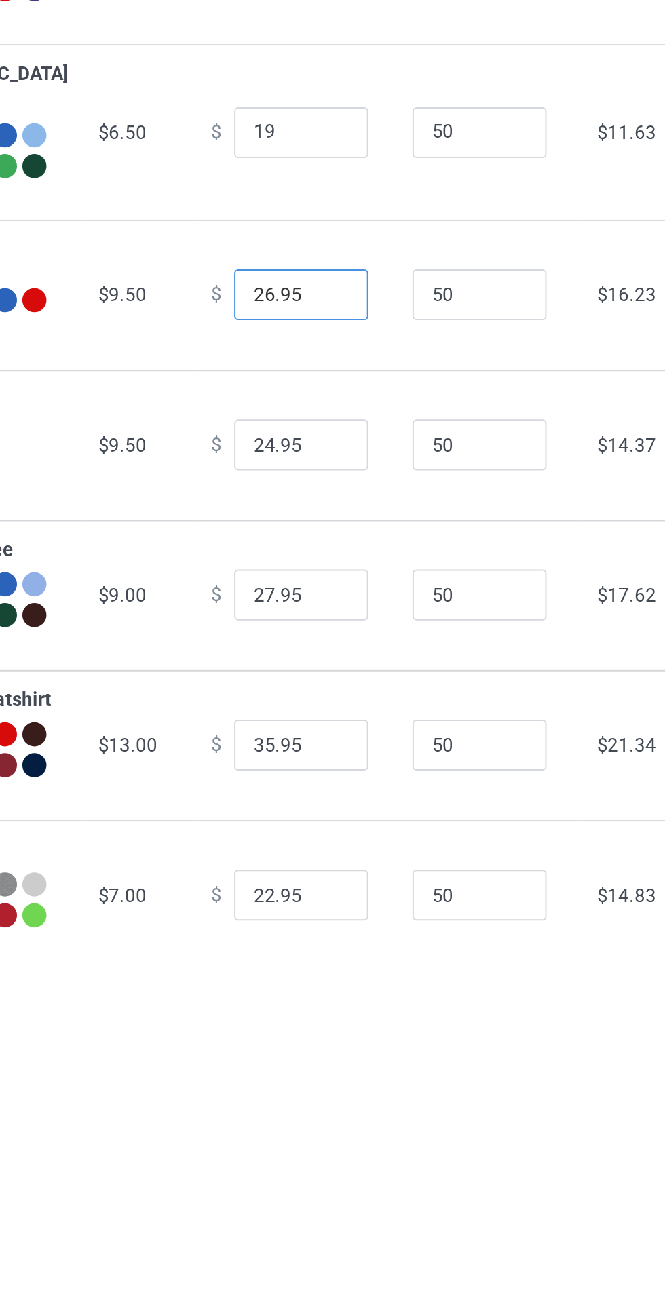
type input "19.00"
type input "18.95"
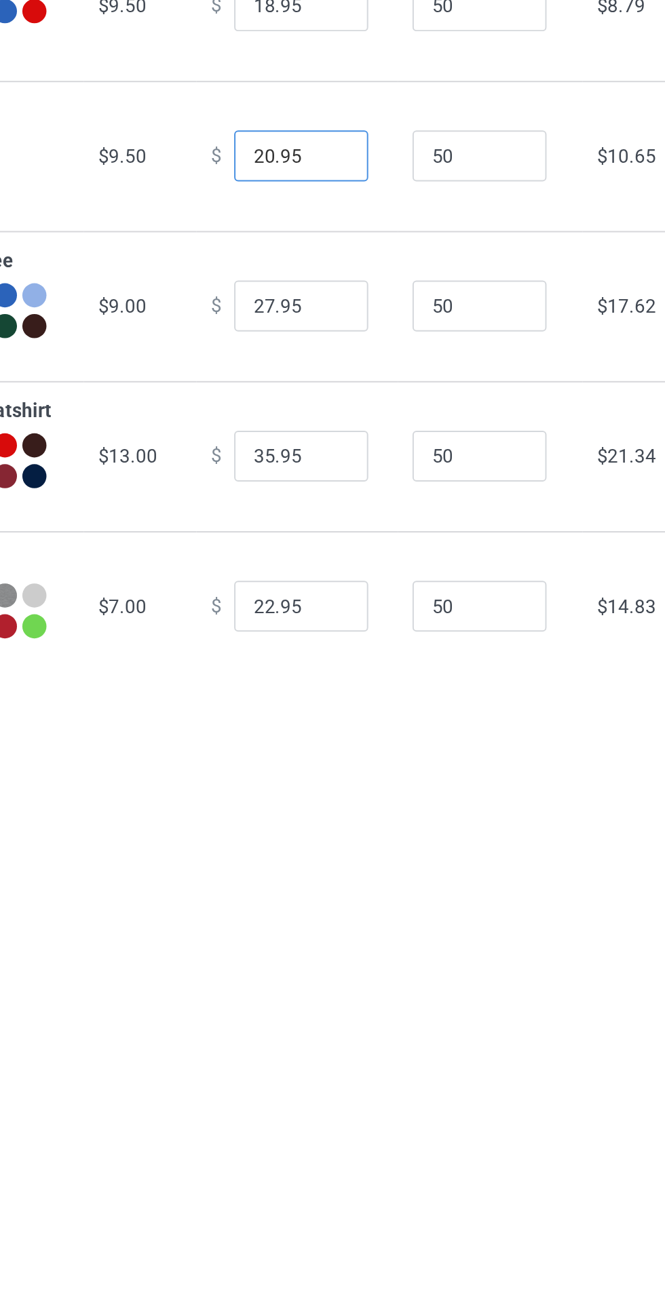
type input "20.95"
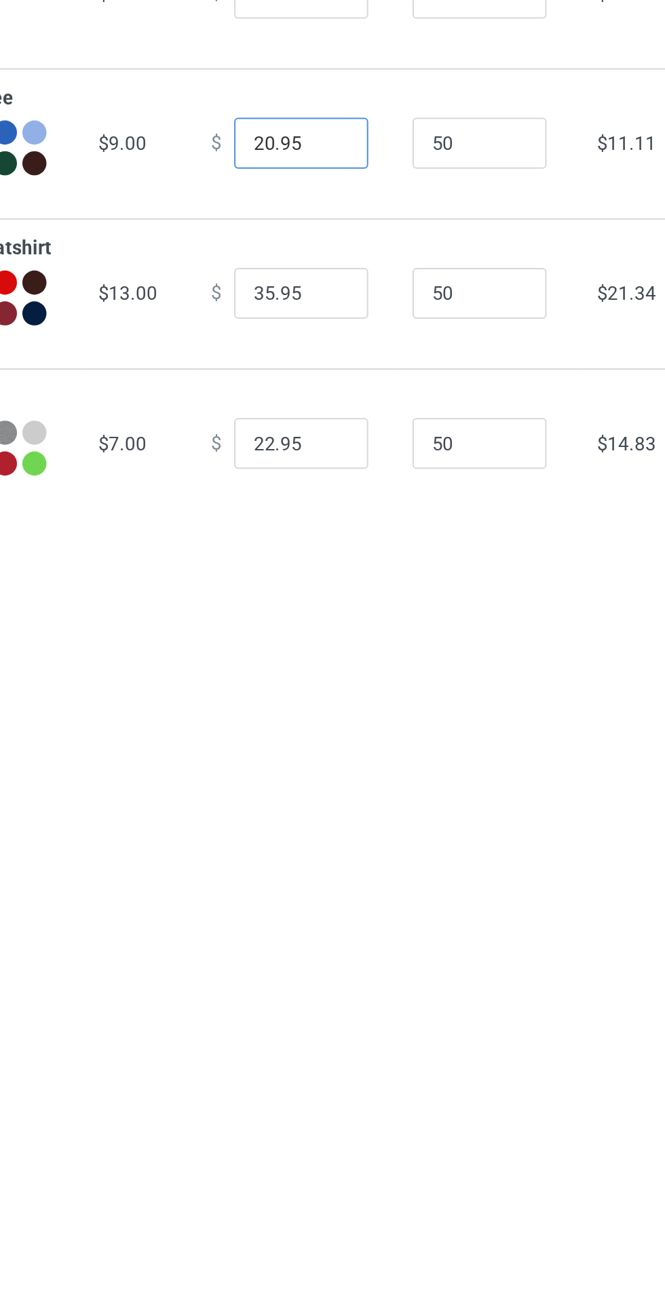
type input "20.95"
type input "30.00"
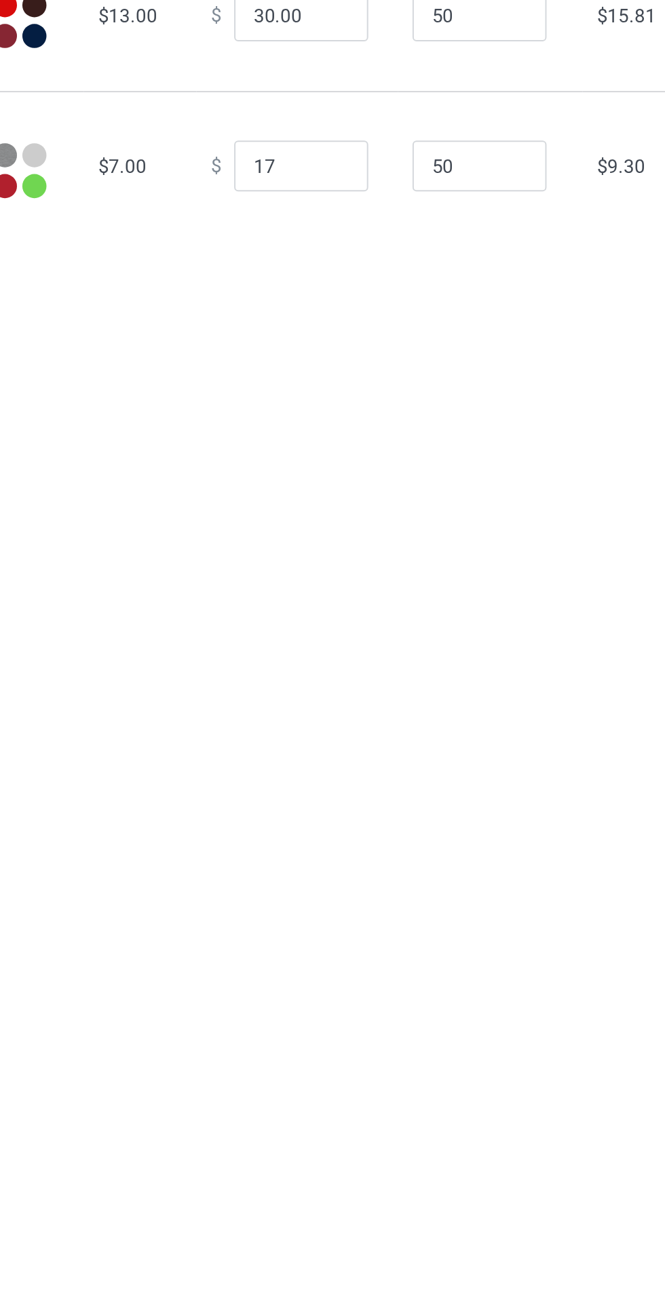
click at [447, 942] on body "Design Pricing Details Continue Pricing Estimated total profit $5,248.00 Produc…" at bounding box center [332, 690] width 665 height 1303
type input "17.00"
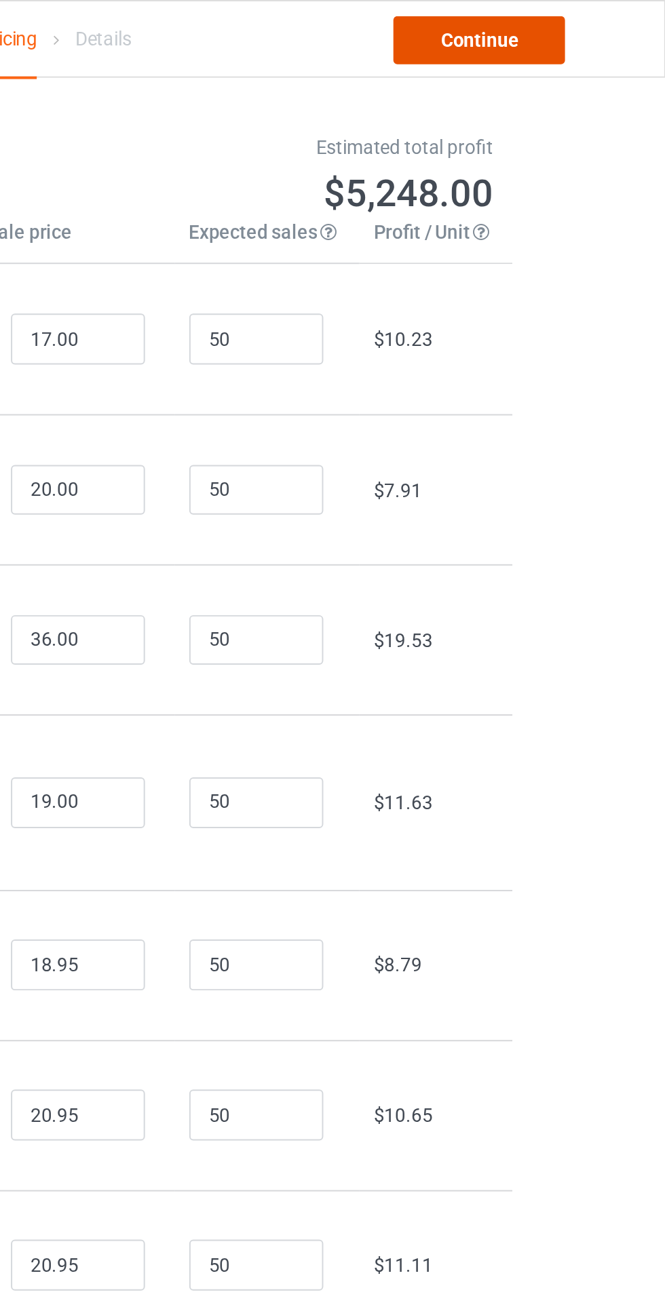
click at [576, 18] on link "Continue" at bounding box center [570, 20] width 87 height 24
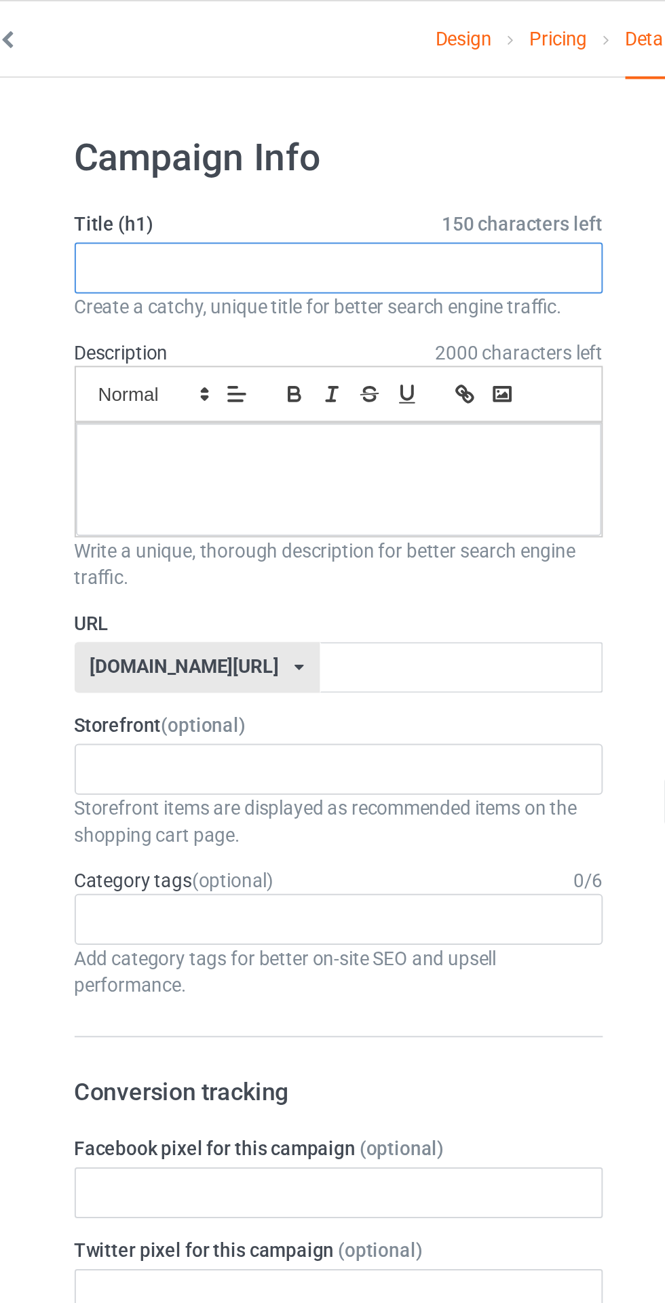
paste input "Boo Crew [DATE] Typography T-Shirt Design – Cute Ghosts & Bats Graphic Tee"
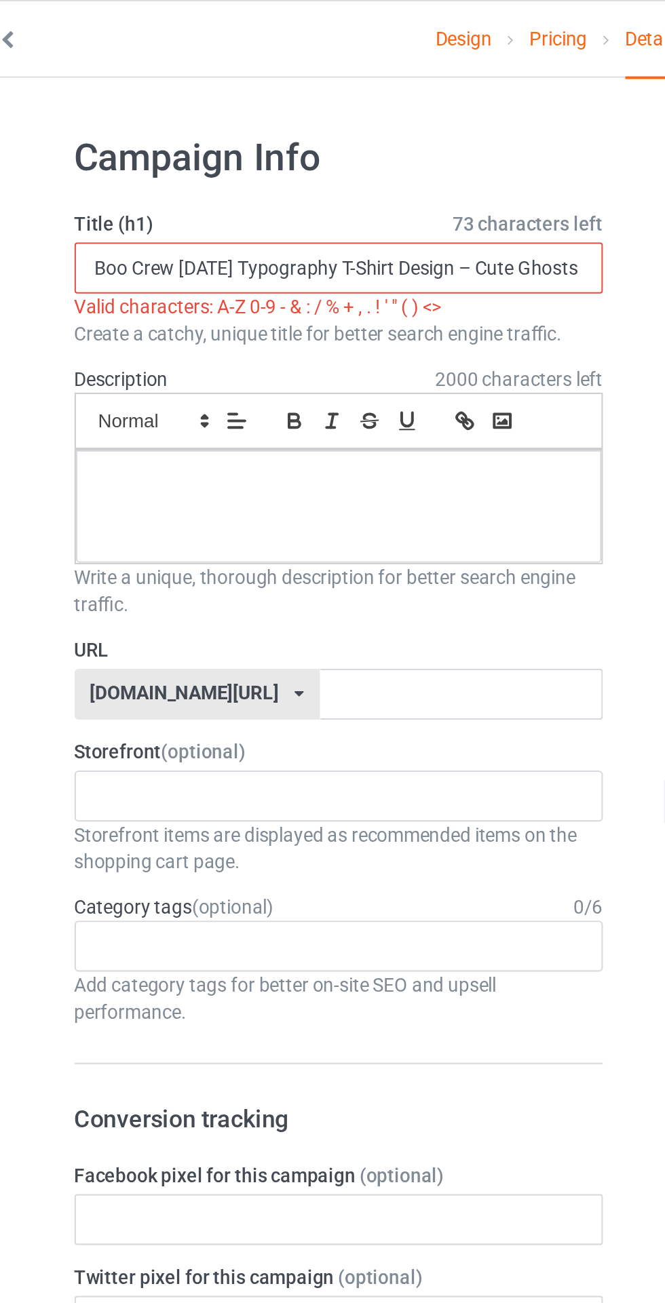
scroll to position [0, 96]
click at [213, 134] on input "Boo Crew [DATE] Typography T-Shirt Design – Cute Ghosts & Bats Graphic Tee" at bounding box center [221, 136] width 267 height 26
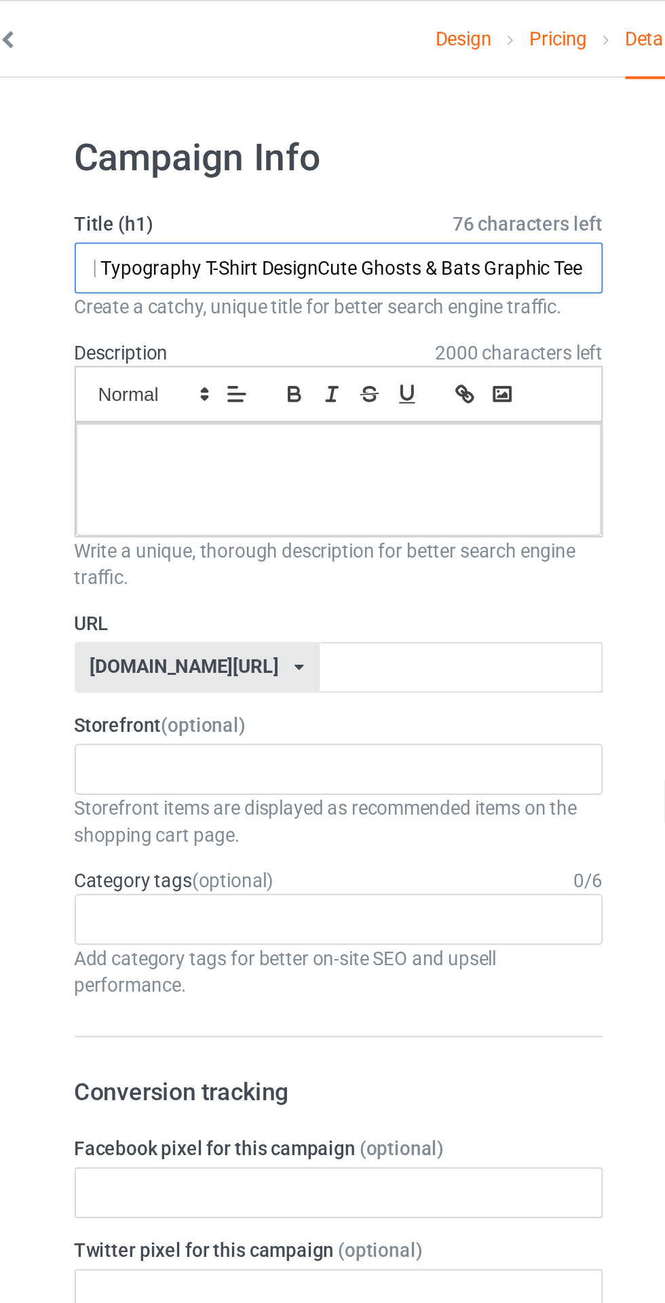
scroll to position [0, 85]
type input "Boo Crew [DATE] Typography T-Shirt Design Cute Ghosts & Bats Graphic Tee"
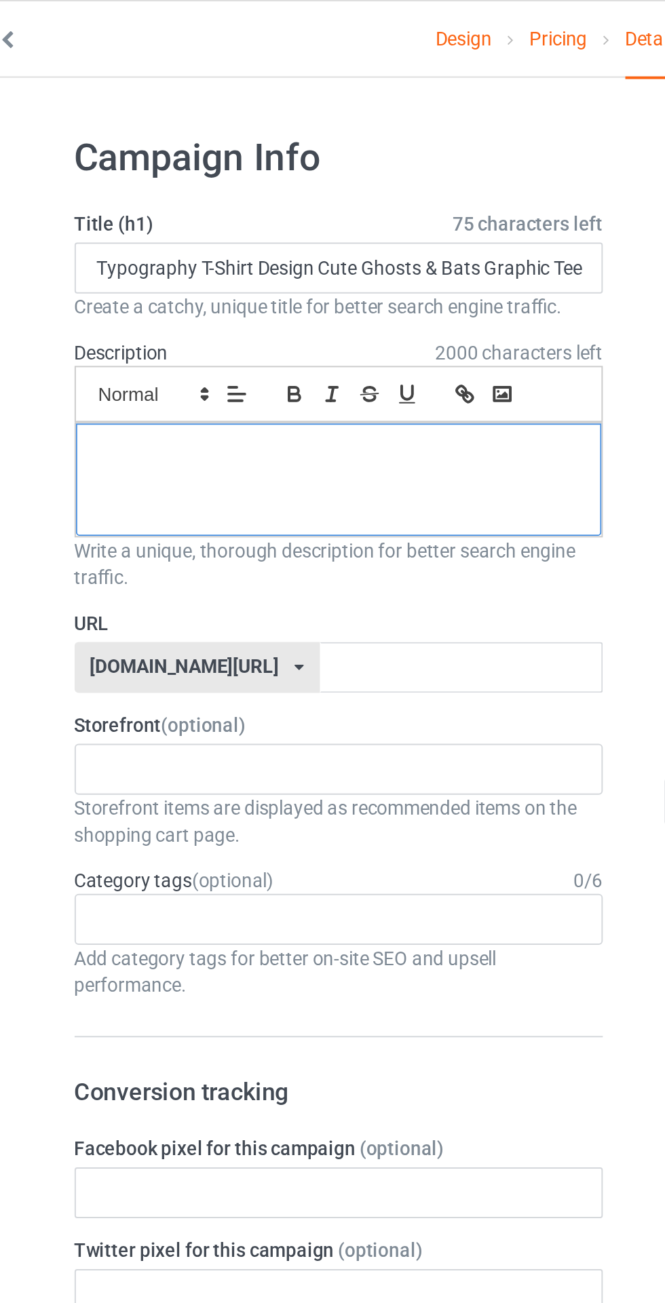
click at [207, 242] on div at bounding box center [221, 242] width 266 height 57
click at [219, 231] on p at bounding box center [221, 229] width 244 height 13
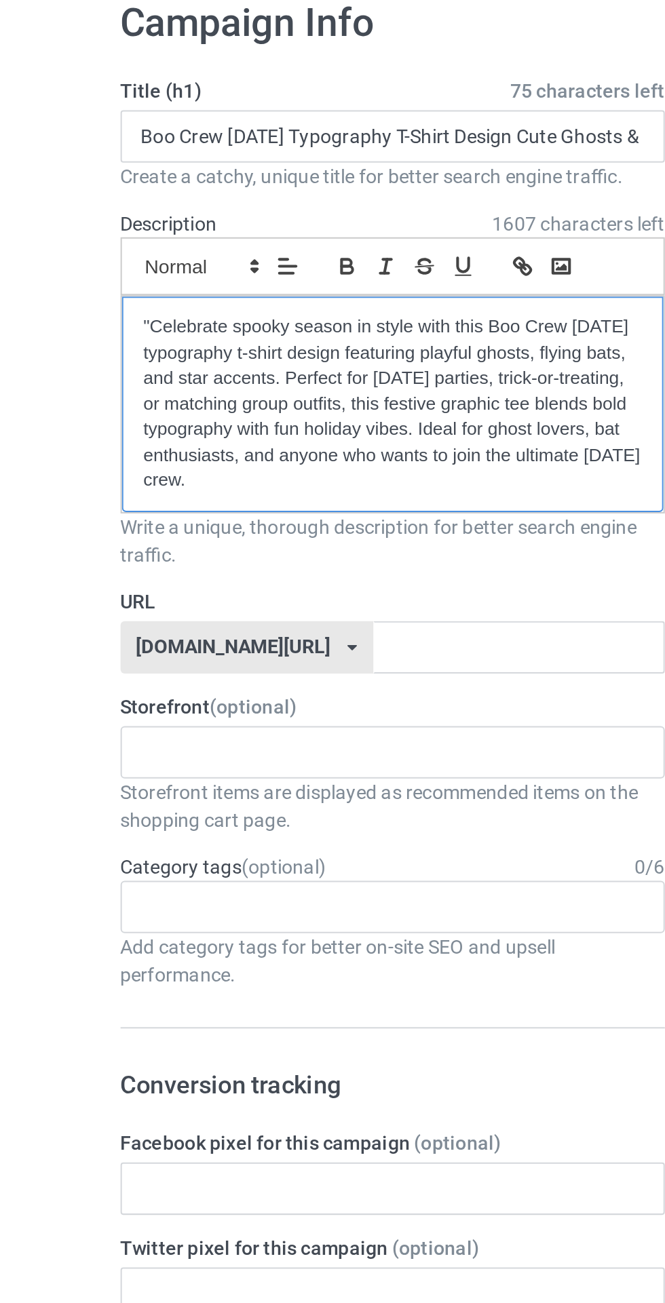
click at [100, 235] on p ""Celebrate spooky season in style with this Boo Crew [DATE] typography t-shirt …" at bounding box center [221, 267] width 244 height 88
click at [90, 225] on div ""Celebrate spooky season in style with this Boo Crew [DATE] typography t-shirt …" at bounding box center [221, 267] width 266 height 106
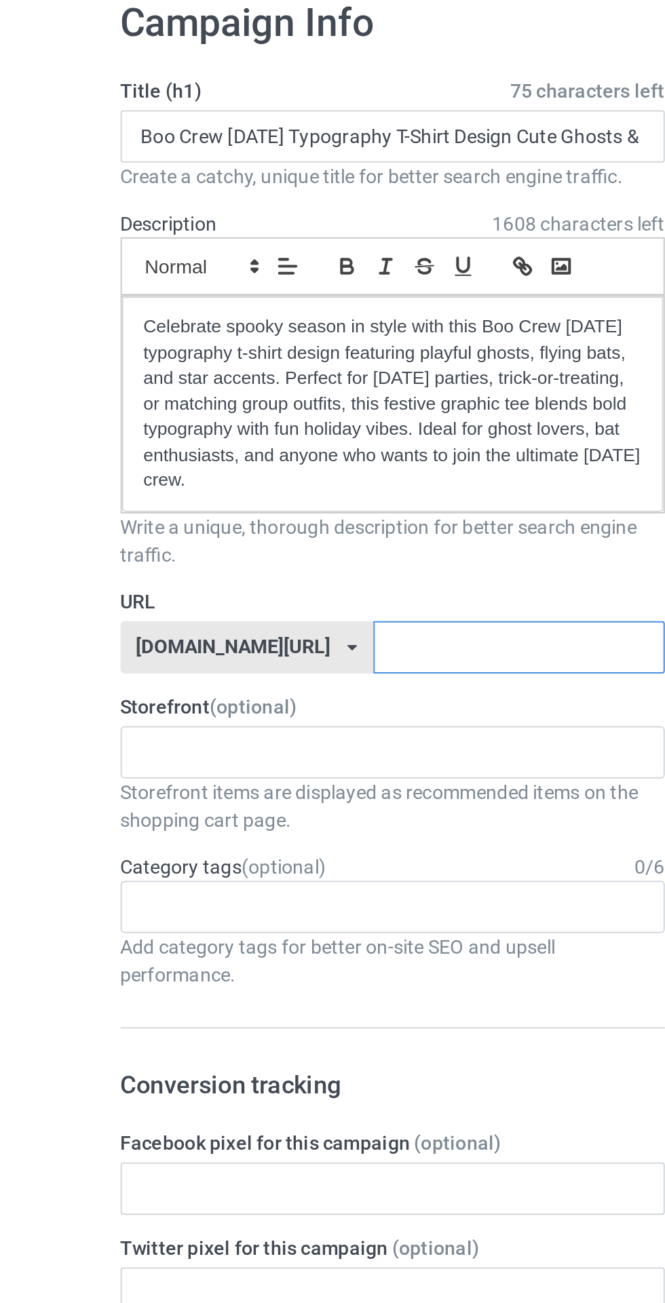
click at [214, 381] on input "text" at bounding box center [283, 387] width 143 height 26
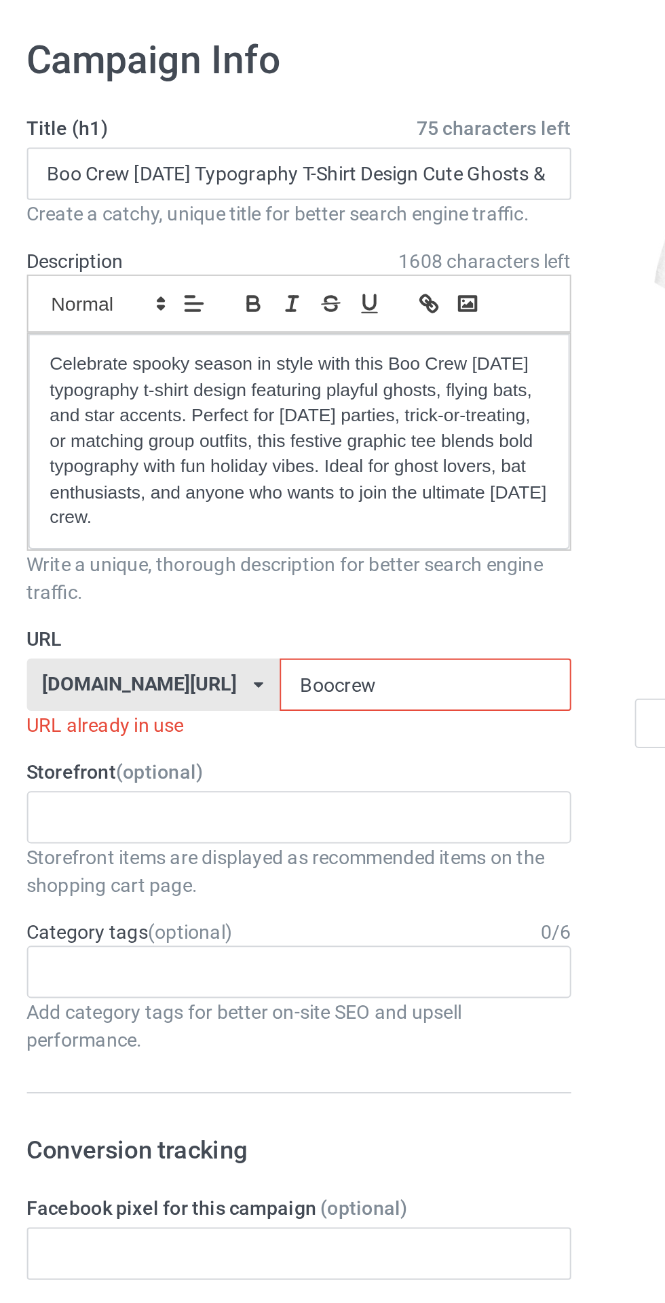
click at [230, 387] on input "Boocrew" at bounding box center [283, 387] width 143 height 26
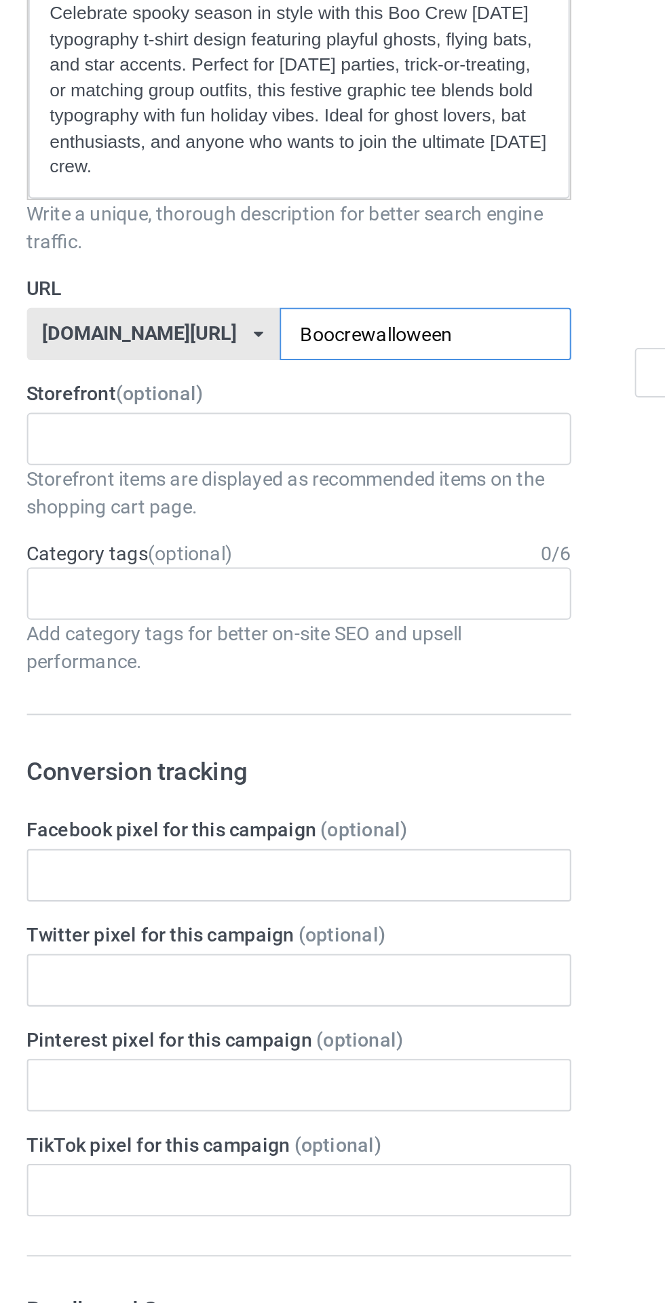
click at [214, 389] on input "Boocrewalloween" at bounding box center [283, 387] width 143 height 26
click at [288, 382] on input "Boocrewhalloween" at bounding box center [283, 387] width 143 height 26
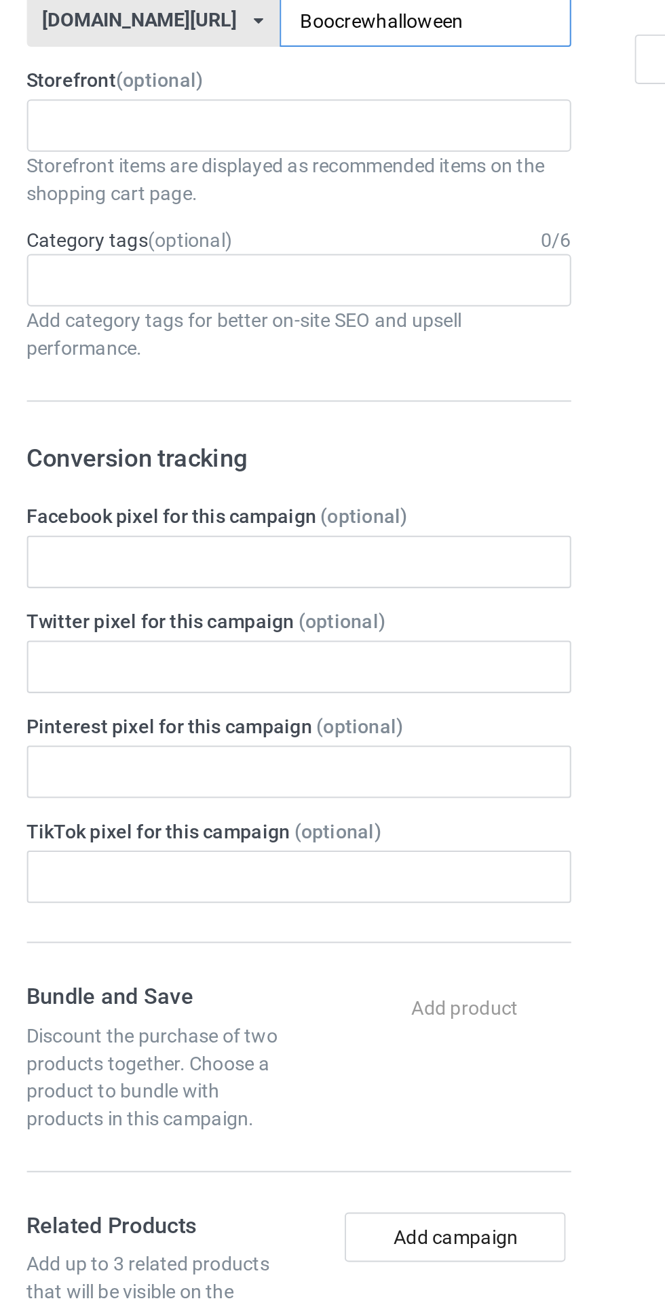
type input "Boocrewhalloween"
click at [328, 567] on form "Title (h1) 75 characters left Boo Crew [DATE] Typography T-Shirt Design Cute Gh…" at bounding box center [221, 821] width 267 height 1429
click at [250, 508] on div "Age > [DEMOGRAPHIC_DATA] > 1 Age > [DEMOGRAPHIC_DATA] Months > 1 Month Age > [D…" at bounding box center [221, 514] width 267 height 26
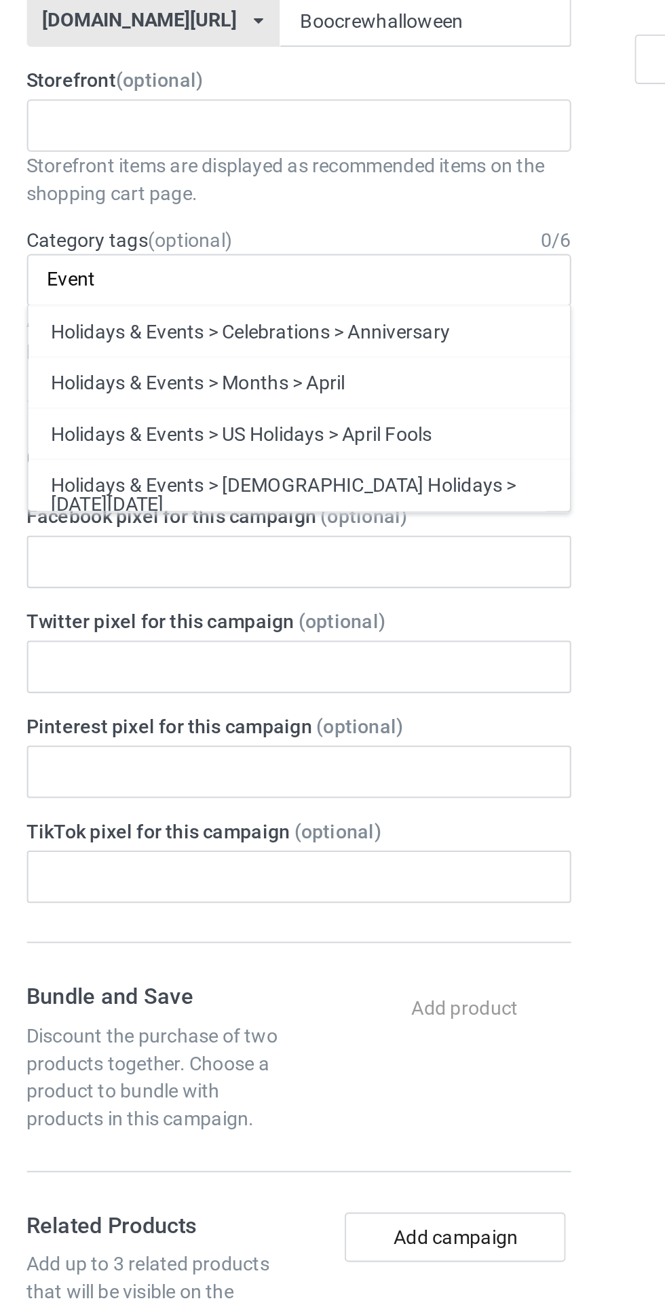
type input "Event"
click at [239, 539] on div "Holidays & Events > Celebrations > Anniversary" at bounding box center [221, 538] width 266 height 25
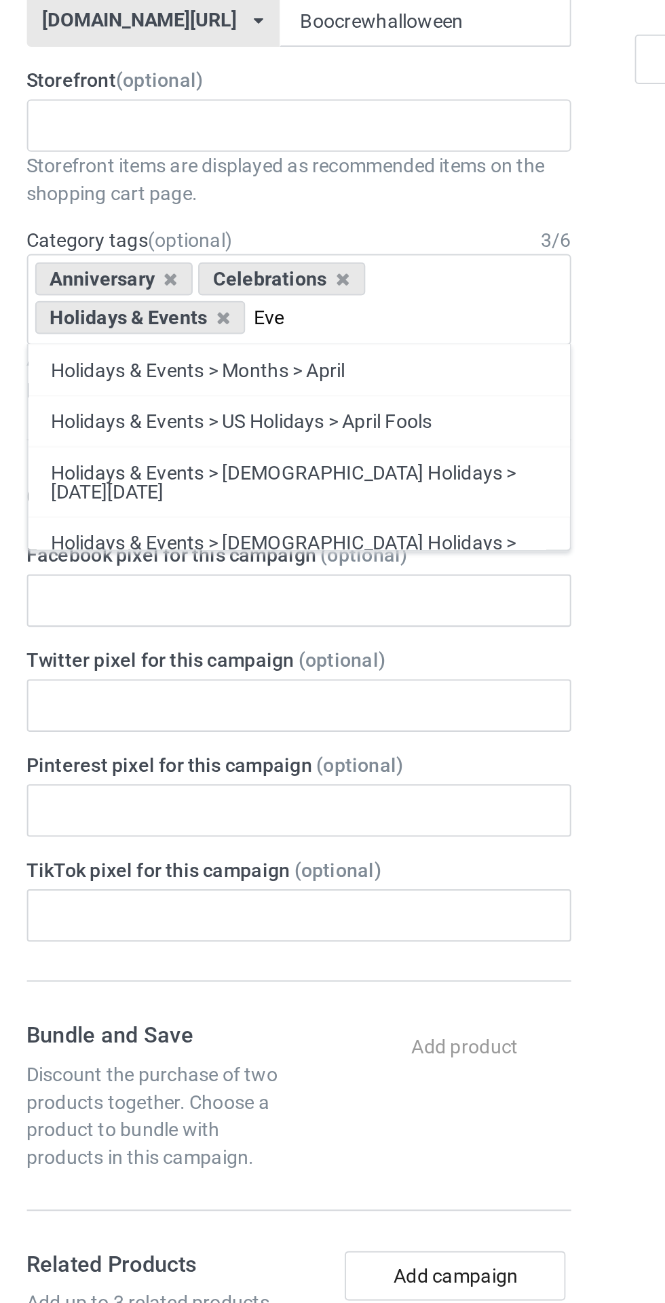
type input "Eve"
click at [117, 600] on div "Holidays & Events > [DEMOGRAPHIC_DATA] Holidays > [DATE][DATE]" at bounding box center [221, 613] width 266 height 35
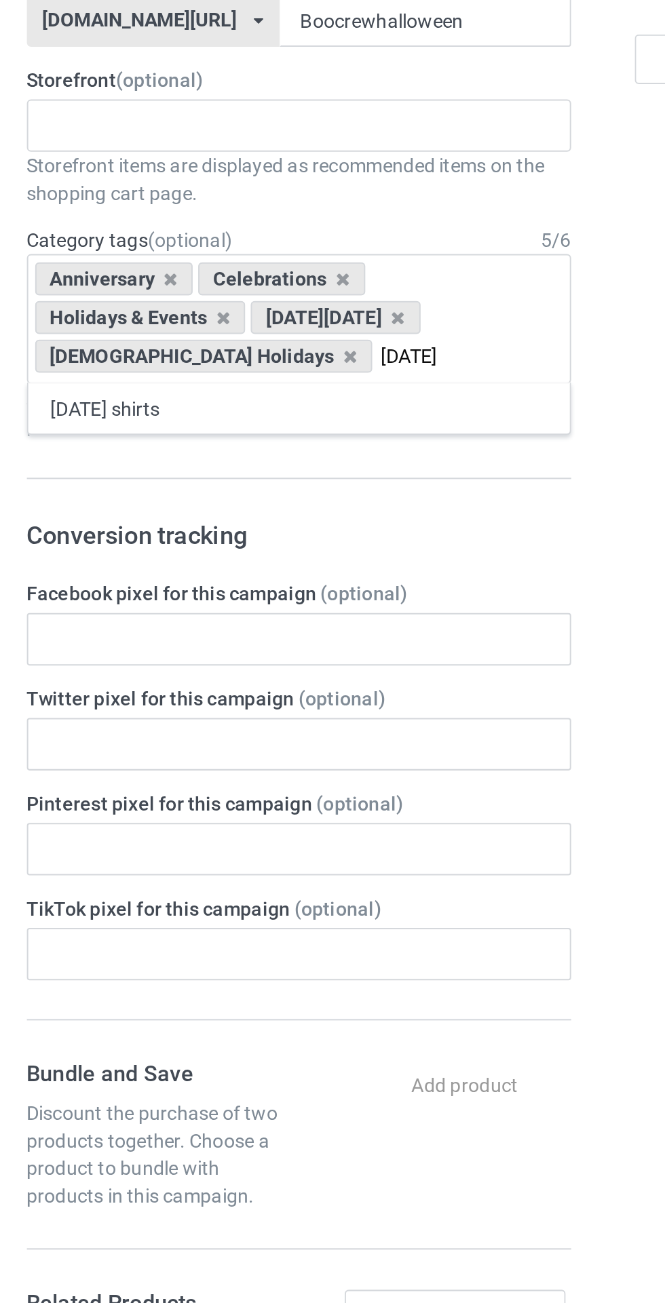
type input "[DATE]"
click at [115, 570] on div "[DATE] shirts" at bounding box center [221, 576] width 266 height 25
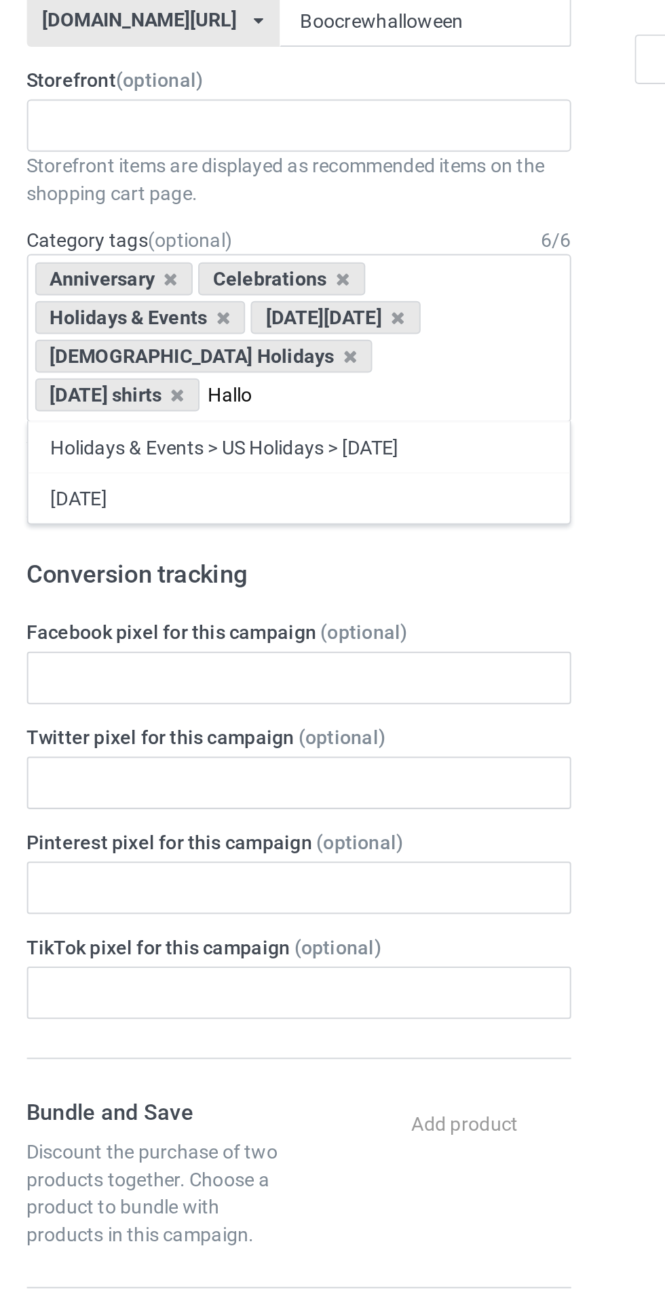
type input "Hallo"
click at [250, 591] on div "Holidays & Events > US Holidays > [DATE]" at bounding box center [221, 595] width 266 height 25
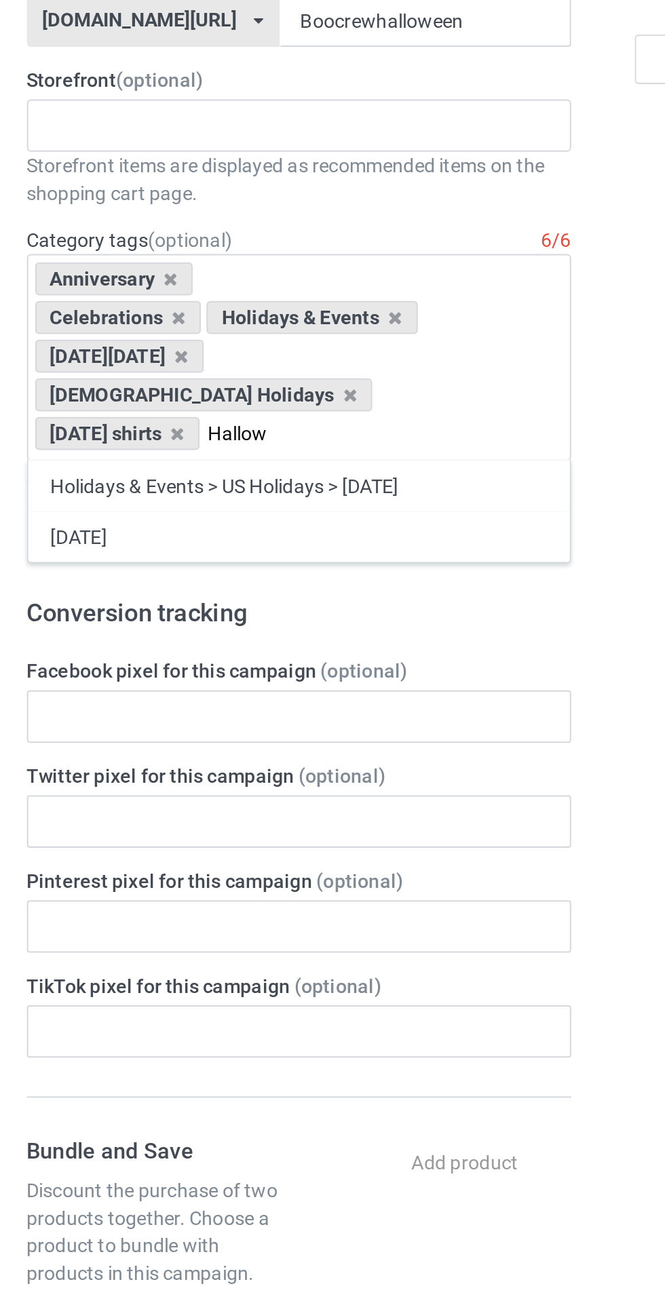
type input "Hallow"
click at [127, 628] on div "[DATE]" at bounding box center [221, 640] width 266 height 25
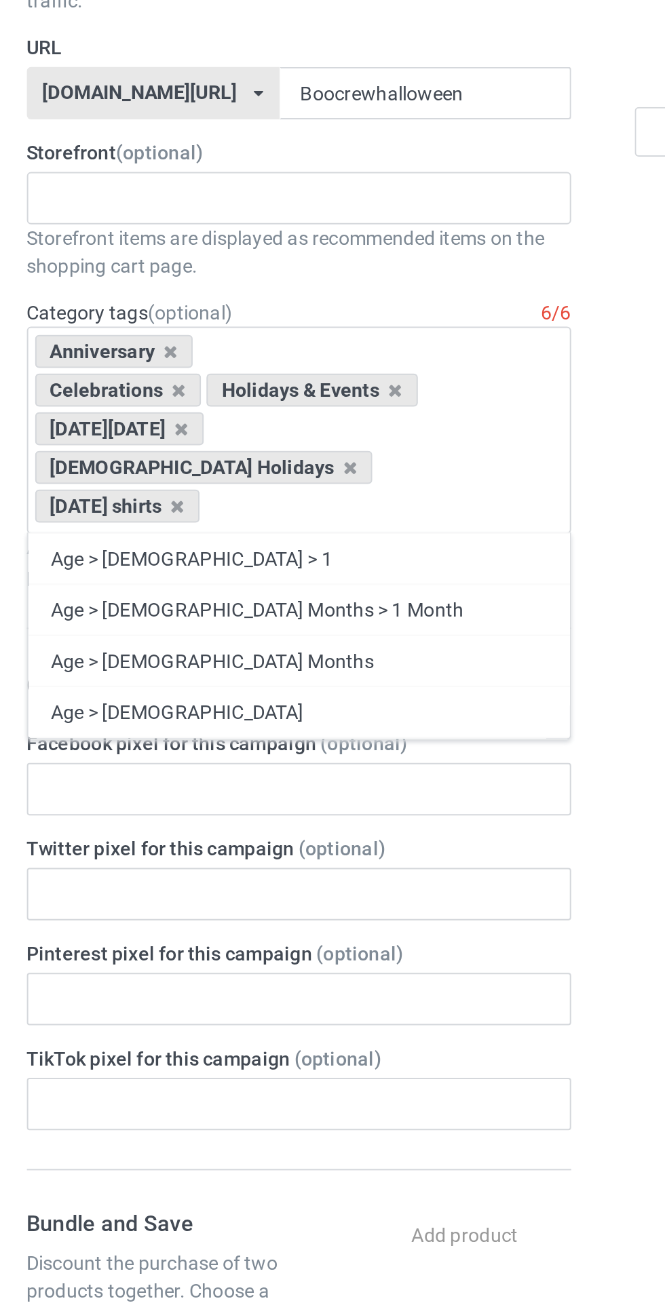
click at [167, 548] on icon at bounding box center [163, 551] width 7 height 9
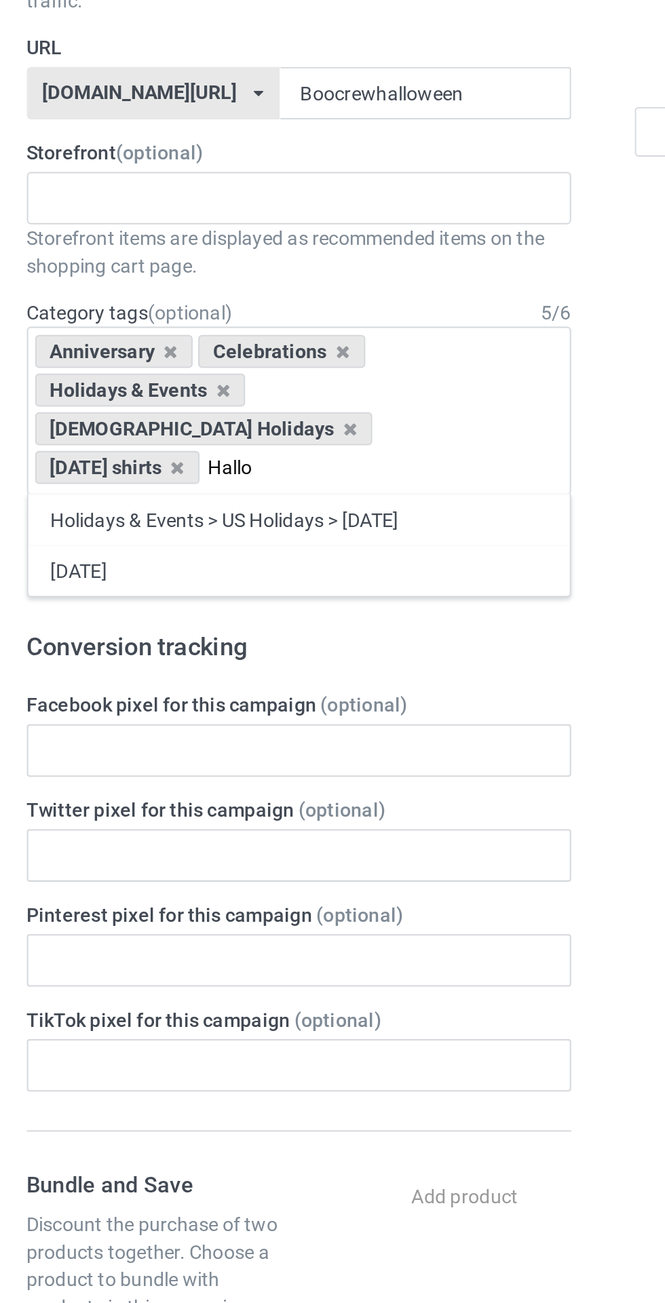
type input "Hallo"
click at [109, 609] on div "[DATE]" at bounding box center [221, 621] width 266 height 25
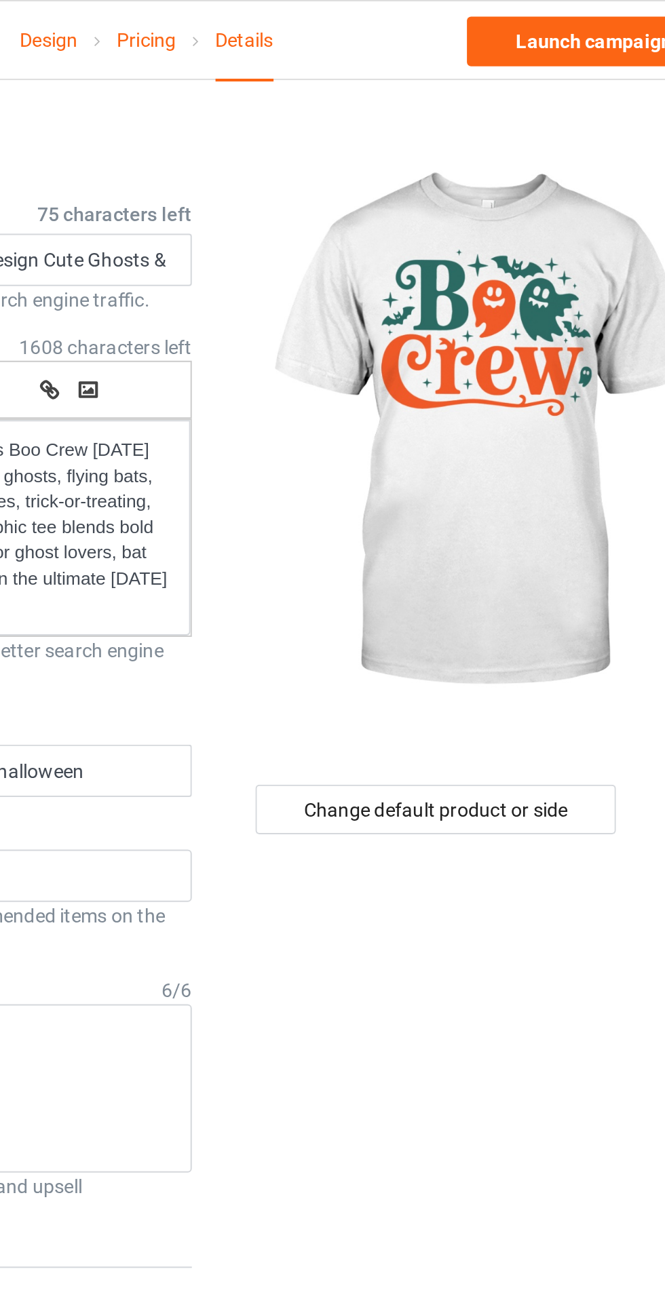
scroll to position [8, 0]
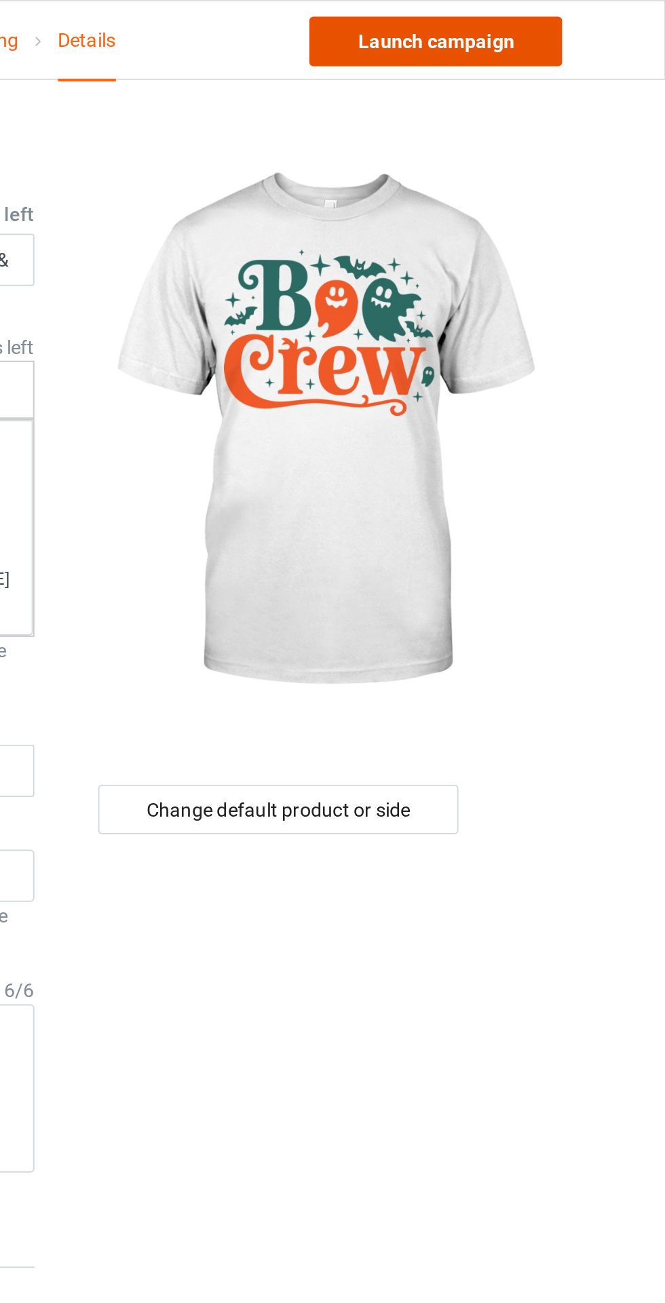
click at [558, 18] on link "Launch campaign" at bounding box center [552, 20] width 124 height 24
